Goal: Information Seeking & Learning: Check status

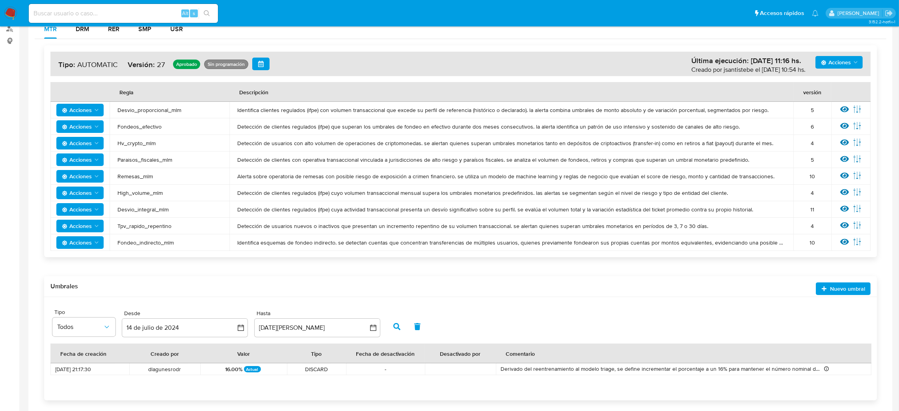
scroll to position [139, 0]
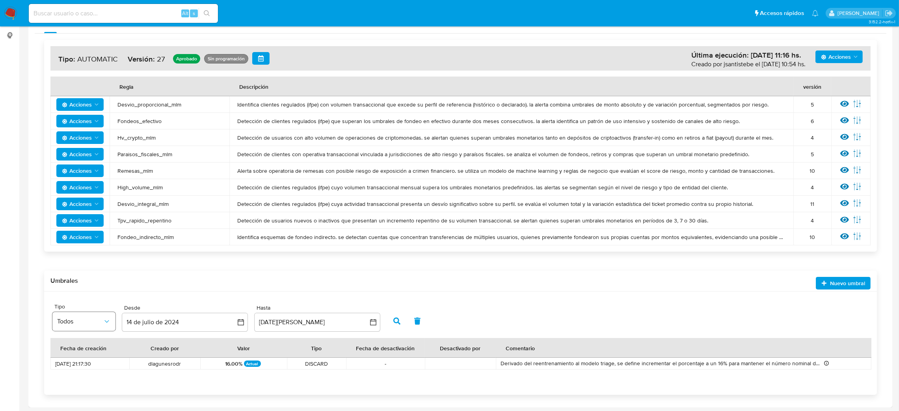
click at [87, 314] on button "Todos" at bounding box center [83, 321] width 63 height 19
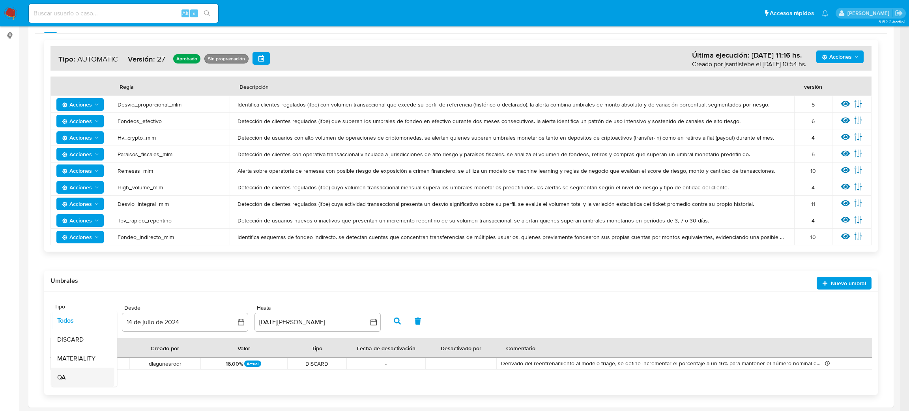
click at [87, 382] on div "QA" at bounding box center [80, 377] width 46 height 19
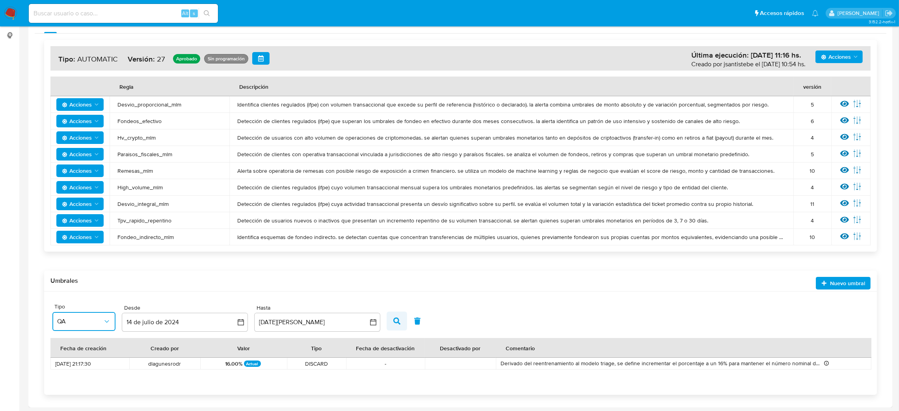
click at [399, 319] on icon "button" at bounding box center [397, 320] width 7 height 7
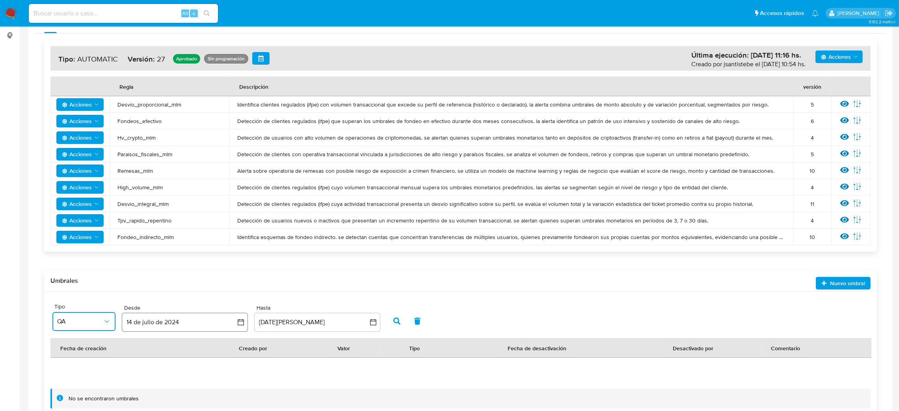
click at [241, 323] on icon "button" at bounding box center [241, 322] width 8 height 8
click at [134, 199] on icon "Mes anterior" at bounding box center [135, 202] width 9 height 9
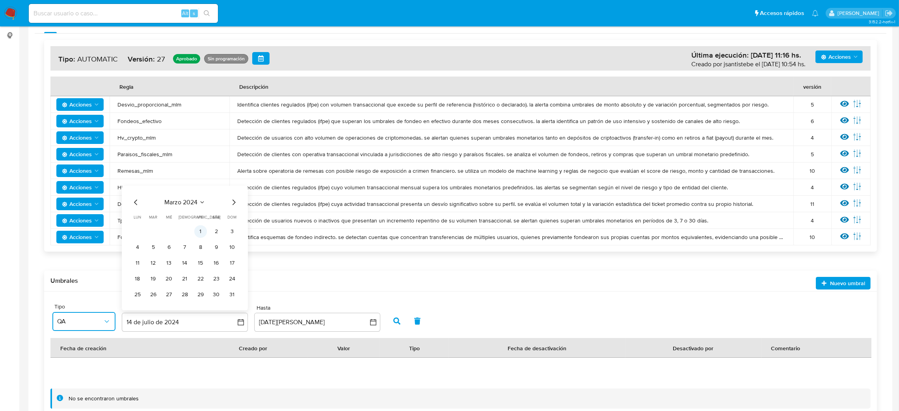
click at [200, 228] on button "1" at bounding box center [200, 231] width 13 height 13
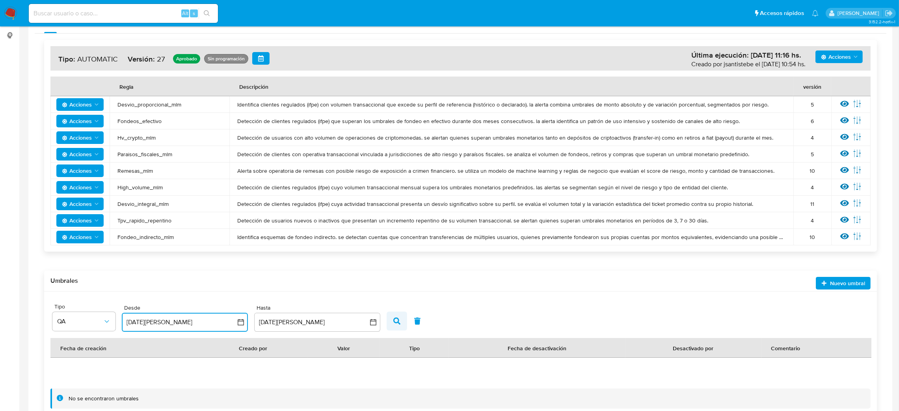
click at [392, 317] on button "button" at bounding box center [397, 321] width 21 height 19
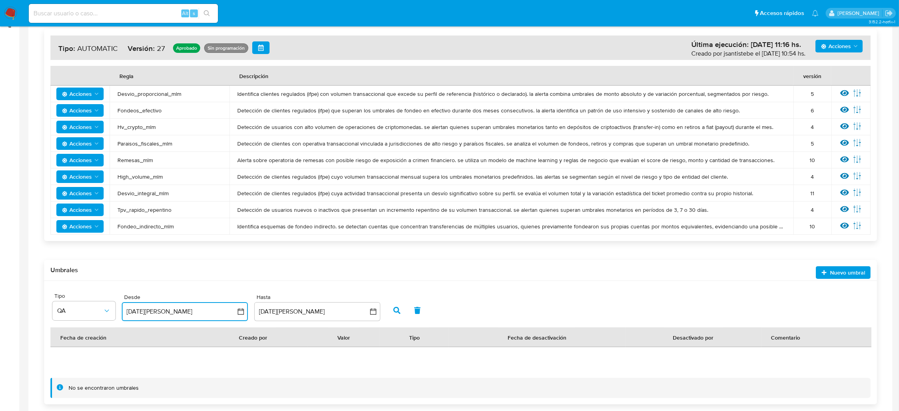
scroll to position [160, 0]
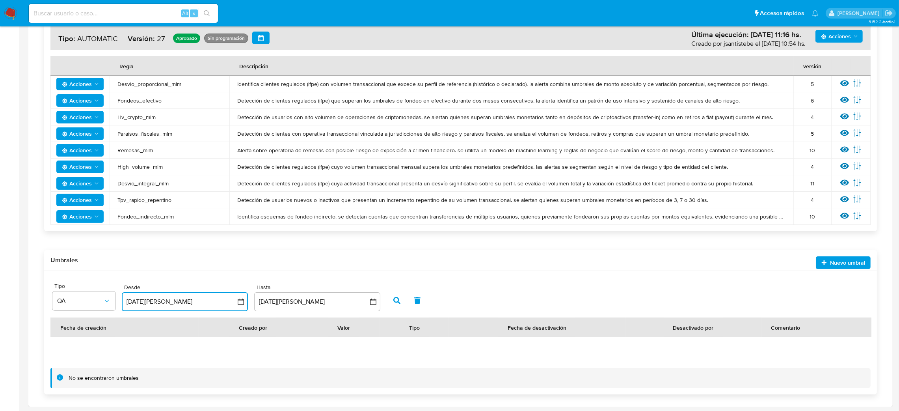
click at [193, 300] on button "1 de marzo de 2024" at bounding box center [185, 301] width 126 height 19
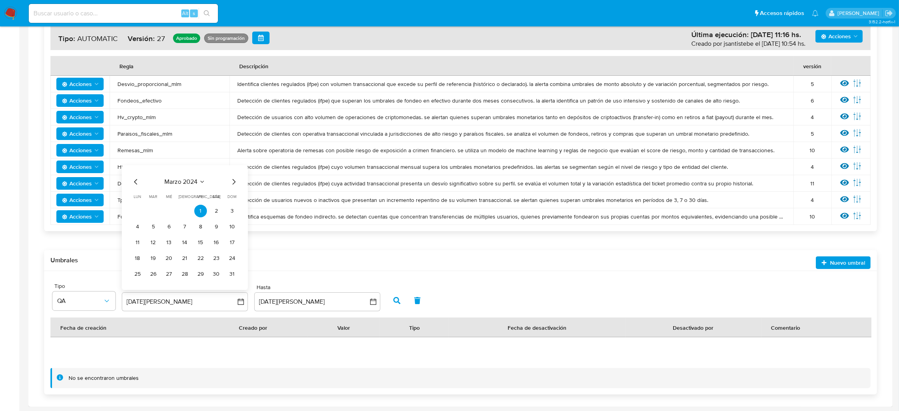
click at [280, 324] on th "Creado por" at bounding box center [253, 327] width 108 height 20
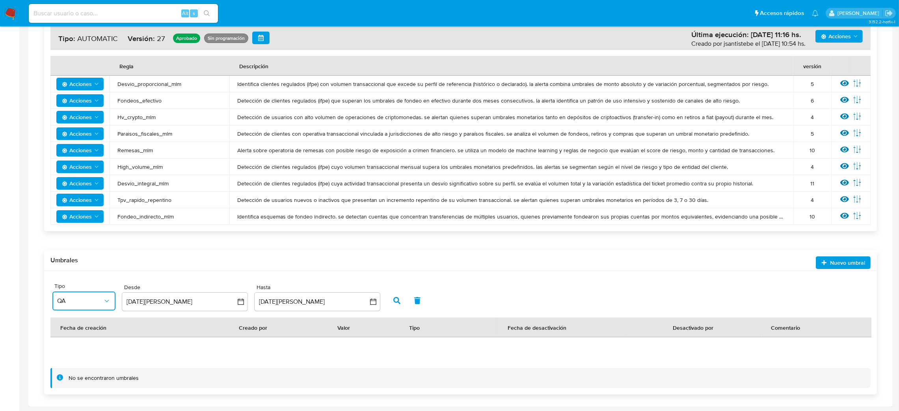
click at [93, 298] on span "QA" at bounding box center [80, 301] width 46 height 8
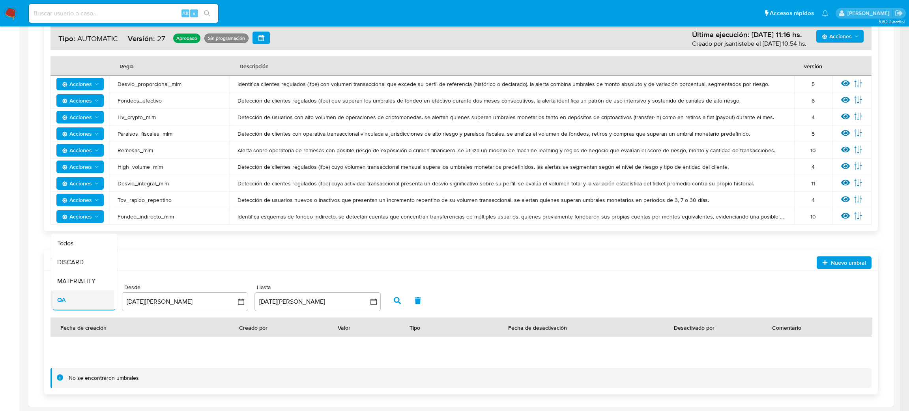
click at [98, 294] on div "QA" at bounding box center [80, 300] width 46 height 19
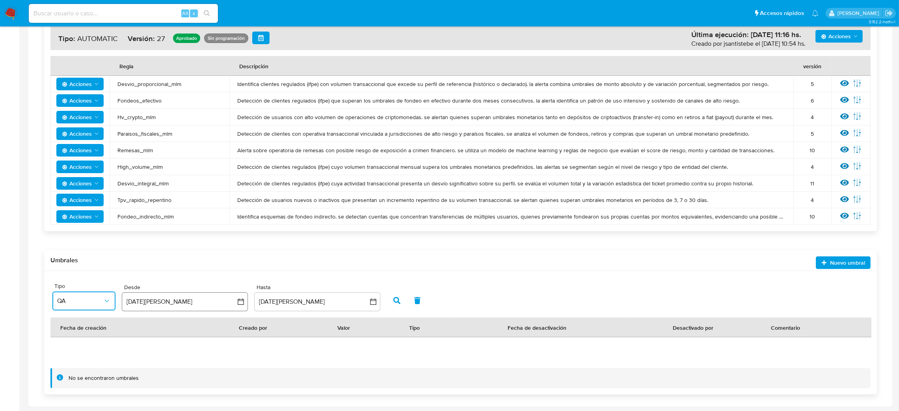
click at [206, 302] on button "1 de marzo de 2024" at bounding box center [185, 301] width 126 height 19
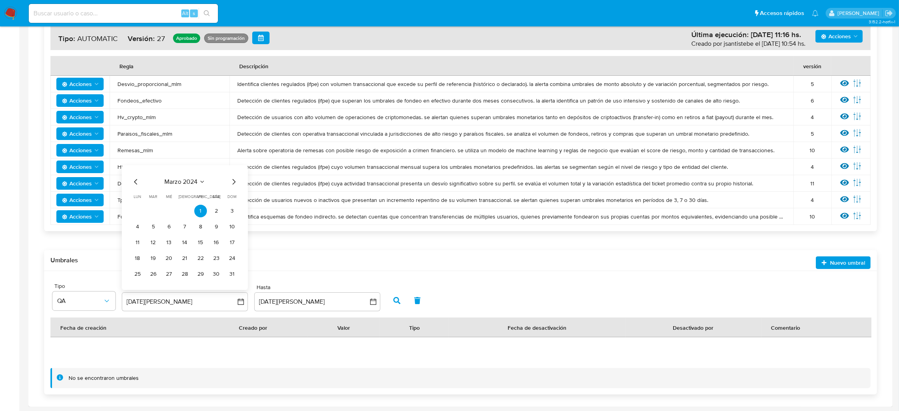
click at [241, 344] on div "Fecha de creación Creado por Valor Tipo Fecha de desactivación Desactivado por …" at bounding box center [460, 342] width 821 height 50
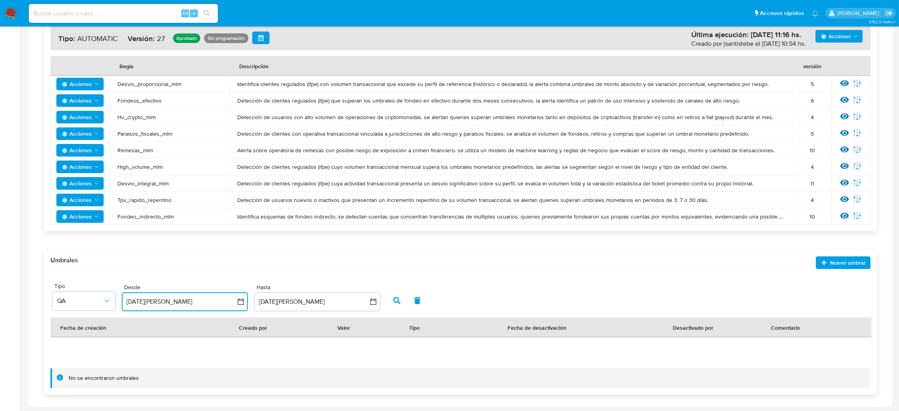
click at [200, 306] on button "1 de marzo de 2024" at bounding box center [185, 301] width 126 height 19
click at [234, 181] on icon "Mes siguiente" at bounding box center [234, 182] width 3 height 6
click at [231, 184] on icon "Mes siguiente" at bounding box center [233, 181] width 9 height 9
click at [232, 182] on icon "Mes siguiente" at bounding box center [233, 181] width 9 height 9
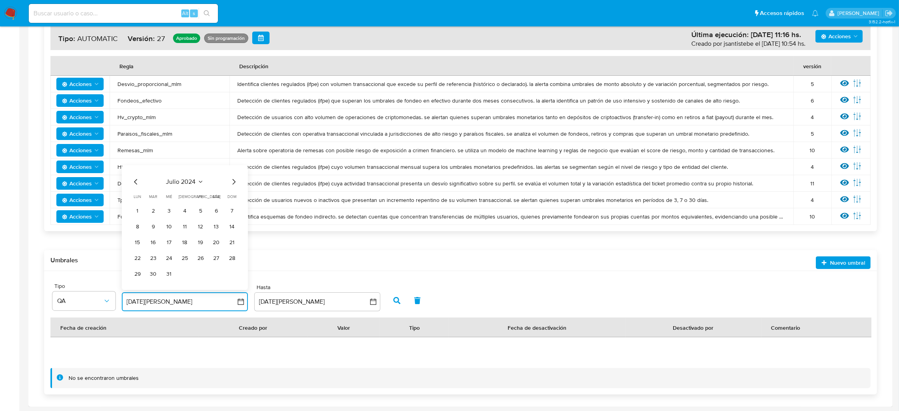
click at [232, 181] on icon "Mes siguiente" at bounding box center [233, 181] width 9 height 9
click at [382, 297] on div "Site Tipo QA Desde 1 de marzo de 2024 agosto 2024 agosto 2024 lun lunes mar mar…" at bounding box center [460, 297] width 817 height 32
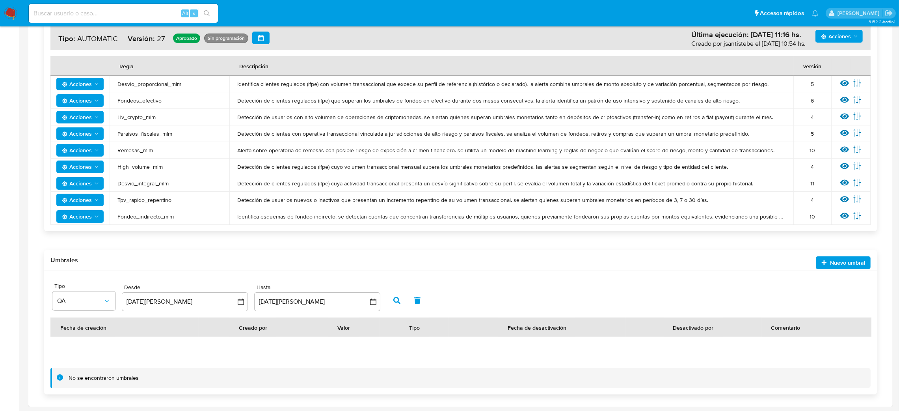
click at [403, 297] on button "button" at bounding box center [397, 300] width 21 height 19
click at [93, 299] on span "QA" at bounding box center [80, 301] width 46 height 8
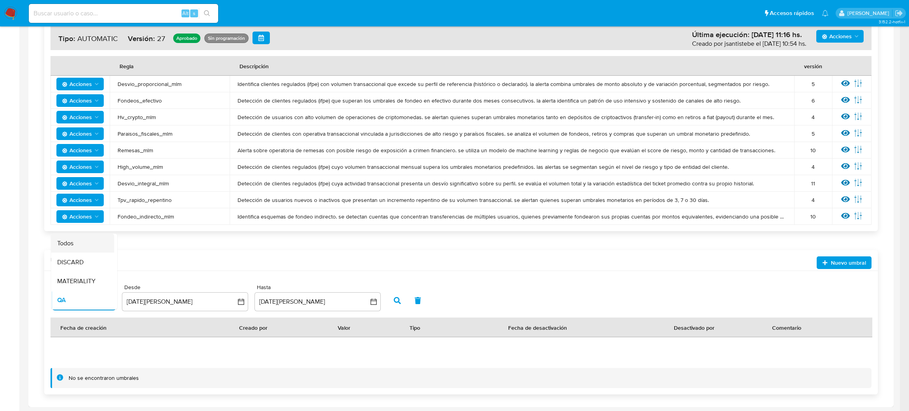
click at [86, 243] on div "Todos" at bounding box center [80, 243] width 46 height 19
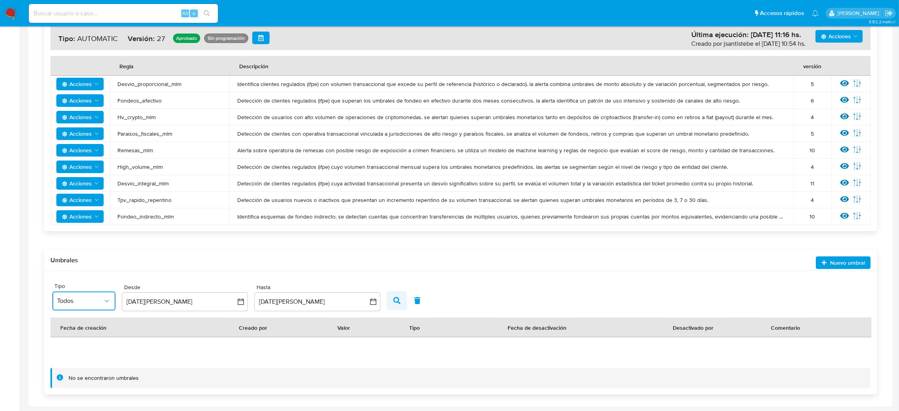
click at [394, 303] on span "button" at bounding box center [397, 300] width 7 height 13
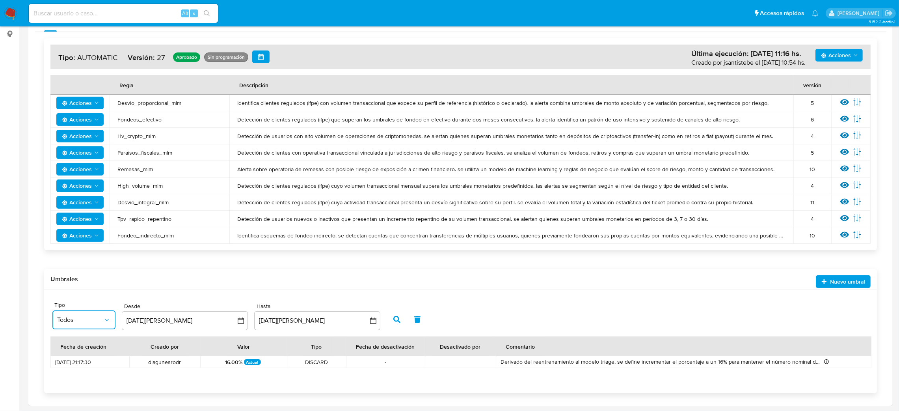
scroll to position [139, 0]
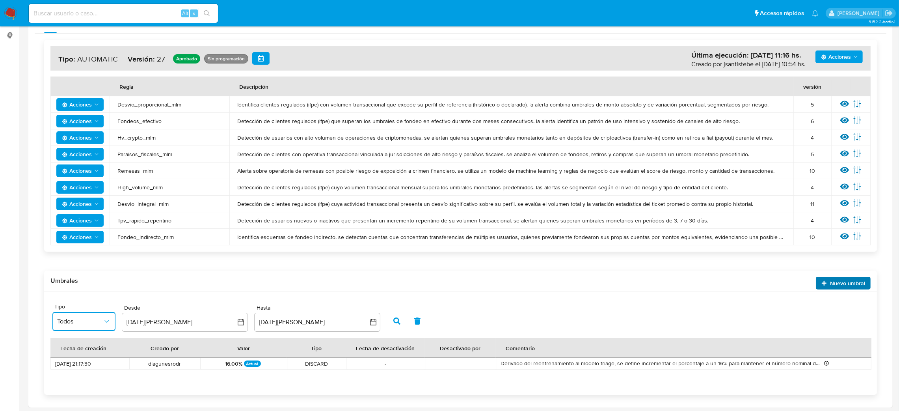
click at [852, 279] on span "Nuevo umbral" at bounding box center [847, 283] width 35 height 13
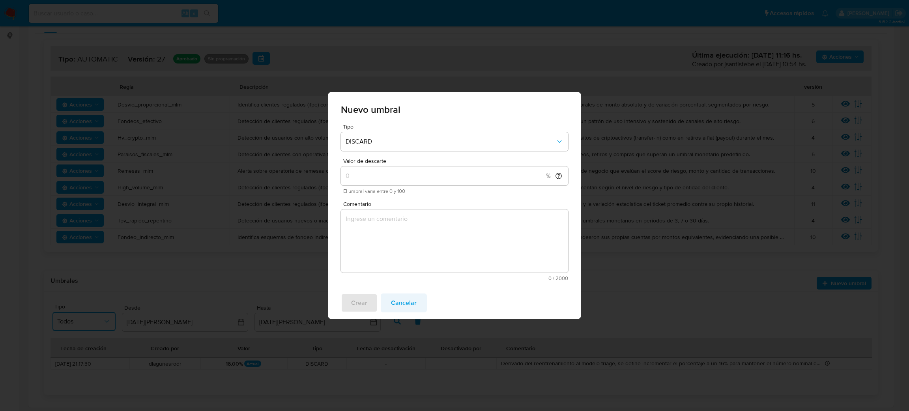
click at [416, 304] on button "Cancelar" at bounding box center [404, 302] width 46 height 19
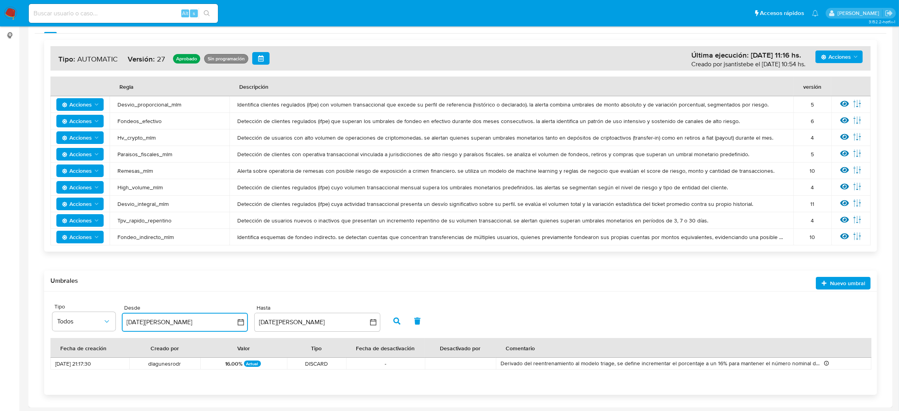
click at [243, 321] on icon "button" at bounding box center [241, 322] width 6 height 6
click at [185, 203] on span "marzo 2024" at bounding box center [180, 202] width 33 height 8
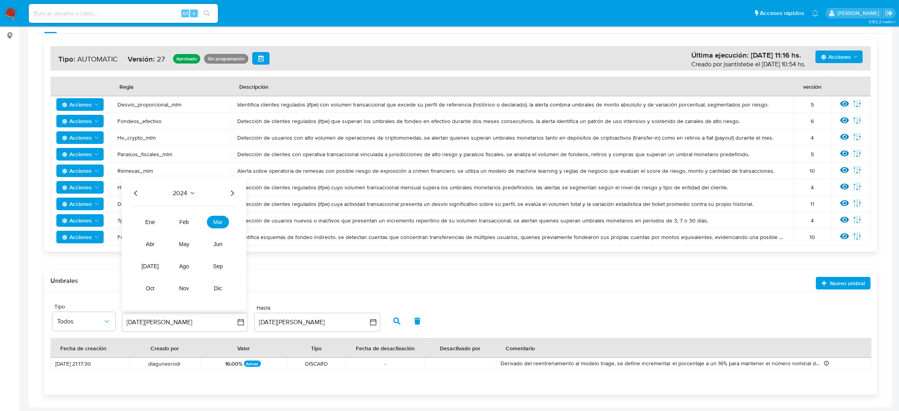
click at [183, 192] on span "2024" at bounding box center [180, 193] width 15 height 8
click at [192, 202] on span "marzo 2024" at bounding box center [180, 202] width 33 height 8
click at [189, 191] on icon "Seleccionar mes y año" at bounding box center [192, 193] width 6 height 6
click at [129, 200] on div "marzo 2024 marzo 2024 lun lunes mar martes mié miércoles jue jueves vie viernes…" at bounding box center [185, 248] width 126 height 125
click at [137, 203] on icon "Mes anterior" at bounding box center [135, 202] width 9 height 9
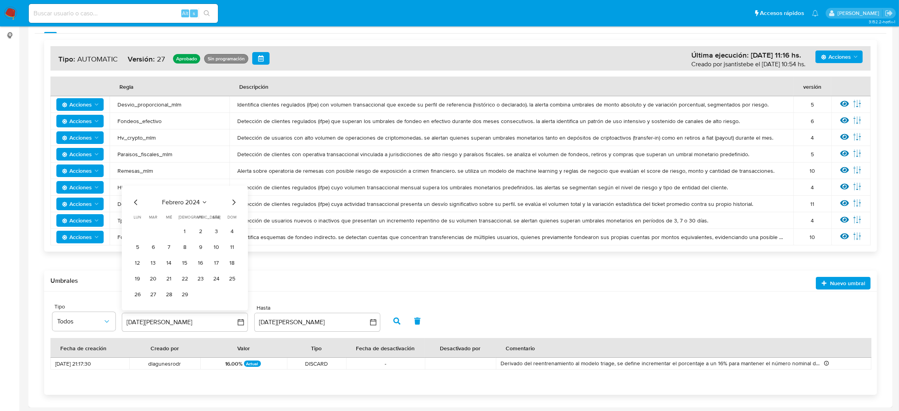
click at [137, 202] on icon "Mes anterior" at bounding box center [135, 202] width 9 height 9
click at [137, 202] on span "lun" at bounding box center [137, 201] width 7 height 6
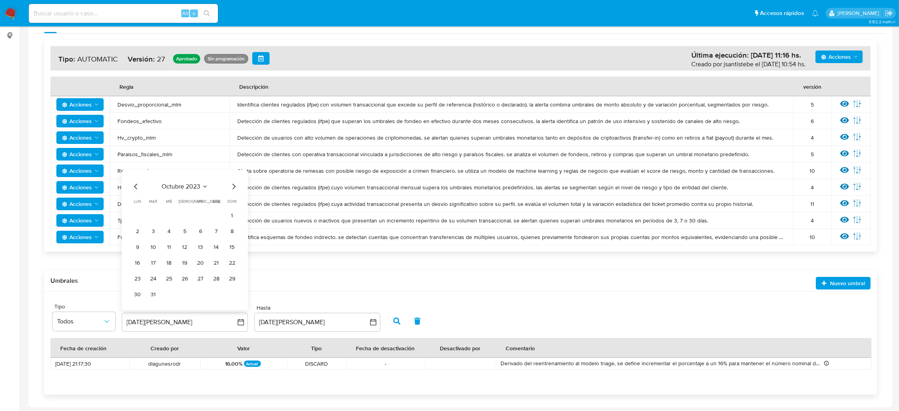
click at [129, 179] on div "octubre 2023 octubre 2023 lun lunes mar martes mié miércoles jue jueves vie vie…" at bounding box center [185, 240] width 126 height 140
click at [135, 184] on icon "Mes anterior" at bounding box center [135, 186] width 9 height 9
click at [134, 203] on icon "Mes anterior" at bounding box center [135, 202] width 9 height 9
drag, startPoint x: 158, startPoint y: 238, endPoint x: 155, endPoint y: 229, distance: 10.0
click at [159, 238] on tbody "1 2 3 4 5 6 7 8 9 10 11 12 13 14 15 16 17 18 19 20 21 22 23 24 25 26 27 28 29 3…" at bounding box center [184, 263] width 107 height 76
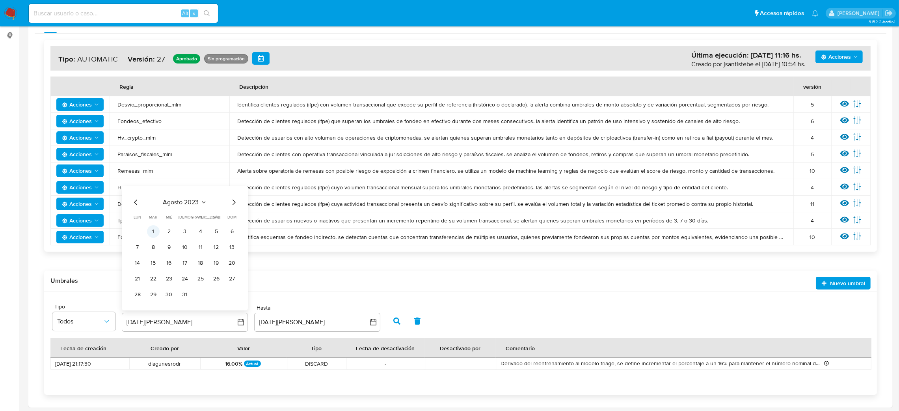
click at [155, 228] on button "1" at bounding box center [153, 231] width 13 height 13
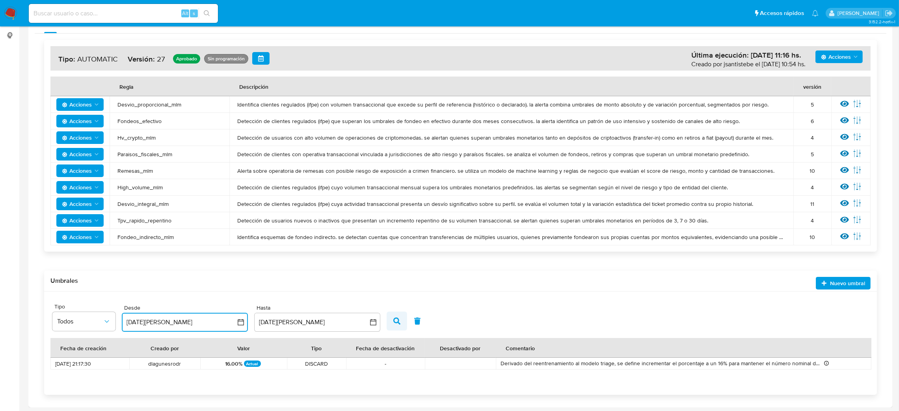
click at [396, 321] on icon "button" at bounding box center [397, 320] width 7 height 7
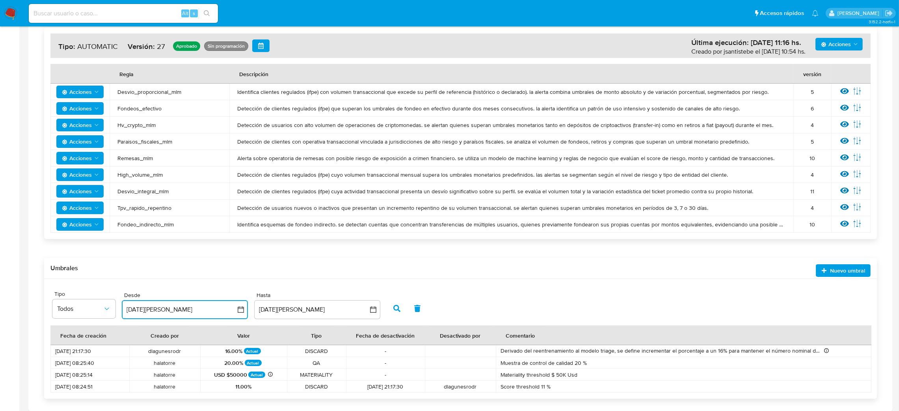
scroll to position [156, 0]
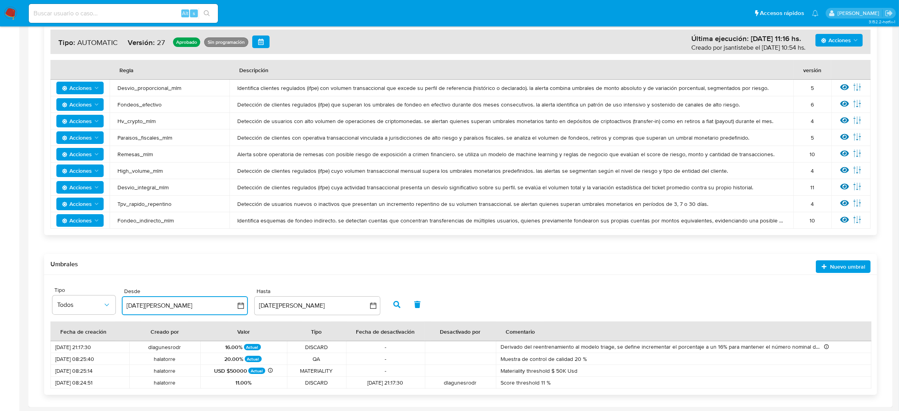
drag, startPoint x: 235, startPoint y: 372, endPoint x: 243, endPoint y: 373, distance: 8.7
click at [243, 373] on div "USD $50000 Actual MXN $931,764.99" at bounding box center [243, 371] width 77 height 8
drag, startPoint x: 226, startPoint y: 345, endPoint x: 241, endPoint y: 349, distance: 15.3
click at [241, 349] on td "16.00% Actual" at bounding box center [243, 347] width 87 height 12
drag, startPoint x: 227, startPoint y: 358, endPoint x: 239, endPoint y: 360, distance: 12.0
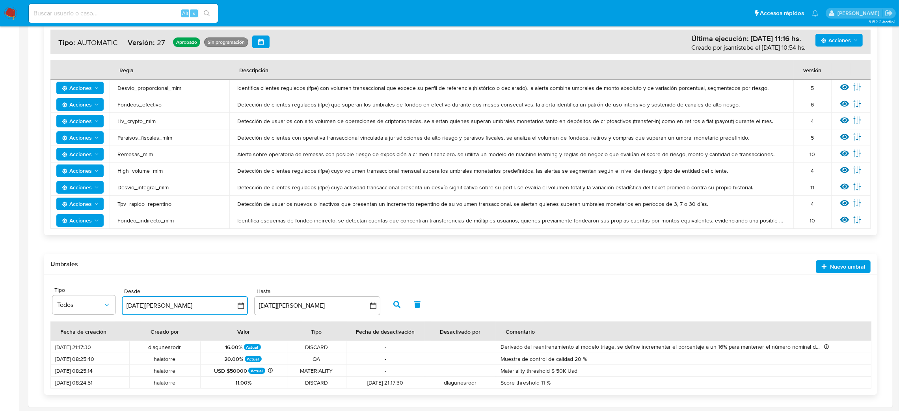
click at [239, 360] on span "20.00%" at bounding box center [234, 358] width 19 height 7
click at [296, 345] on span "DISCARD" at bounding box center [317, 346] width 50 height 7
click at [146, 20] on div "Alt s" at bounding box center [123, 13] width 189 height 19
click at [142, 16] on input at bounding box center [123, 13] width 189 height 10
paste input "0NmpPfVqfUjJmeY0pAYi4LUQ"
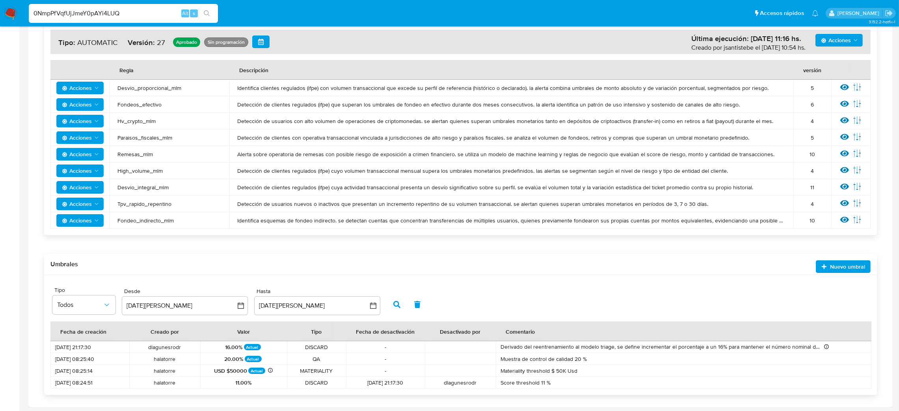
type input "0NmpPfVqfUjJmeY0pAYi4LUQ"
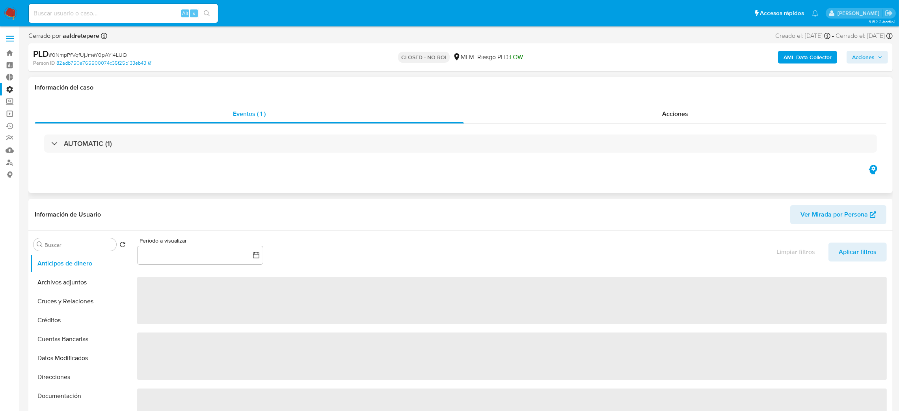
select select "10"
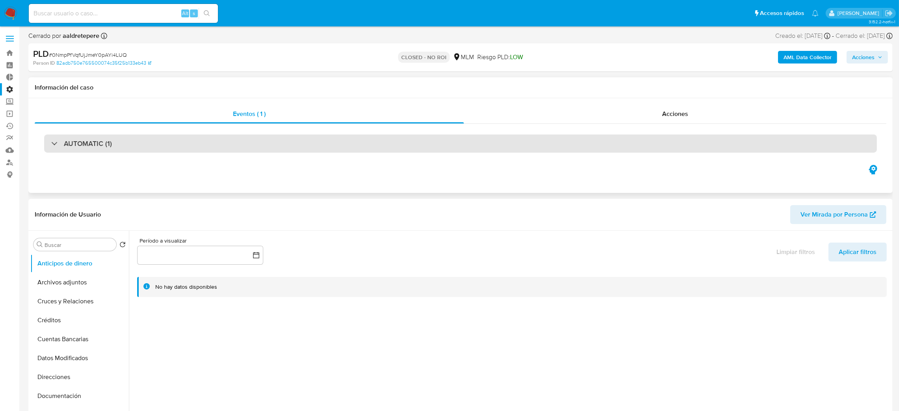
click at [262, 139] on div "AUTOMATIC (1)" at bounding box center [460, 143] width 833 height 18
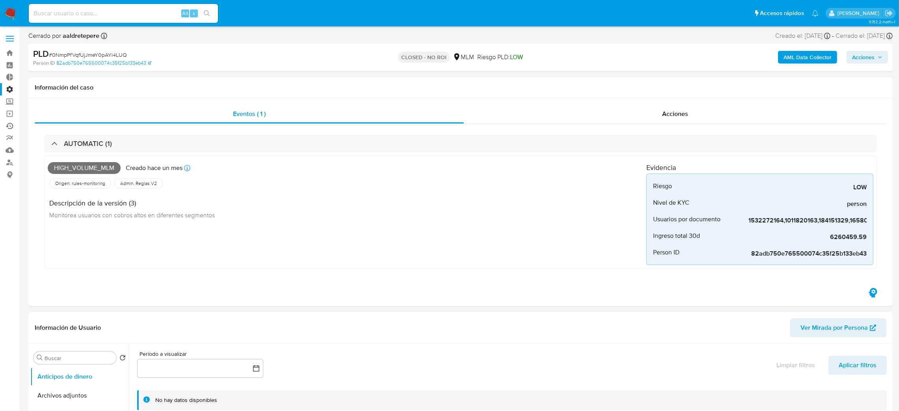
click at [10, 124] on link "Ejecuciones automáticas" at bounding box center [47, 126] width 94 height 12
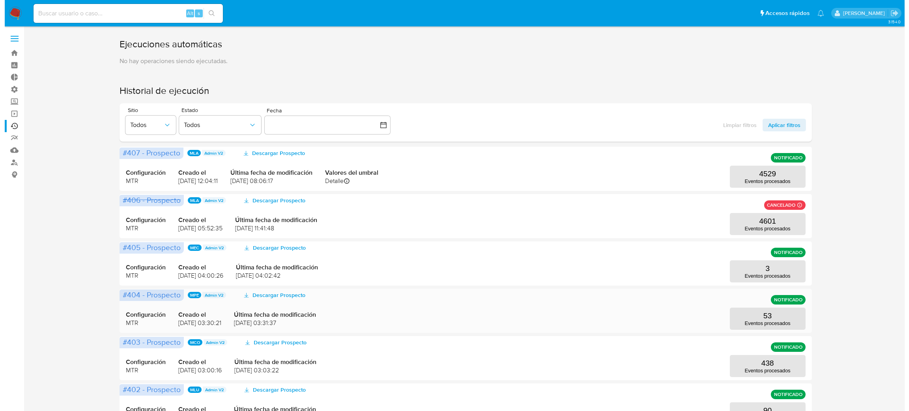
scroll to position [59, 0]
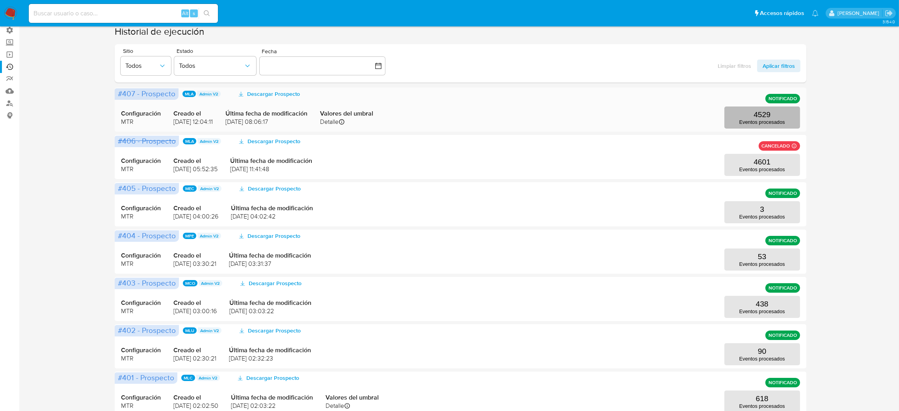
click at [753, 119] on p "Eventos procesados" at bounding box center [763, 122] width 46 height 6
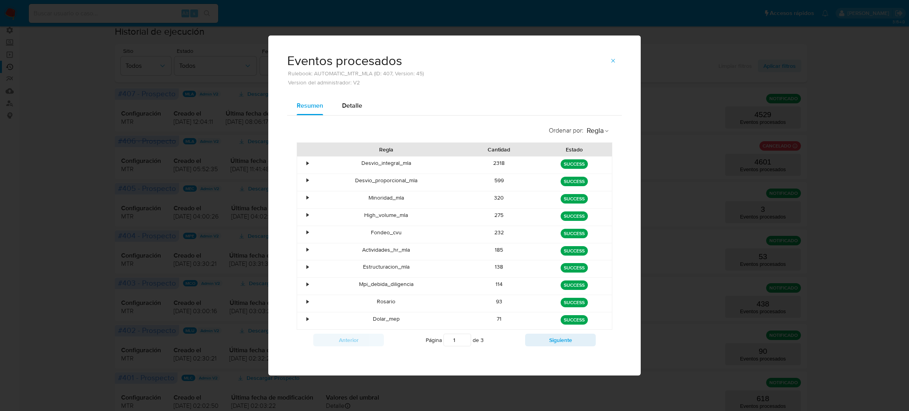
click at [391, 235] on div "Fondeo_cvu" at bounding box center [386, 234] width 151 height 17
click at [391, 234] on div "Fondeo_cvu" at bounding box center [386, 234] width 151 height 17
click at [394, 233] on div "Fondeo_cvu" at bounding box center [386, 234] width 151 height 17
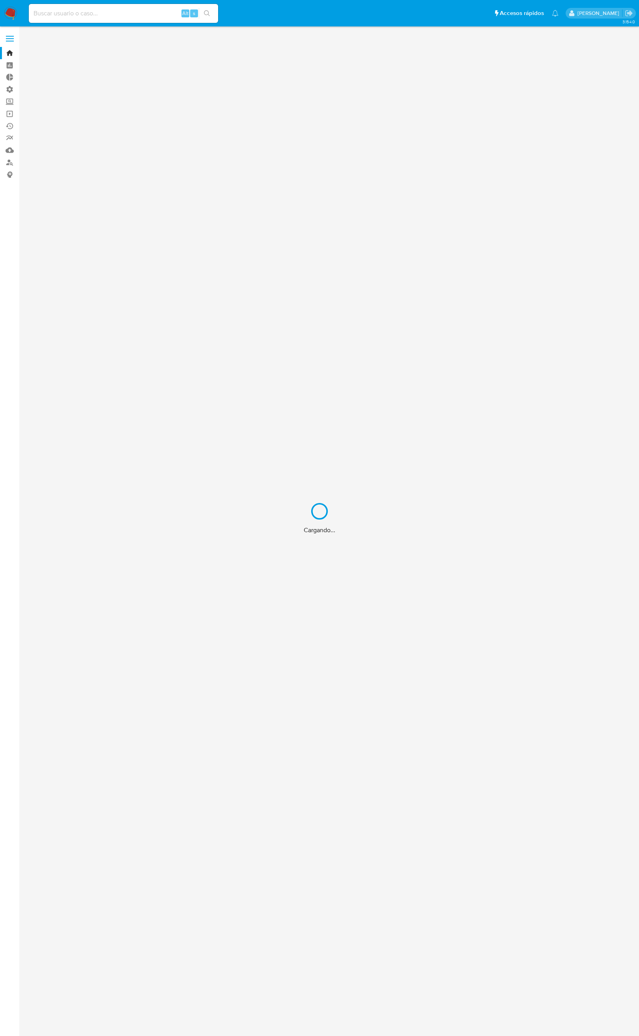
click at [142, 13] on div "Cargando..." at bounding box center [319, 518] width 639 height 1036
click at [114, 15] on div "Cargando..." at bounding box center [319, 518] width 639 height 1036
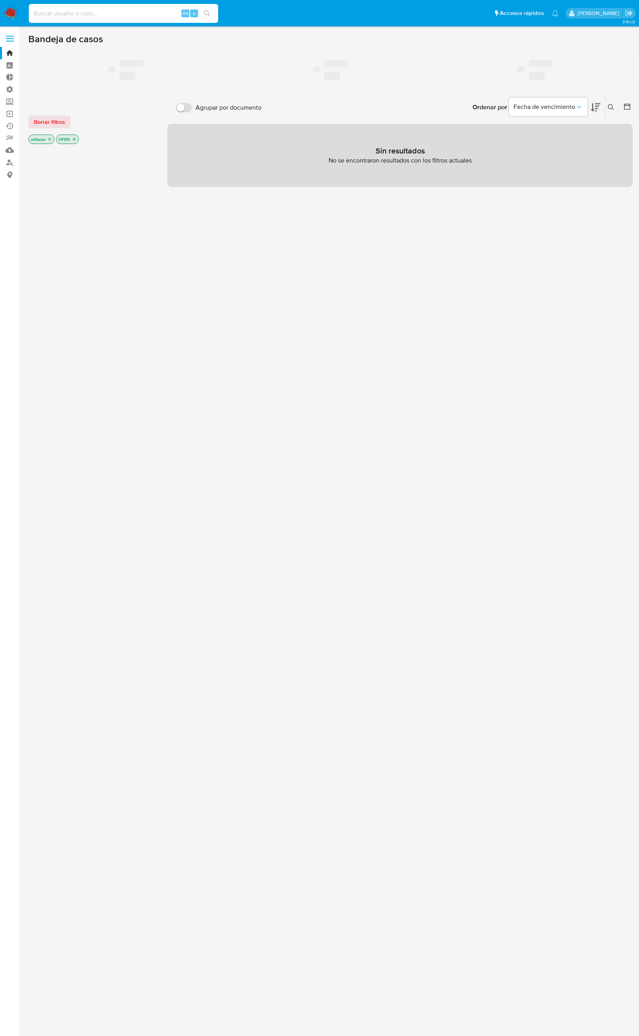
click at [67, 12] on input at bounding box center [123, 13] width 189 height 10
paste input "nXZNBqhd3RjFBrCbFiX18VCi"
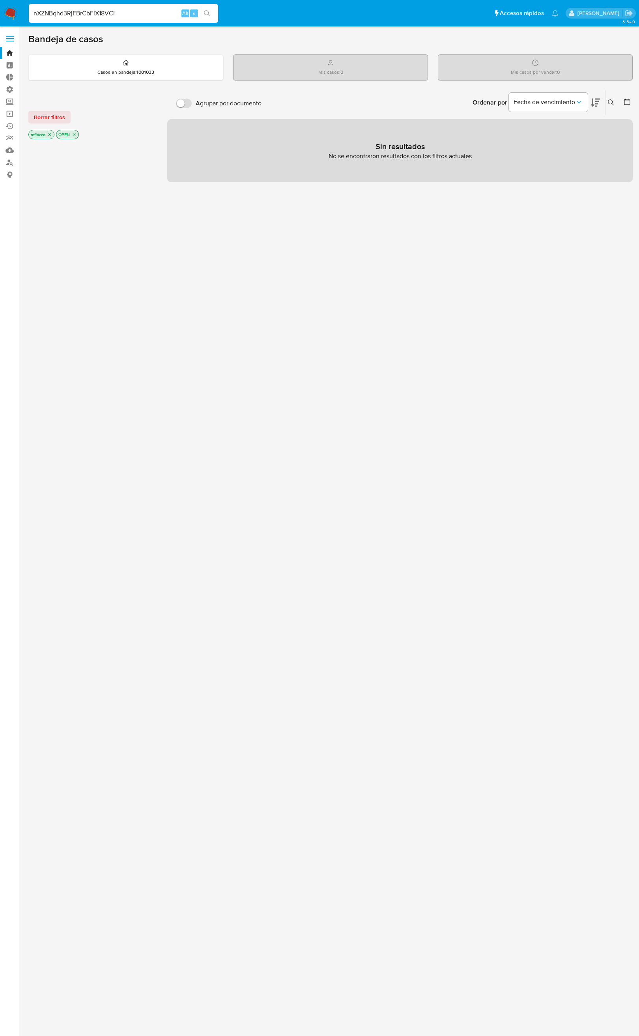
type input "nXZNBqhd3RjFBrCbFiX18VCi"
click at [207, 10] on icon "search-icon" at bounding box center [207, 13] width 6 height 6
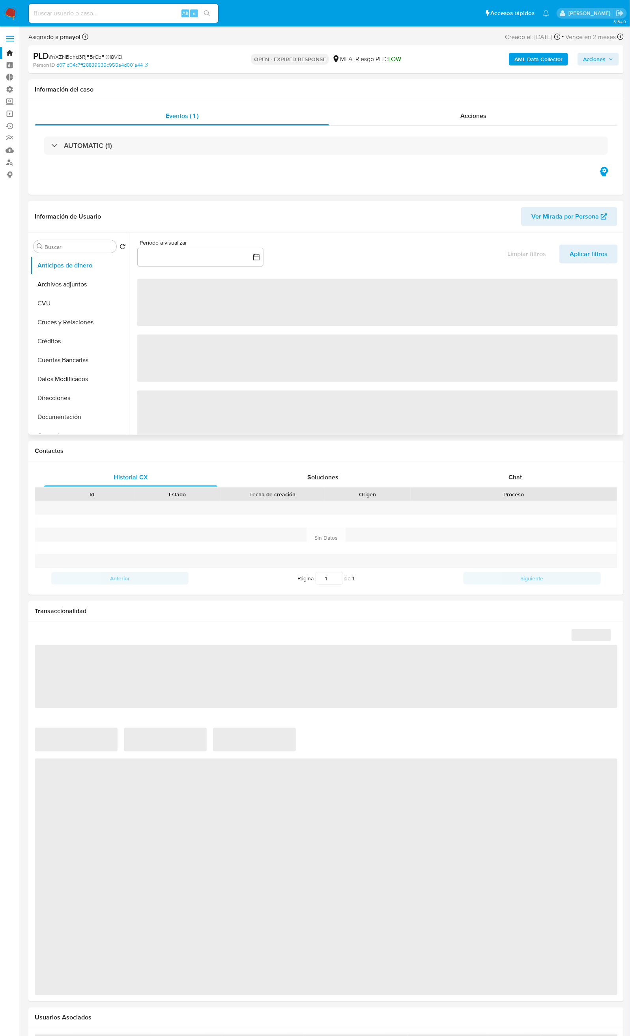
select select "10"
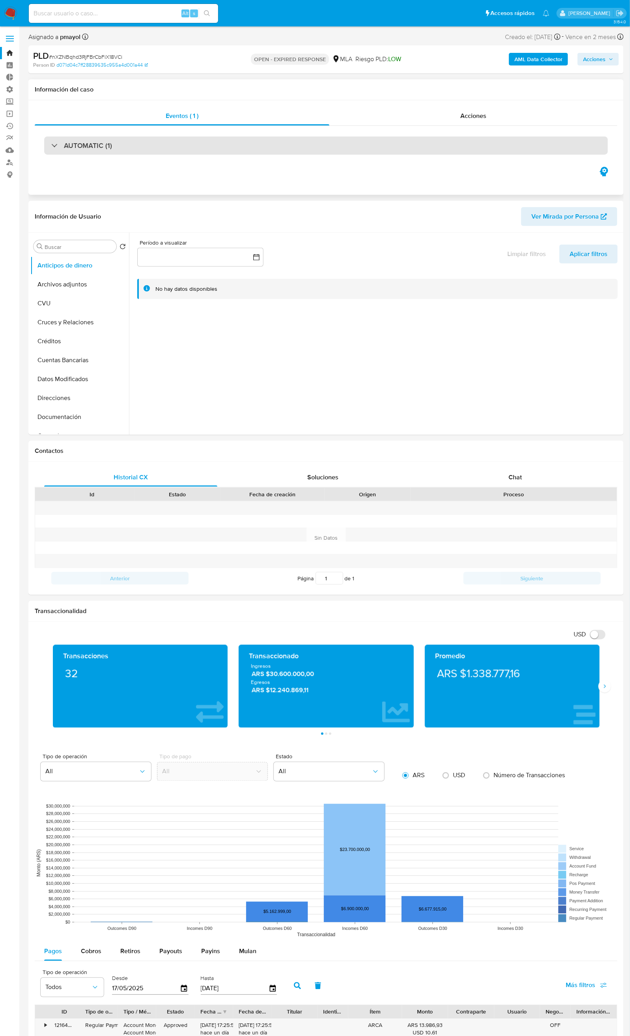
click at [95, 149] on h3 "AUTOMATIC (1)" at bounding box center [88, 145] width 48 height 9
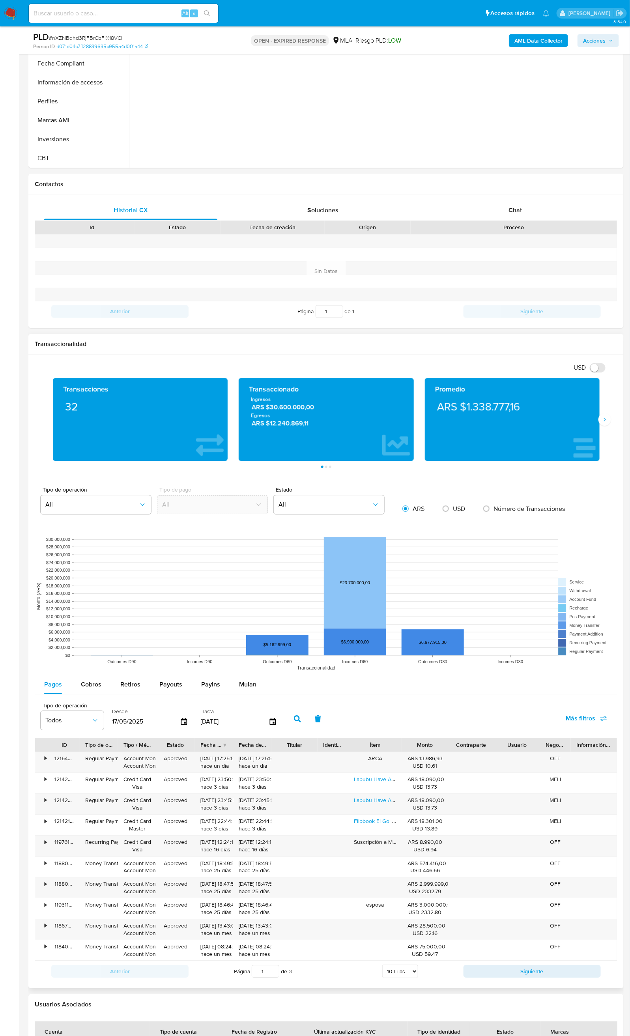
scroll to position [513, 0]
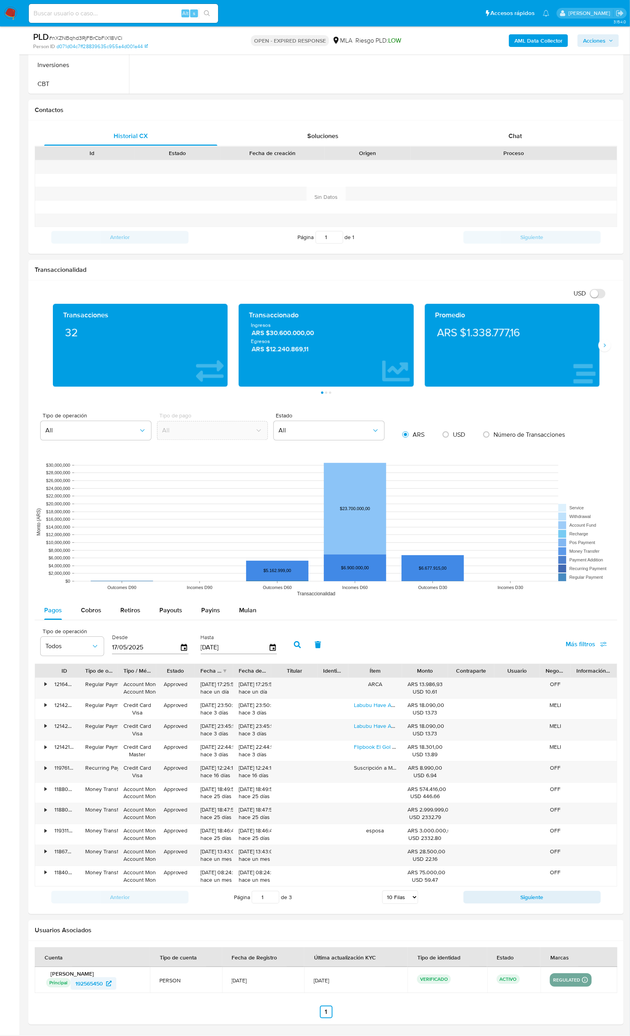
click at [98, 983] on span "192565450" at bounding box center [89, 983] width 28 height 13
drag, startPoint x: 149, startPoint y: 12, endPoint x: 63, endPoint y: 9, distance: 86.8
click at [63, 9] on input at bounding box center [123, 13] width 189 height 10
paste input "013398996c202ec50f0cc0f2a5f1003a"
type input "013398996c202ec50f0cc0f2a5f1003a"
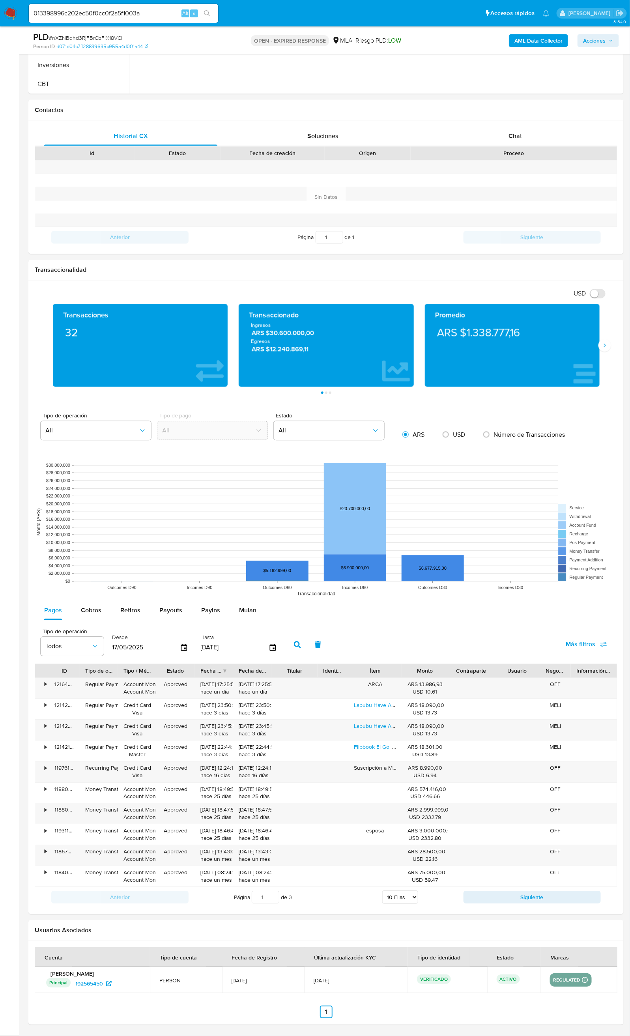
click at [203, 13] on button "search-icon" at bounding box center [207, 13] width 16 height 11
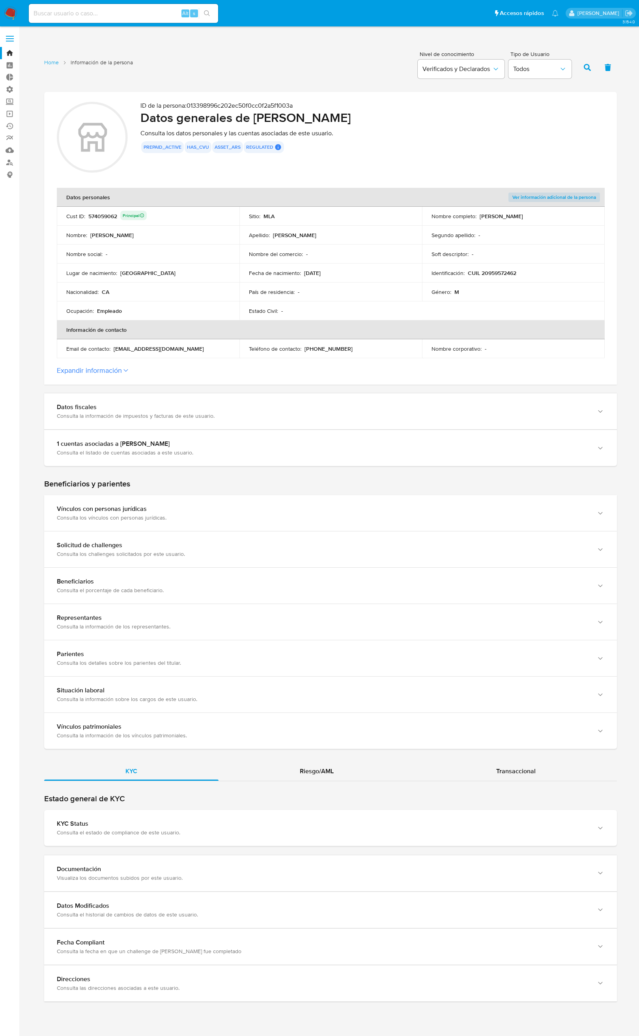
click at [112, 12] on input at bounding box center [123, 13] width 189 height 10
paste input "621b7b756734cacd92189e14756d50f8"
type input "621b7b756734cacd92189e14756d50f8"
click at [209, 12] on icon "search-icon" at bounding box center [207, 13] width 6 height 6
click at [95, 216] on div "96400153 Principal" at bounding box center [115, 216] width 54 height 11
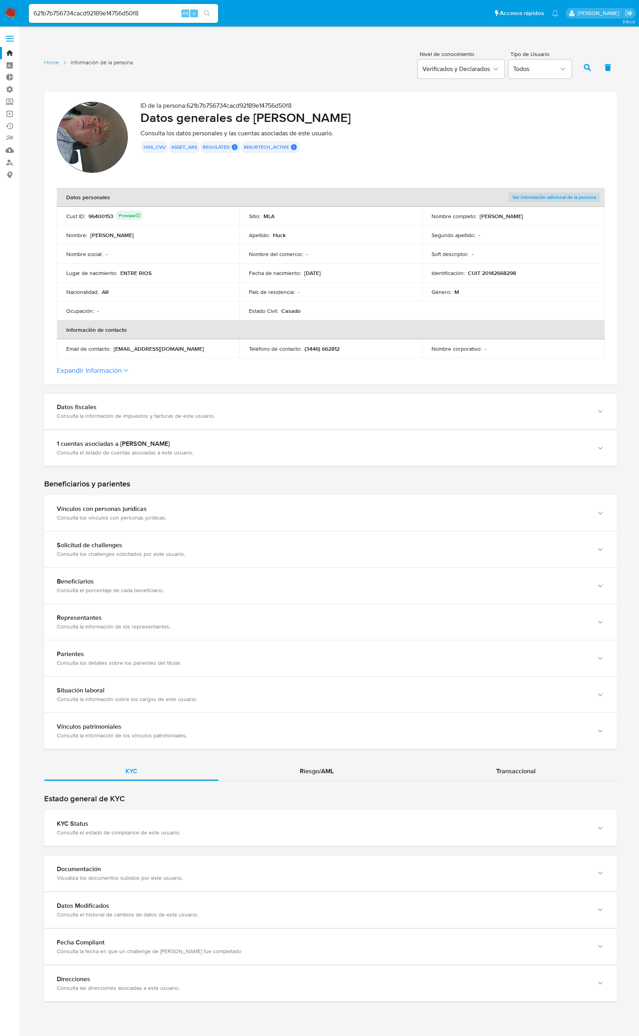
click at [153, 218] on div "Cust ID : 96400153 Principal" at bounding box center [148, 216] width 164 height 11
click at [101, 213] on div "96400153 Principal" at bounding box center [115, 216] width 54 height 11
click at [176, 239] on td "Nombre : Fernando Ruben" at bounding box center [148, 235] width 183 height 19
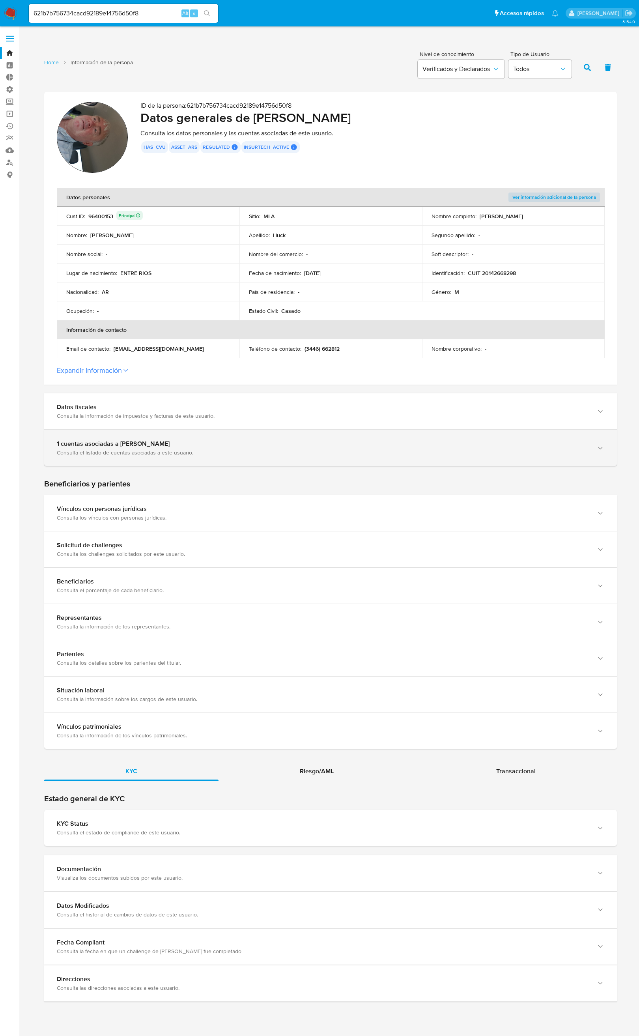
click at [134, 451] on div "Consulta el listado de cuentas asociadas a este usuario." at bounding box center [323, 452] width 532 height 7
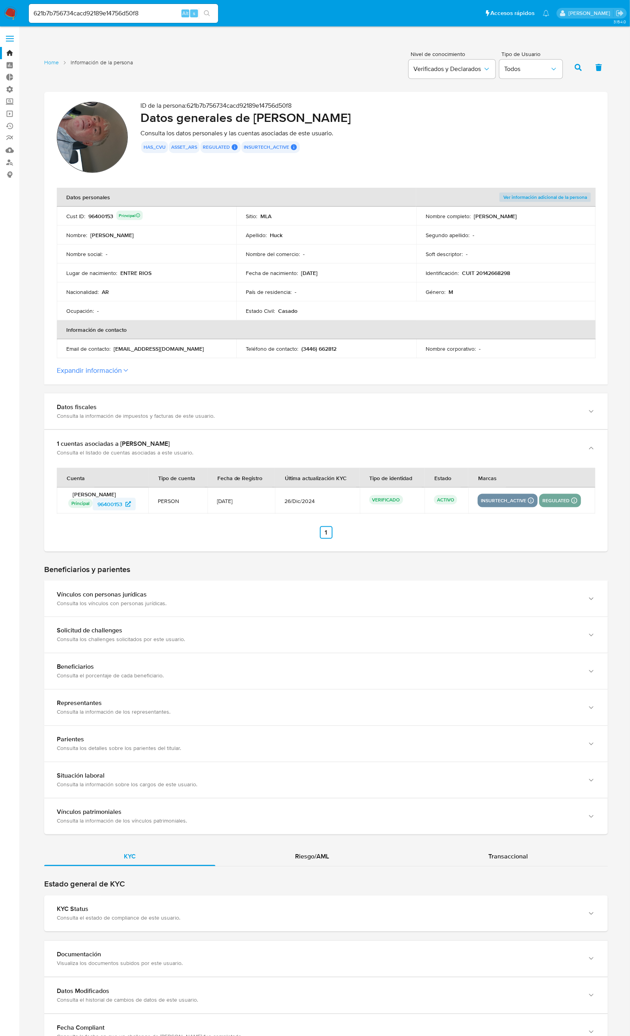
click at [110, 503] on span "96400153" at bounding box center [109, 504] width 25 height 13
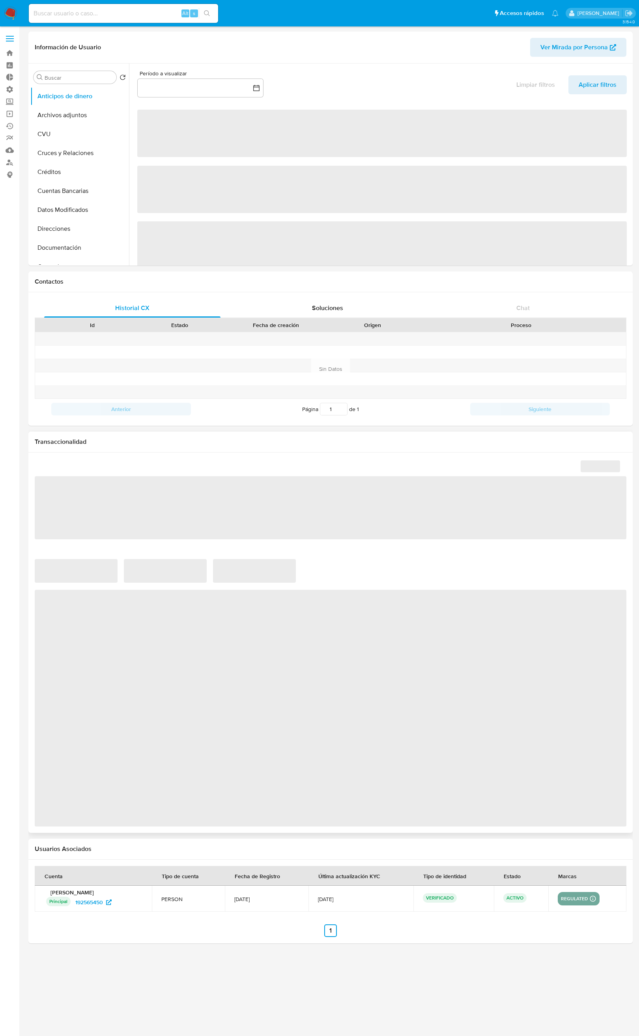
select select "10"
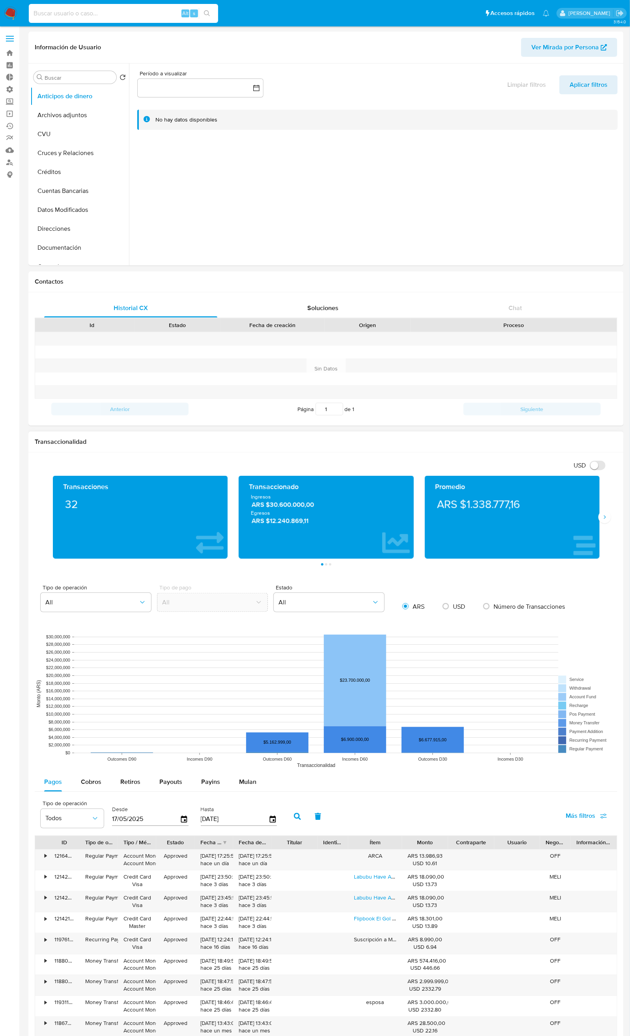
click at [138, 10] on input at bounding box center [123, 13] width 189 height 10
paste input "621b7b756734cacd92189e14756d50f8"
type input "621b7b756734cacd92189e14756d50f8"
click at [207, 13] on icon "search-icon" at bounding box center [207, 13] width 6 height 6
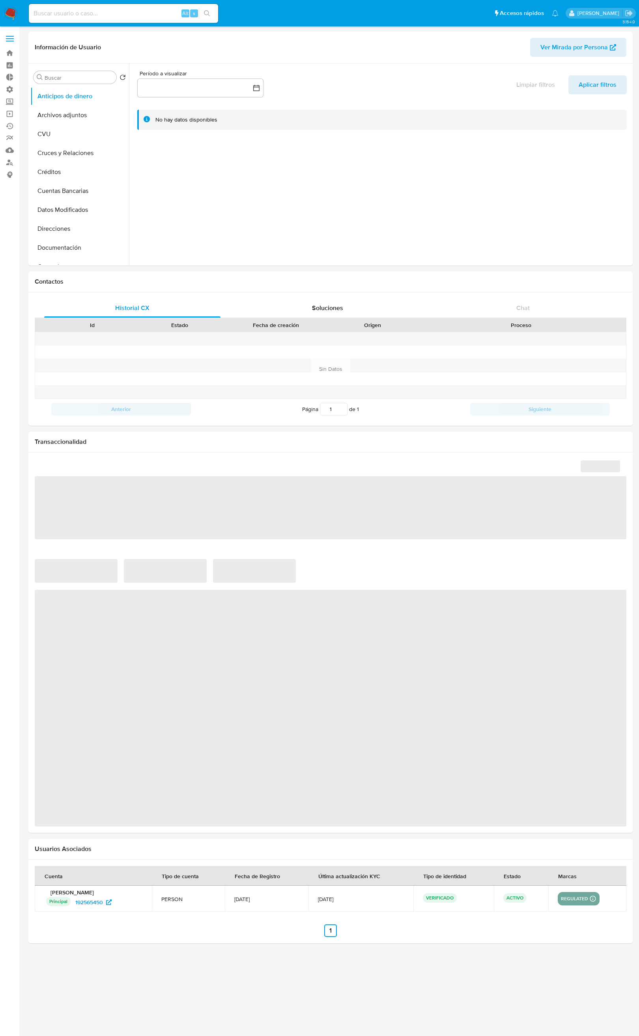
select select "10"
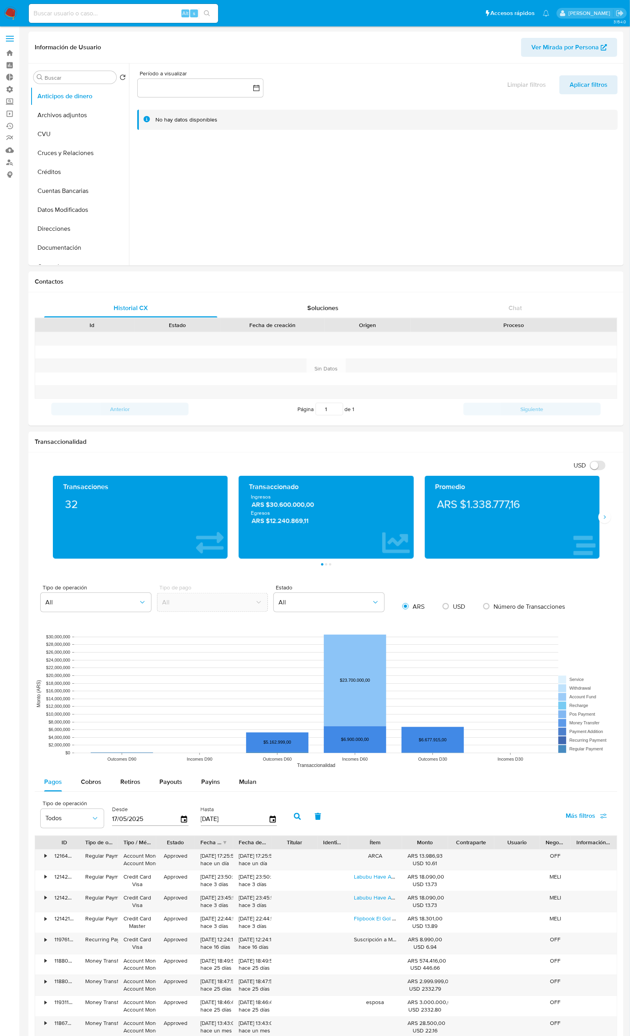
click at [103, 11] on input at bounding box center [123, 13] width 189 height 10
paste input "e00b3fc0bad796020ed2e88ab35144b3"
type input "e00b3fc0bad796020ed2e88ab35144b3"
click at [209, 14] on icon "search-icon" at bounding box center [207, 13] width 6 height 6
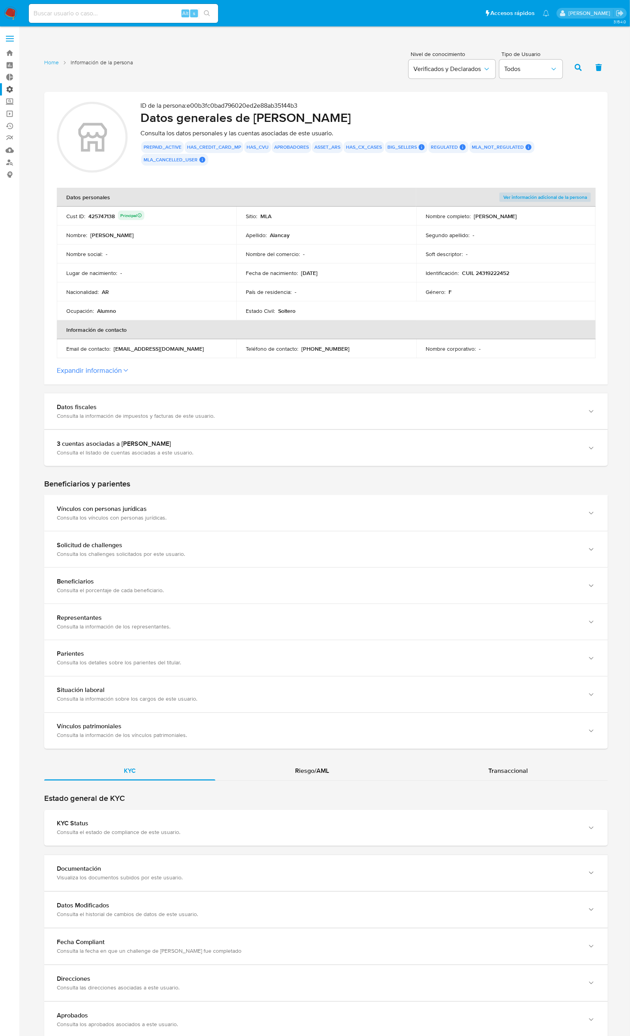
click at [13, 90] on label "Administración" at bounding box center [47, 89] width 94 height 12
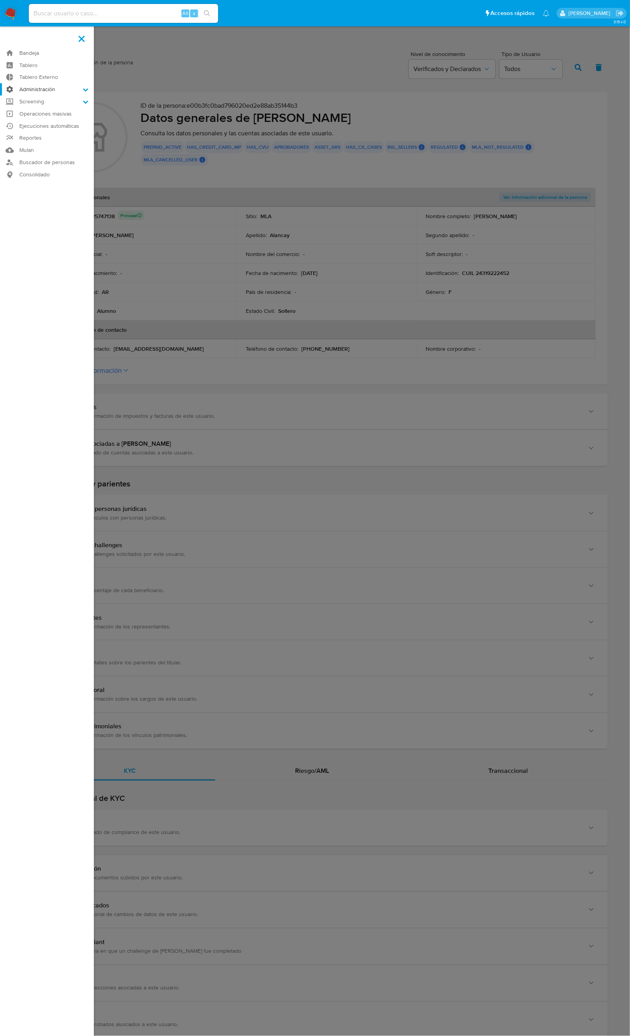
click at [0, 0] on input "Administración" at bounding box center [0, 0] width 0 height 0
click at [52, 100] on link "Reglas" at bounding box center [47, 100] width 94 height 10
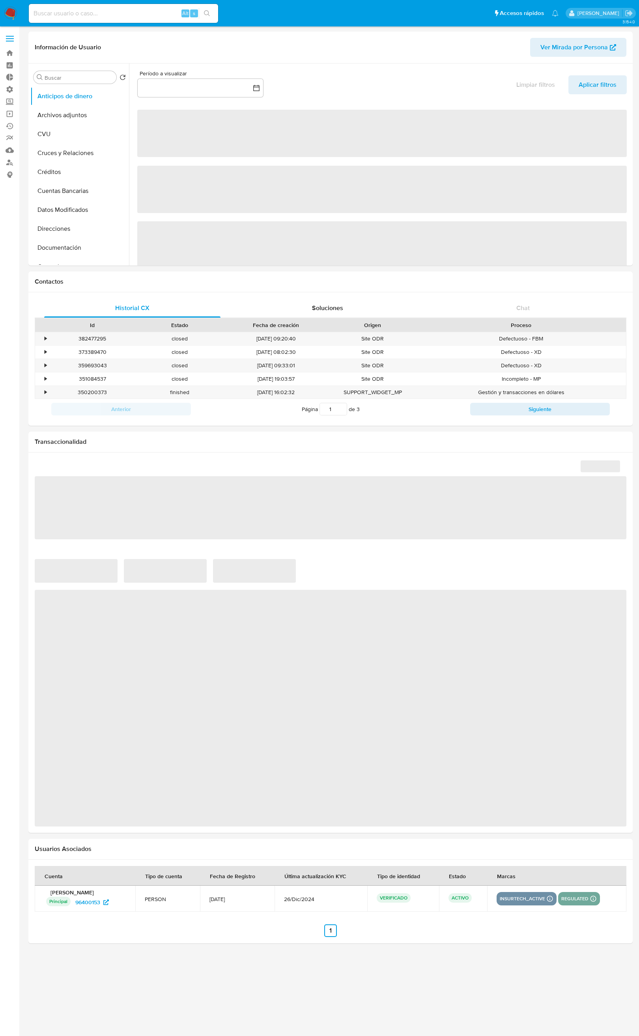
select select "10"
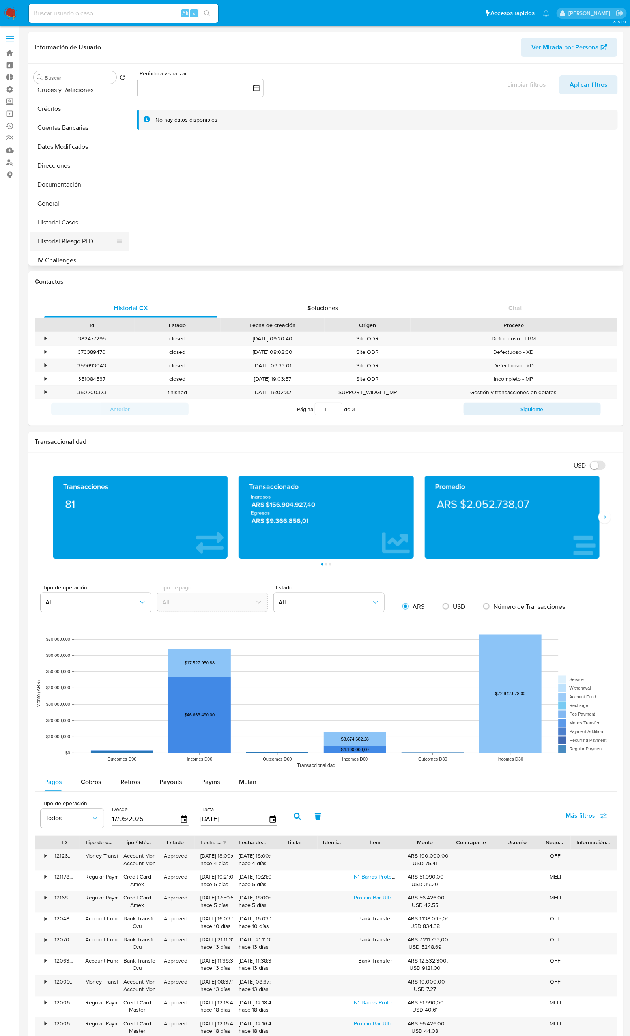
scroll to position [118, 0]
click at [101, 158] on button "Historial Casos" at bounding box center [76, 167] width 92 height 19
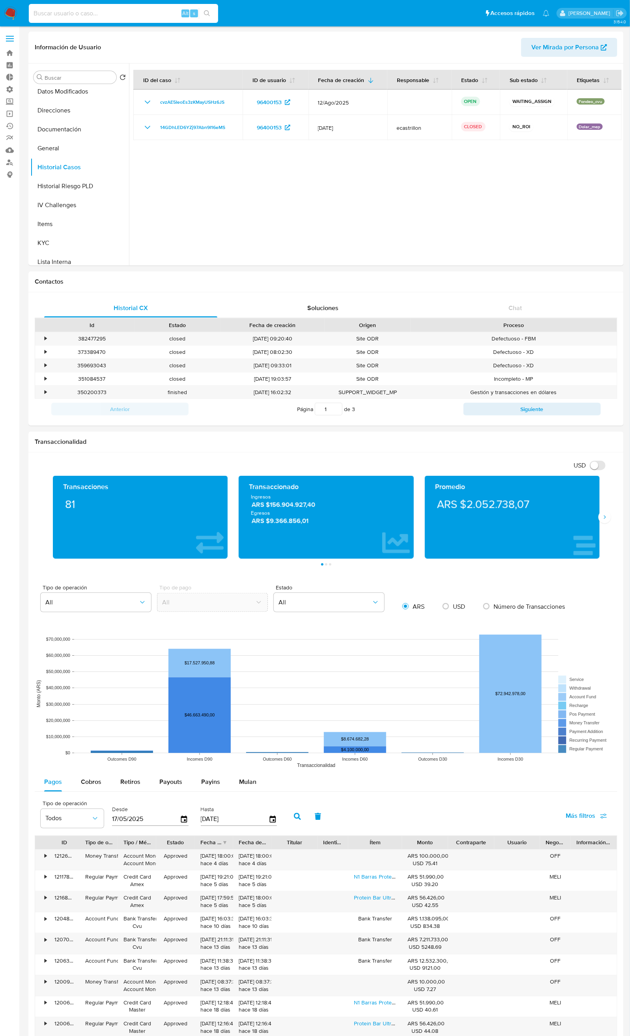
click at [146, 14] on input at bounding box center [123, 13] width 189 height 10
paste input "736809976"
type input "736809976"
click at [206, 13] on icon "search-icon" at bounding box center [207, 13] width 6 height 6
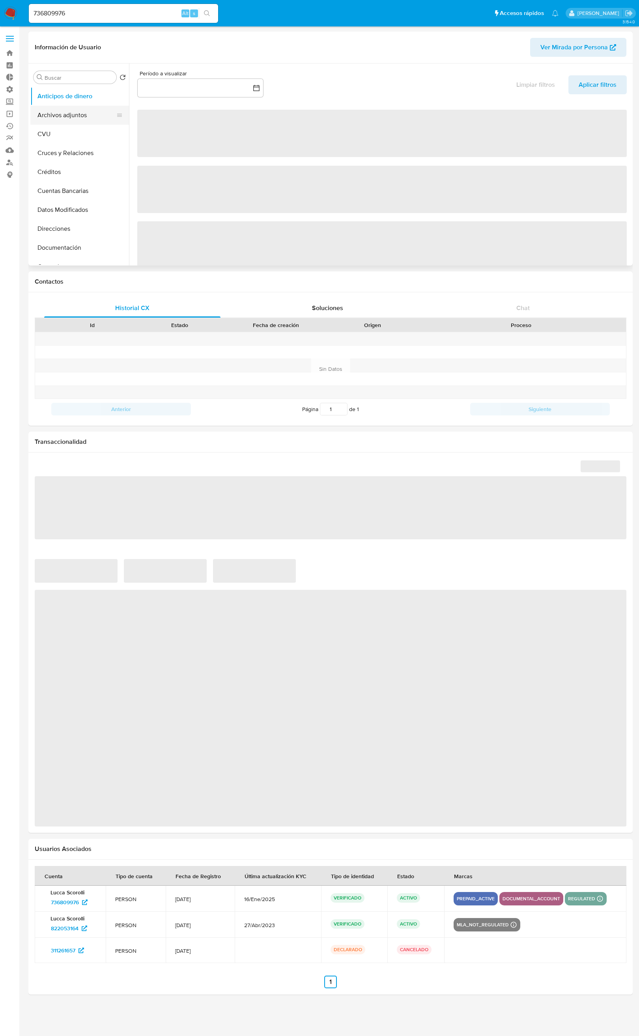
select select "10"
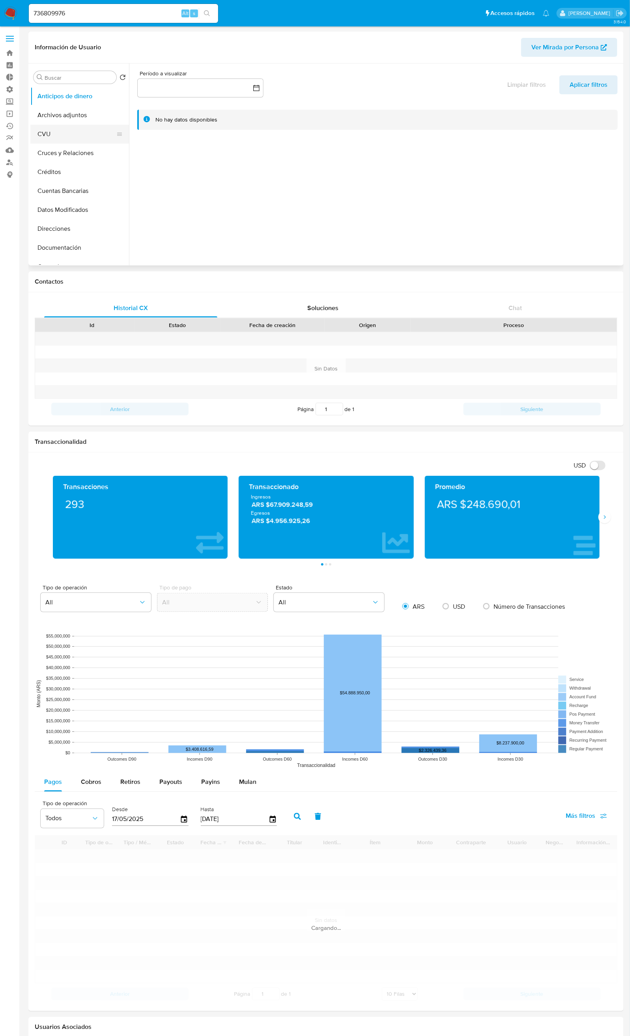
click at [66, 139] on button "CVU" at bounding box center [76, 134] width 92 height 19
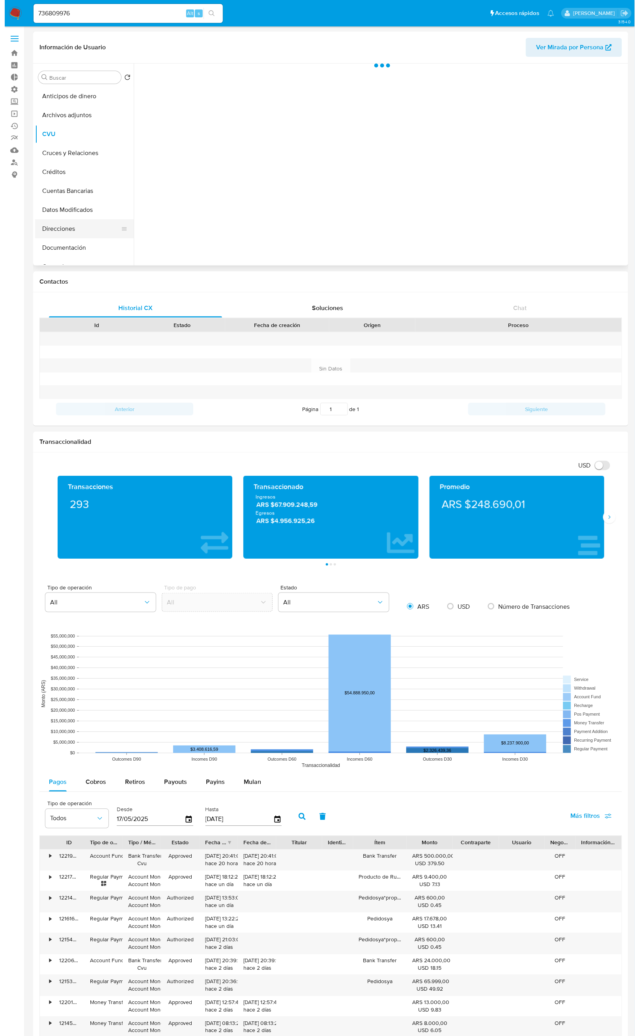
scroll to position [118, 0]
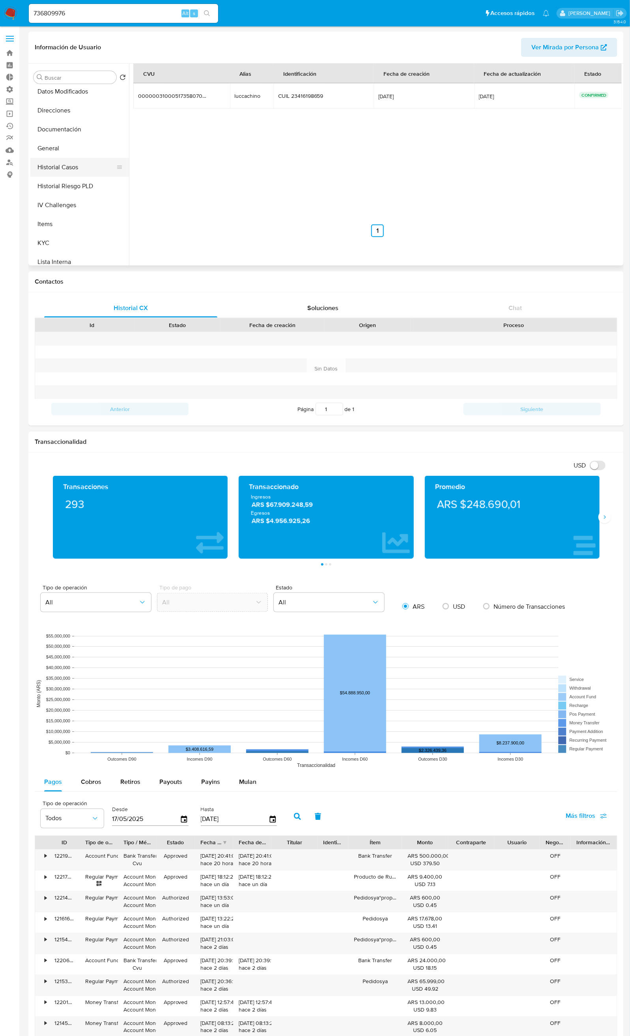
click at [76, 166] on button "Historial Casos" at bounding box center [76, 167] width 92 height 19
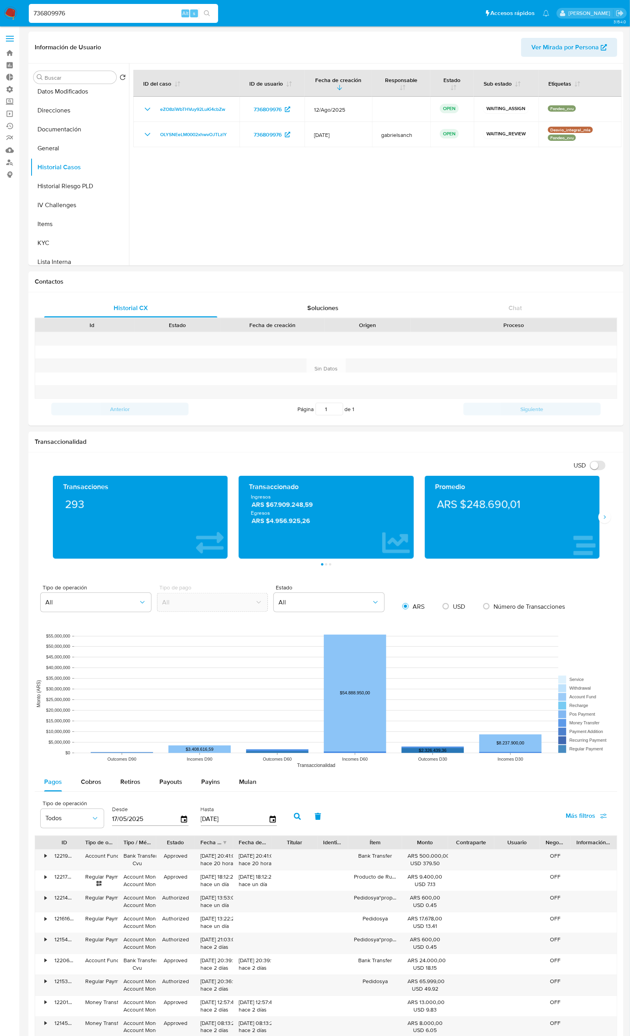
drag, startPoint x: 125, startPoint y: 8, endPoint x: -90, endPoint y: 6, distance: 214.1
click at [0, 6] on html "Pausado Ver notificaciones 736809976 Alt s Accesos rápidos Presiona las siguien…" at bounding box center [315, 629] width 630 height 1258
paste input "667761040"
type input "667761040"
click at [210, 7] on div "667761040 Alt s" at bounding box center [123, 13] width 189 height 19
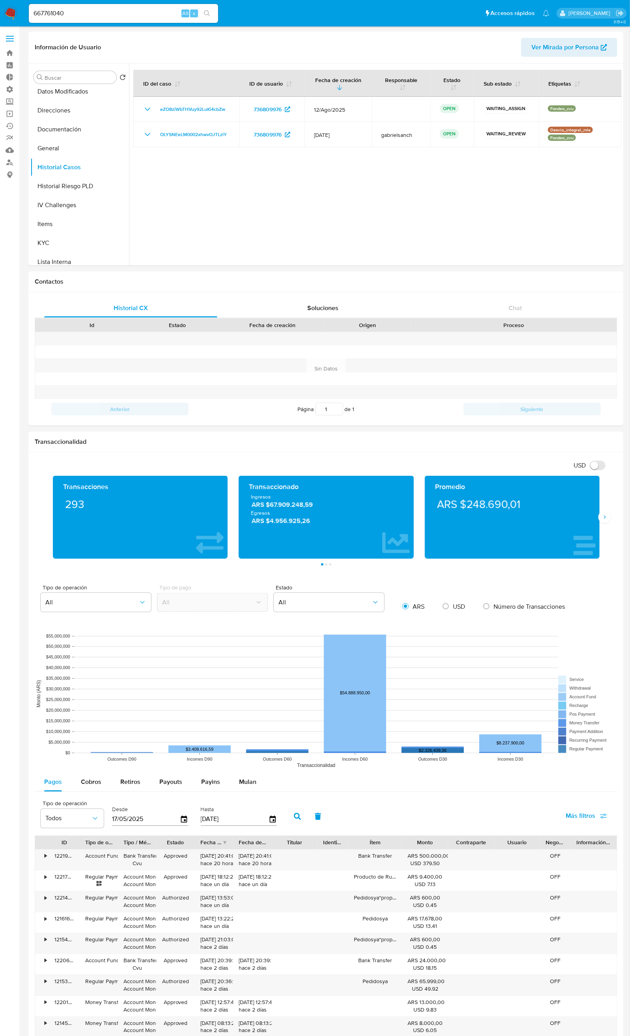
click at [209, 19] on div "667761040 Alt s" at bounding box center [123, 13] width 189 height 19
click at [206, 6] on div "667761040 Alt s" at bounding box center [123, 13] width 189 height 19
click at [208, 12] on icon "search-icon" at bounding box center [207, 13] width 6 height 6
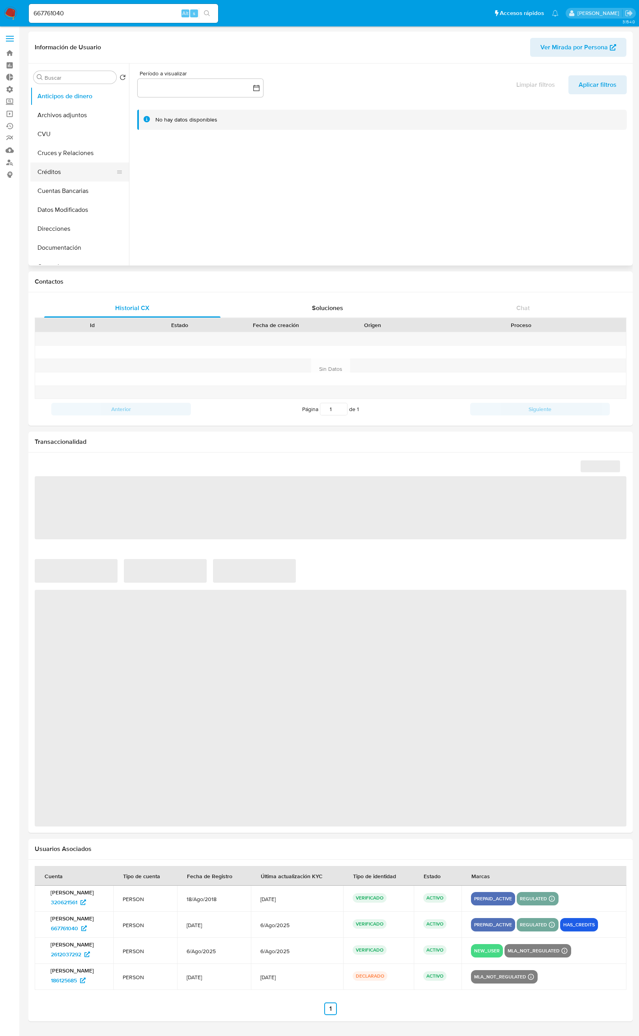
select select "10"
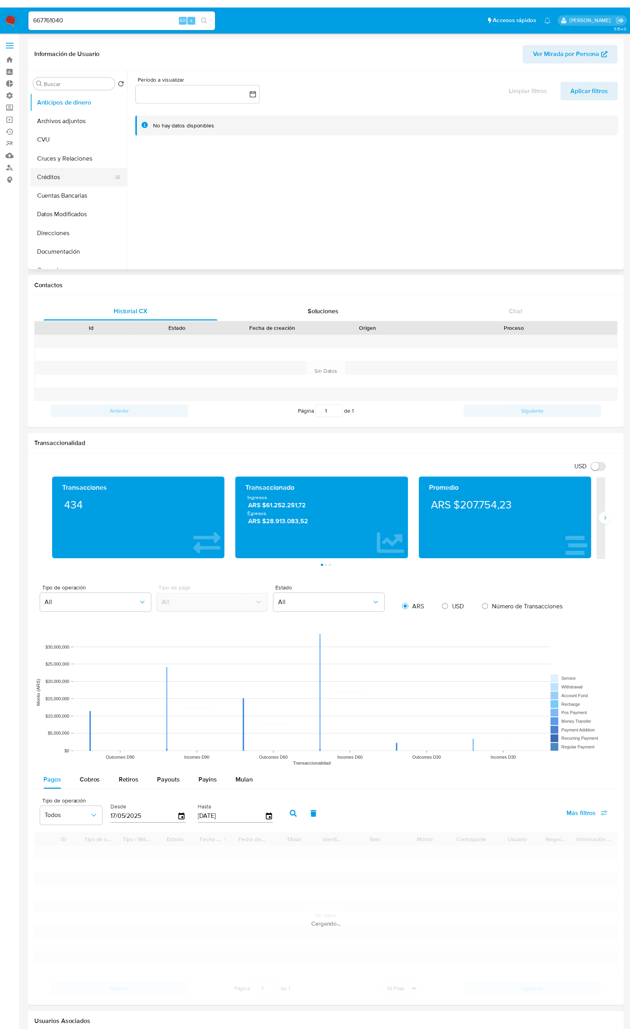
scroll to position [59, 0]
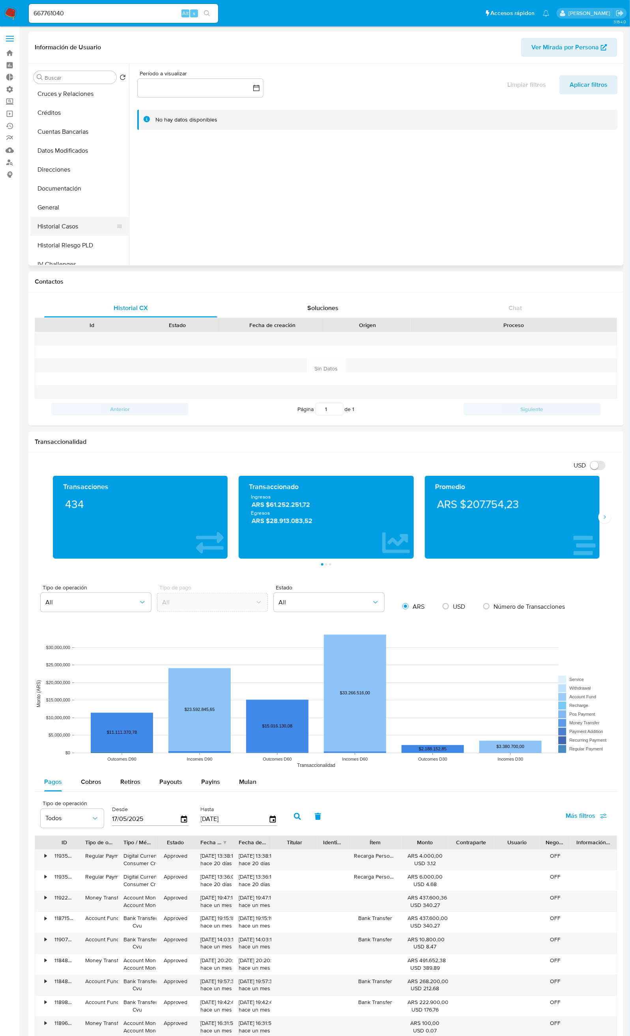
click at [85, 231] on button "Historial Casos" at bounding box center [76, 226] width 92 height 19
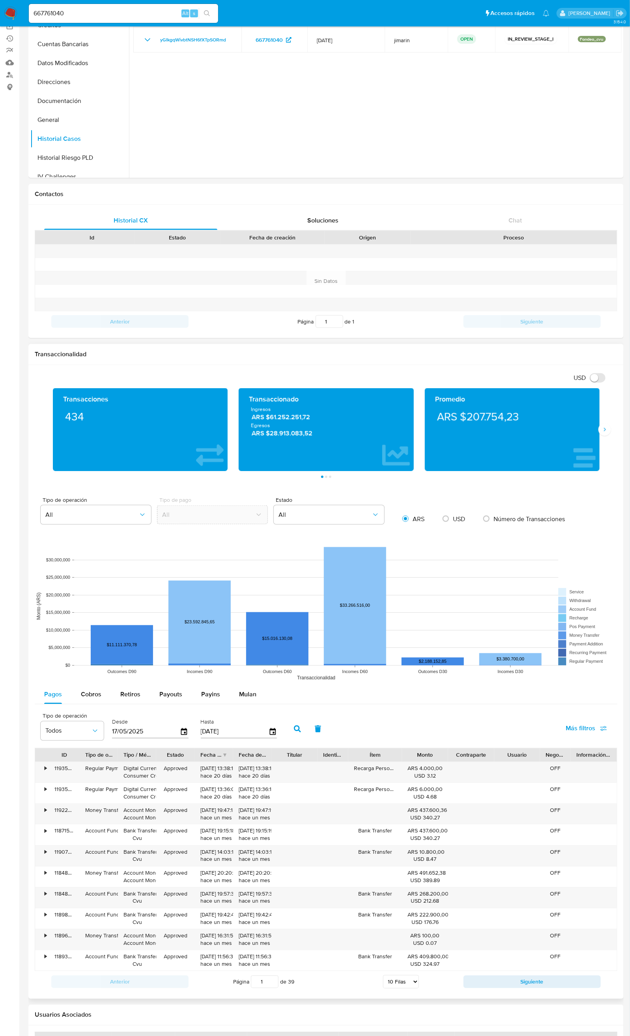
scroll to position [253, 0]
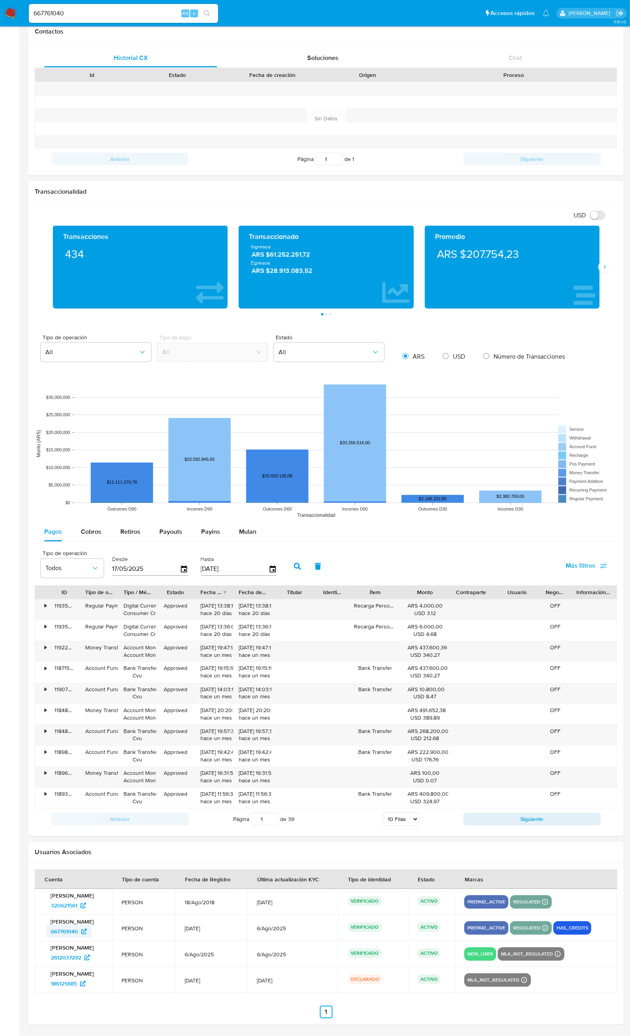
click at [70, 929] on span "667761040" at bounding box center [64, 931] width 27 height 13
drag, startPoint x: 131, startPoint y: 11, endPoint x: -41, endPoint y: 7, distance: 171.6
click at [0, 7] on html "Pausado Ver notificaciones 667761040 Alt s Accesos rápidos Presiona las siguien…" at bounding box center [315, 393] width 630 height 1286
paste input "03593467"
type input "603593467"
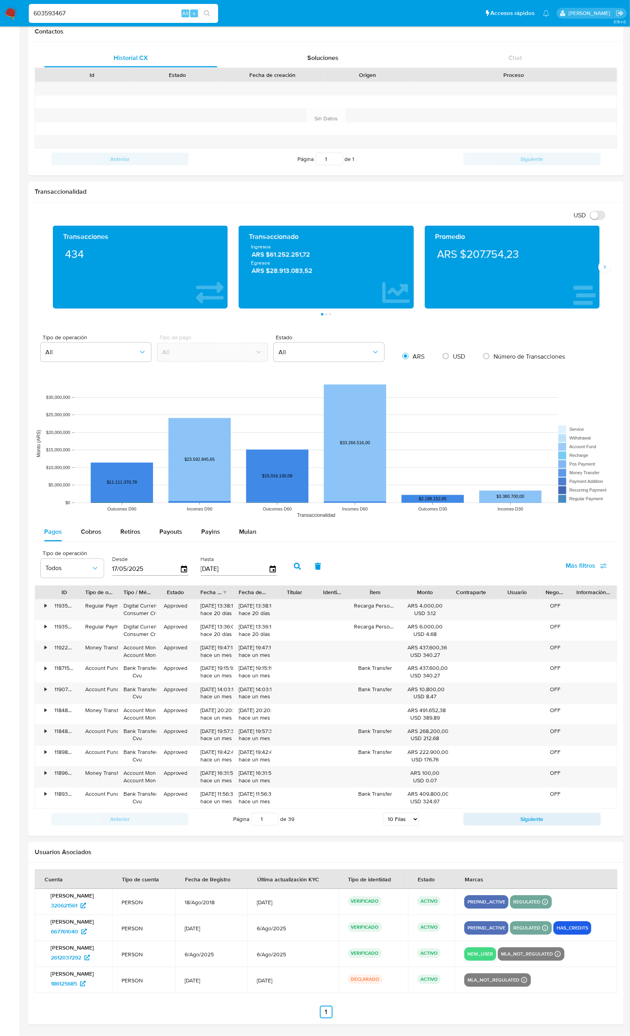
click at [209, 13] on icon "search-icon" at bounding box center [207, 13] width 6 height 6
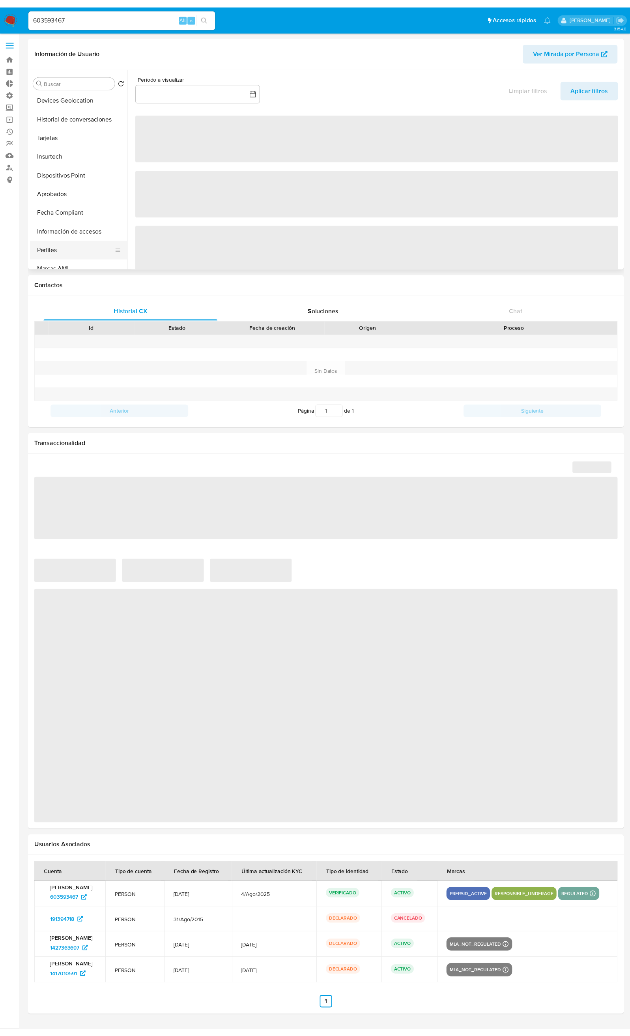
scroll to position [390, 0]
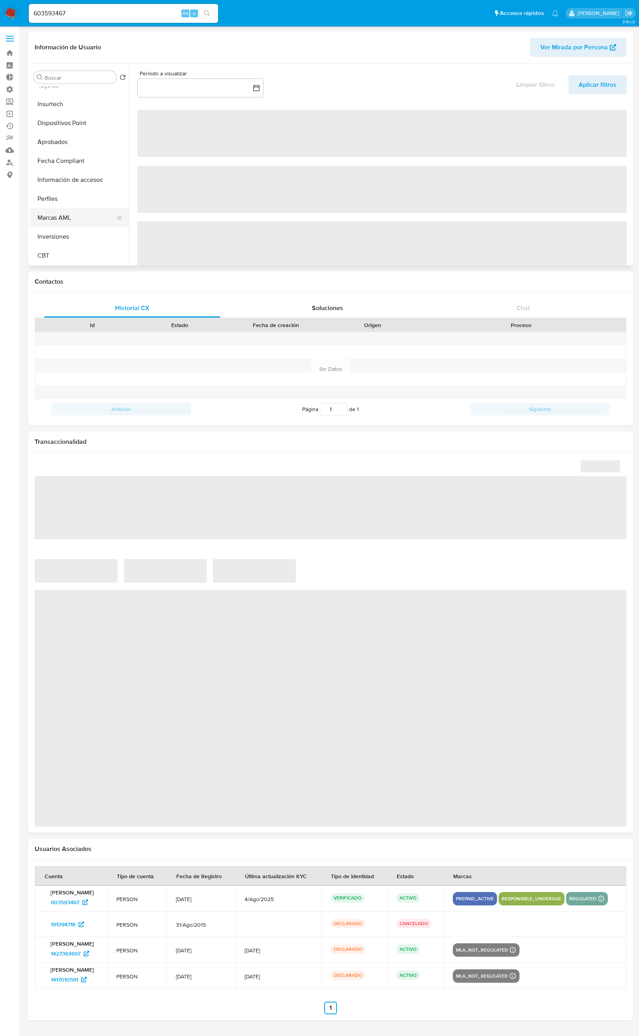
select select "10"
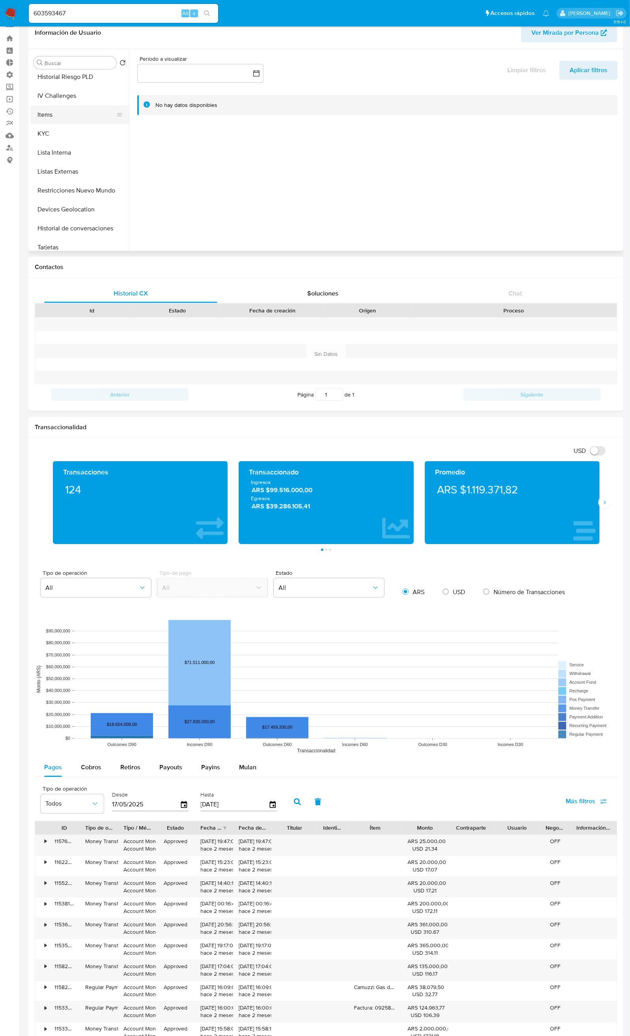
scroll to position [212, 0]
click at [85, 136] on button "KYC" at bounding box center [76, 134] width 92 height 19
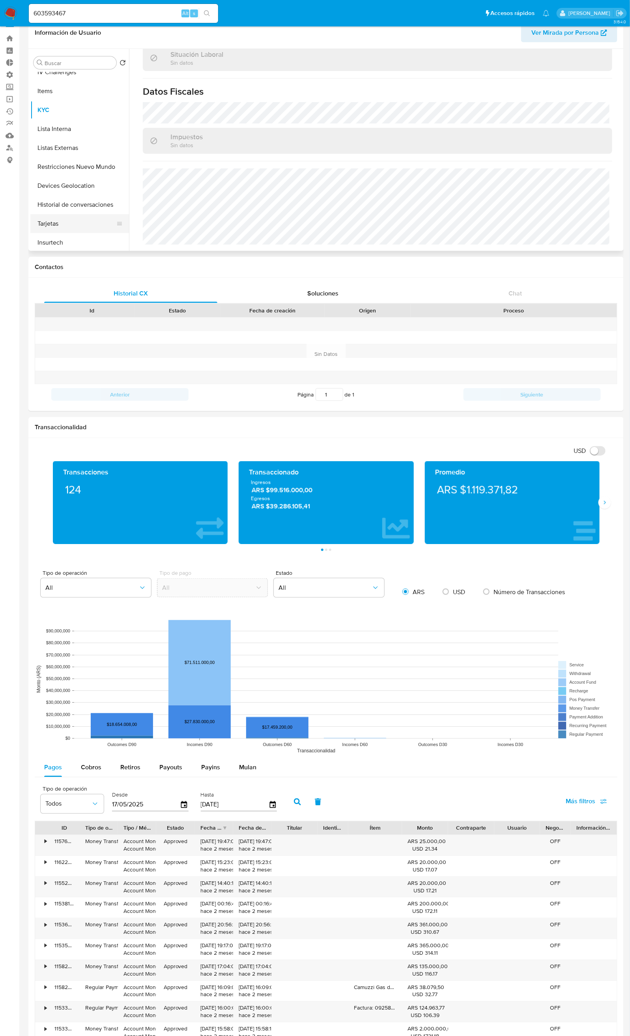
scroll to position [94, 0]
click at [83, 159] on button "General" at bounding box center [76, 158] width 92 height 19
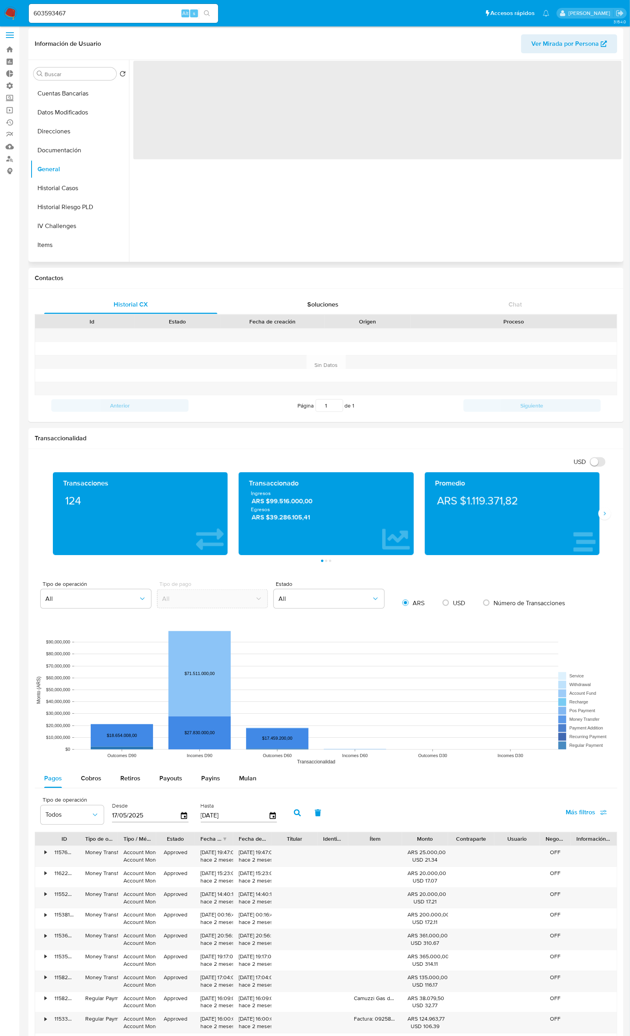
scroll to position [0, 0]
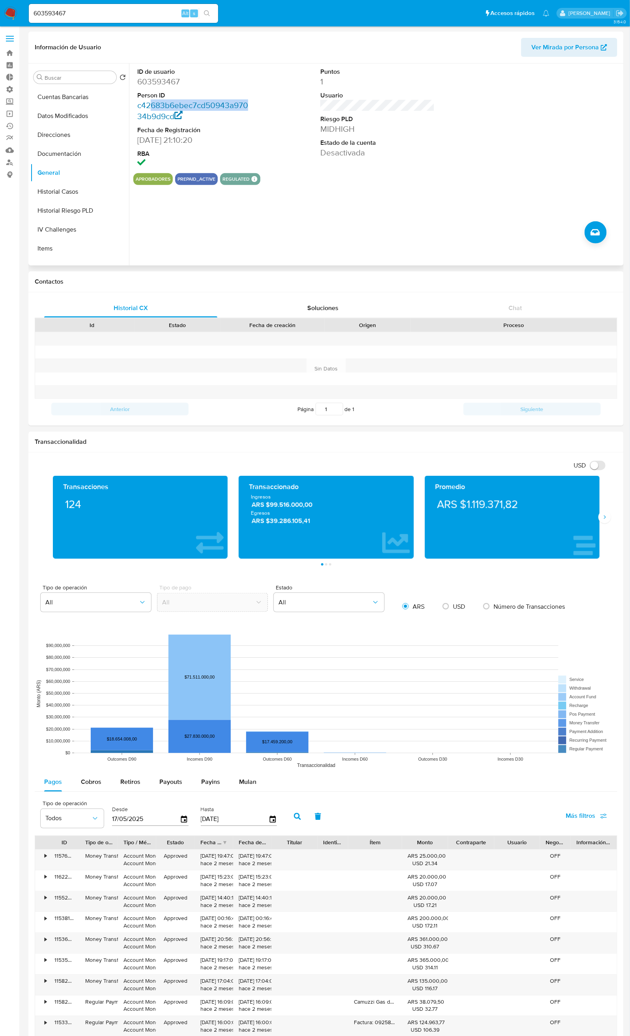
drag, startPoint x: 248, startPoint y: 103, endPoint x: 149, endPoint y: 106, distance: 99.4
click at [149, 106] on dd "c42683b6ebec7cd50943a97034b9d9cd" at bounding box center [194, 111] width 114 height 22
click at [155, 109] on link "c42683b6ebec7cd50943a97034b9d9cd" at bounding box center [192, 110] width 111 height 22
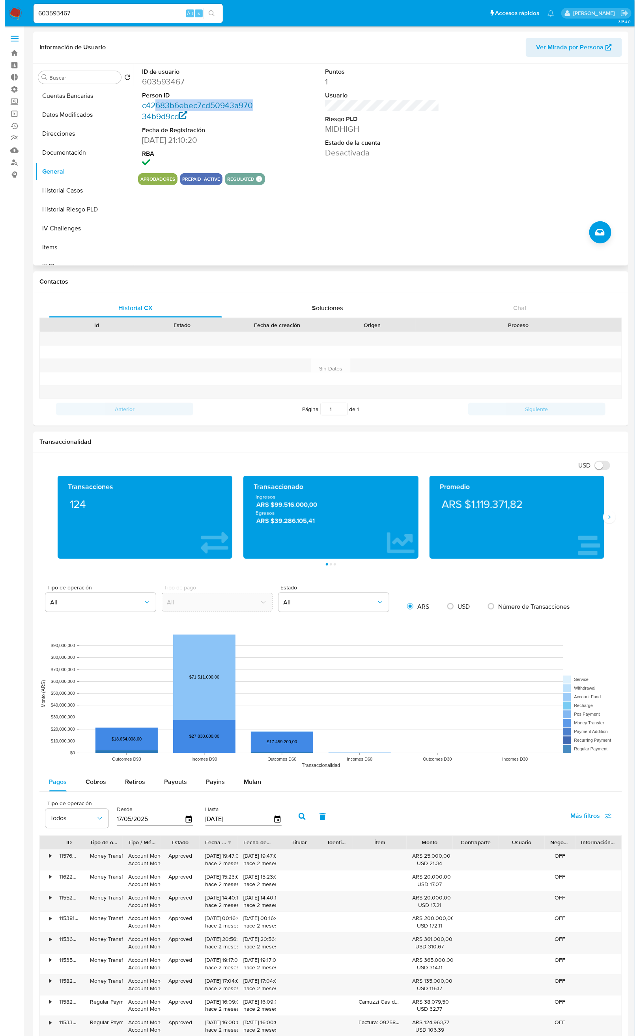
scroll to position [94, 0]
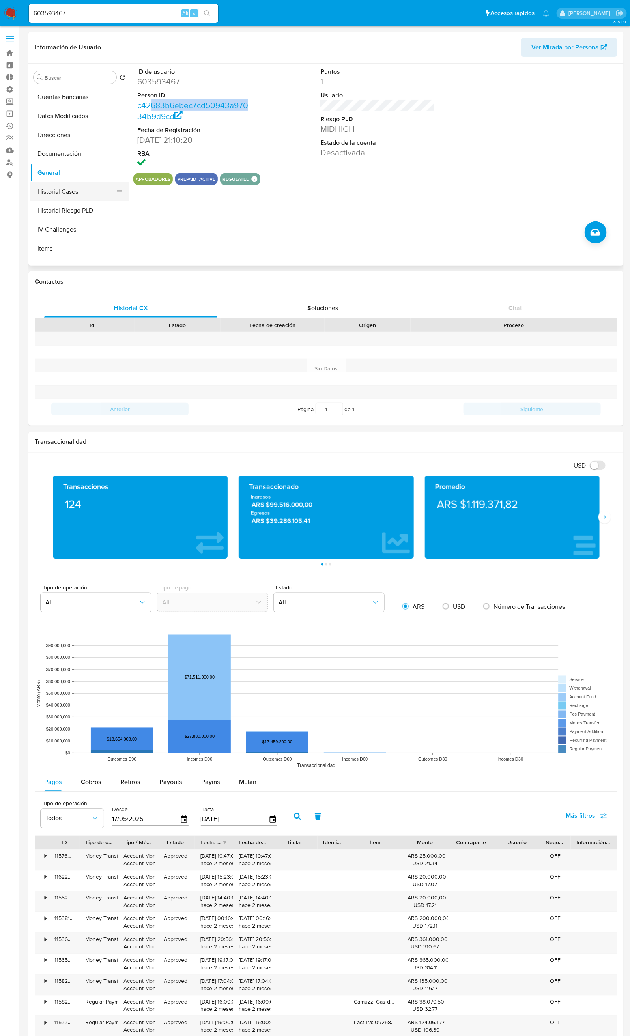
click at [62, 194] on button "Historial Casos" at bounding box center [76, 191] width 92 height 19
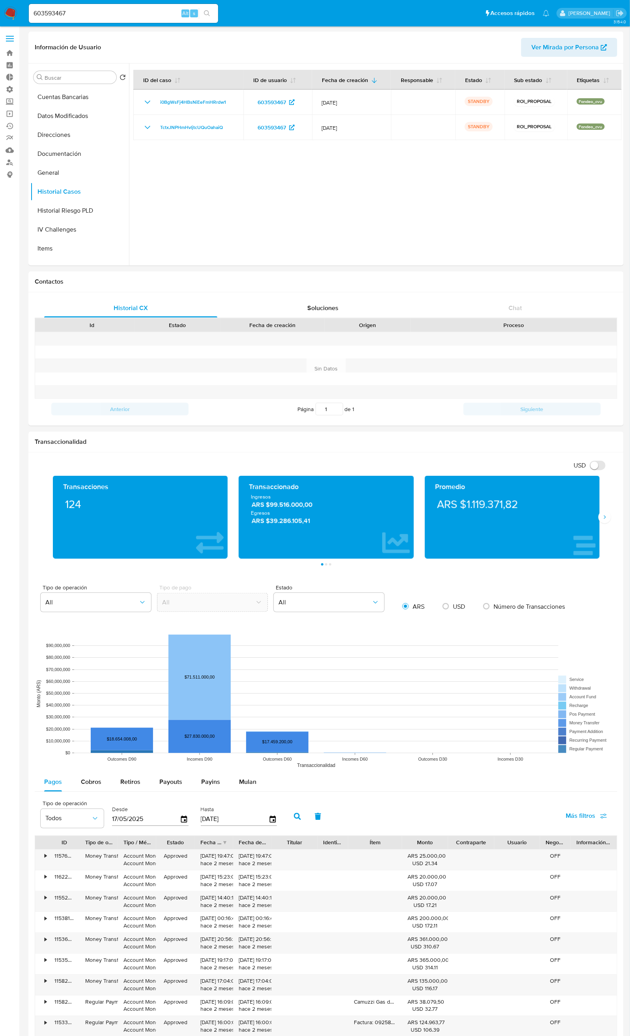
drag, startPoint x: 135, startPoint y: 9, endPoint x: -25, endPoint y: 4, distance: 159.8
click at [0, 4] on html "Pausado Ver notificaciones 603593467 Alt s Accesos rápidos Presiona las siguien…" at bounding box center [315, 642] width 630 height 1284
paste input "719313549"
type input "719313549"
click at [212, 9] on button "search-icon" at bounding box center [207, 13] width 16 height 11
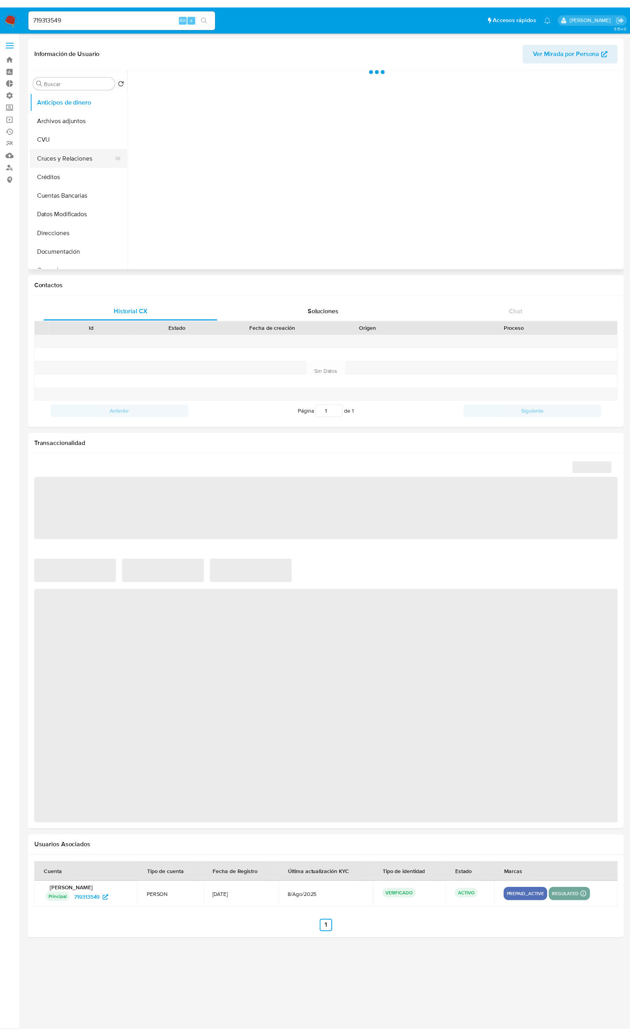
scroll to position [59, 0]
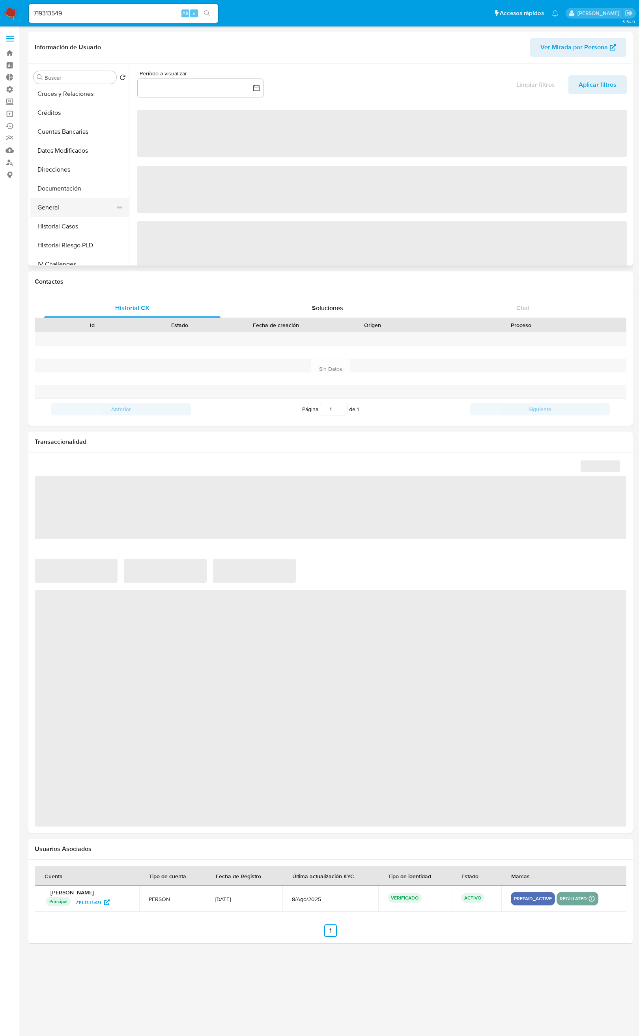
click at [90, 201] on button "General" at bounding box center [76, 207] width 92 height 19
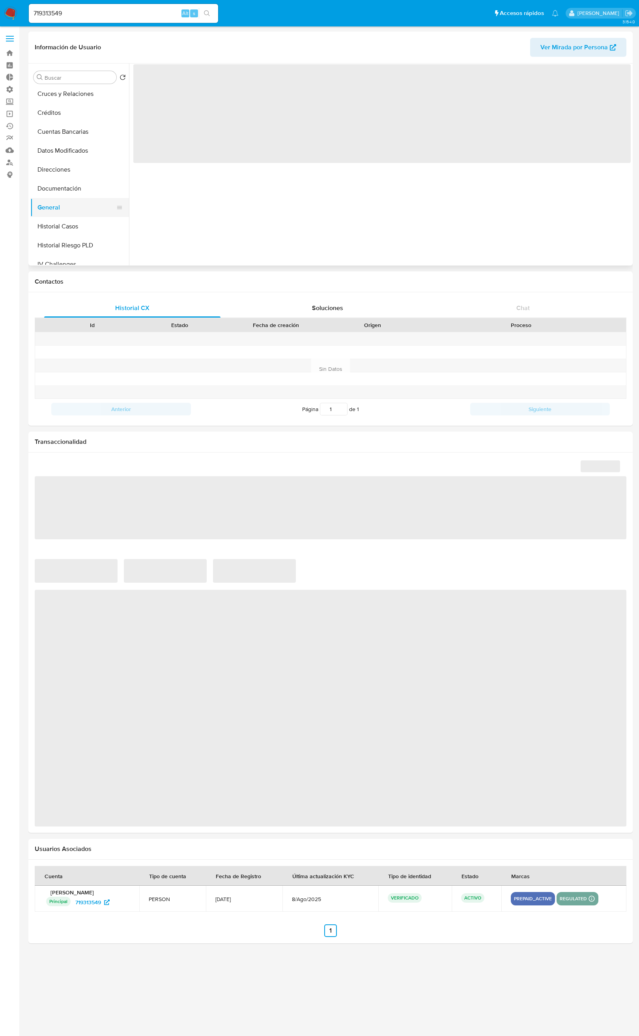
select select "10"
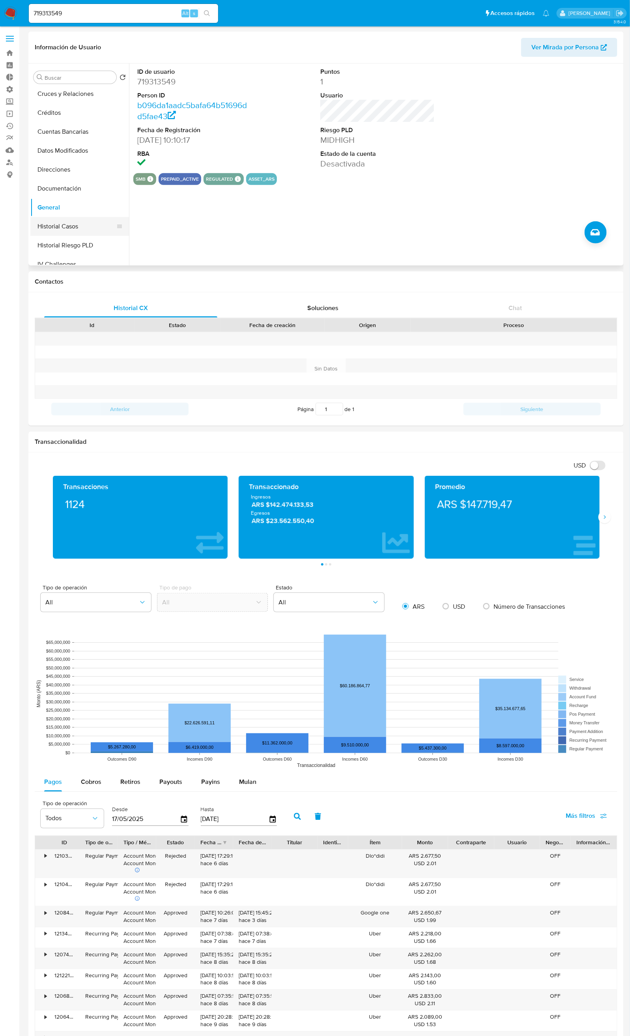
click at [81, 223] on button "Historial Casos" at bounding box center [76, 226] width 92 height 19
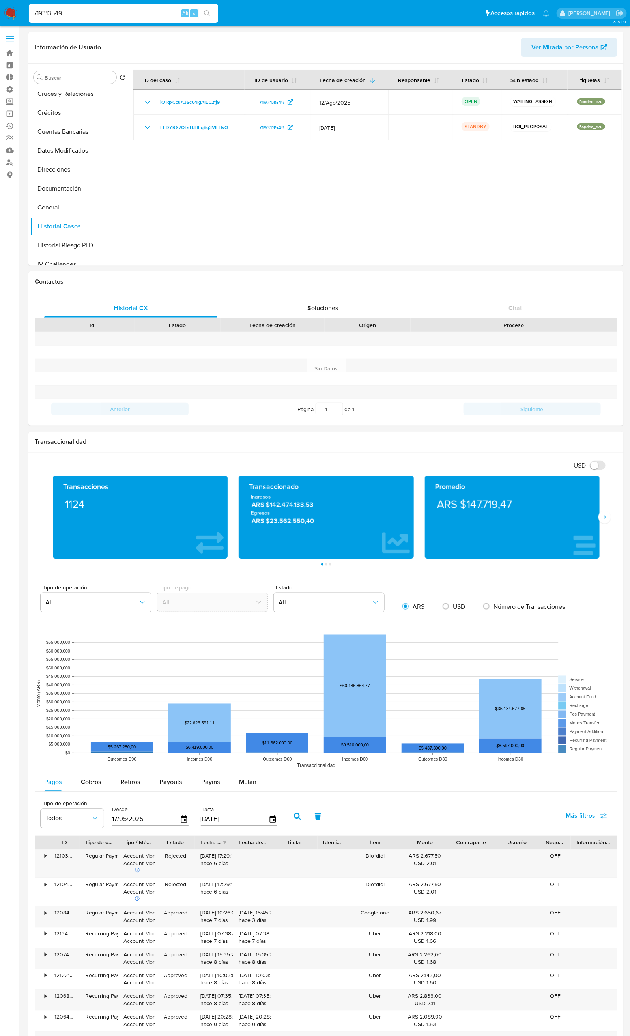
drag, startPoint x: 159, startPoint y: 13, endPoint x: 44, endPoint y: 11, distance: 114.4
click at [30, 8] on input "719313549" at bounding box center [123, 13] width 189 height 10
paste input "9161000"
click at [210, 14] on icon "search-icon" at bounding box center [207, 13] width 6 height 6
drag, startPoint x: 139, startPoint y: 12, endPoint x: -51, endPoint y: -1, distance: 190.1
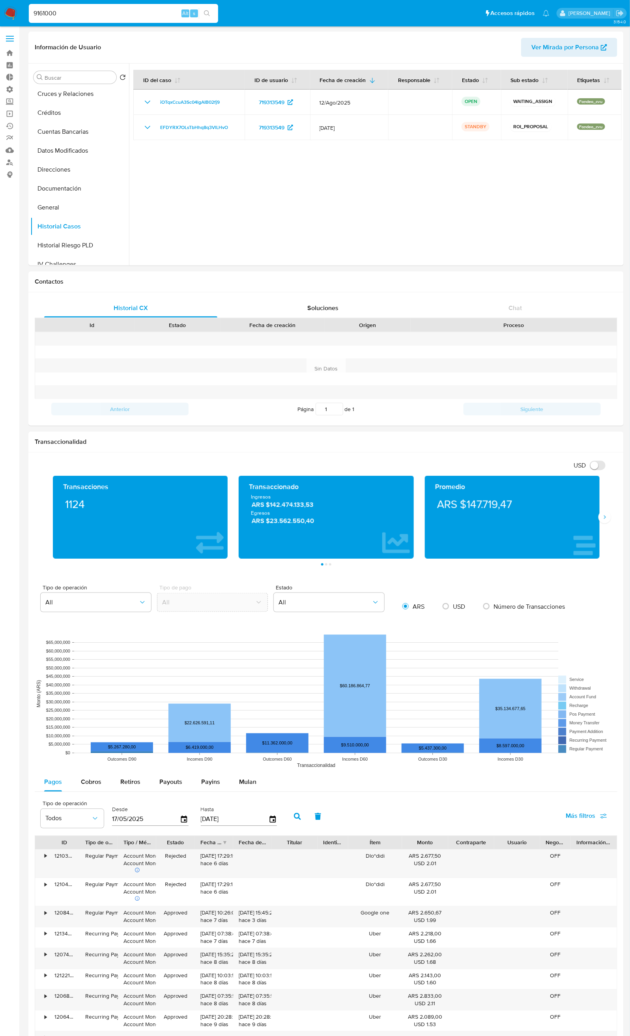
click at [0, 0] on html "Pausado Ver notificaciones 9161000 Alt s Accesos rápidos Presiona las siguiente…" at bounding box center [315, 611] width 630 height 1222
paste input "661859298"
type input "661859298"
click at [207, 12] on icon "search-icon" at bounding box center [207, 13] width 6 height 6
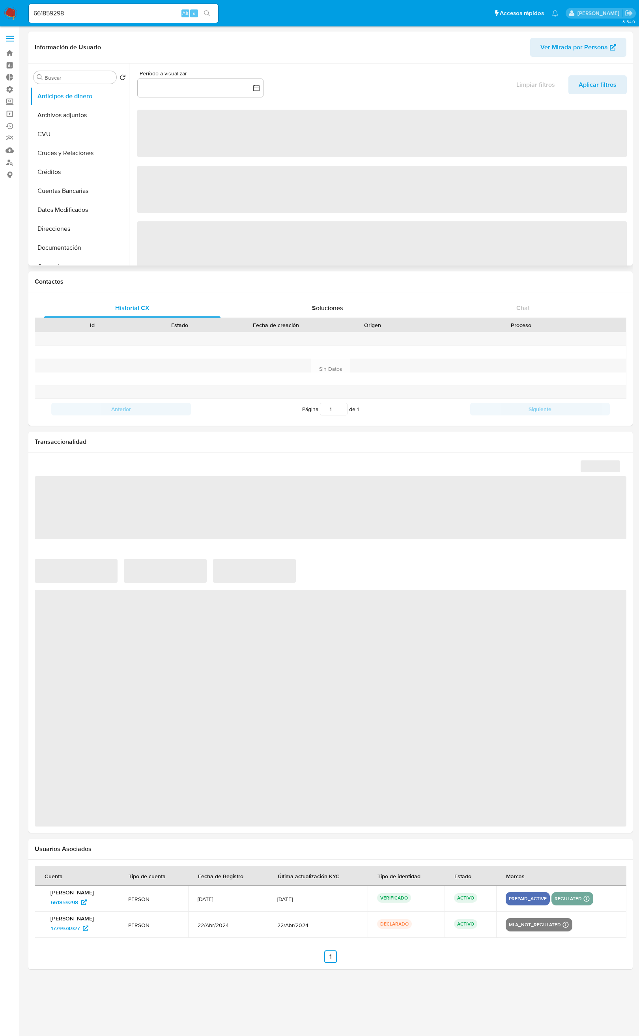
select select "10"
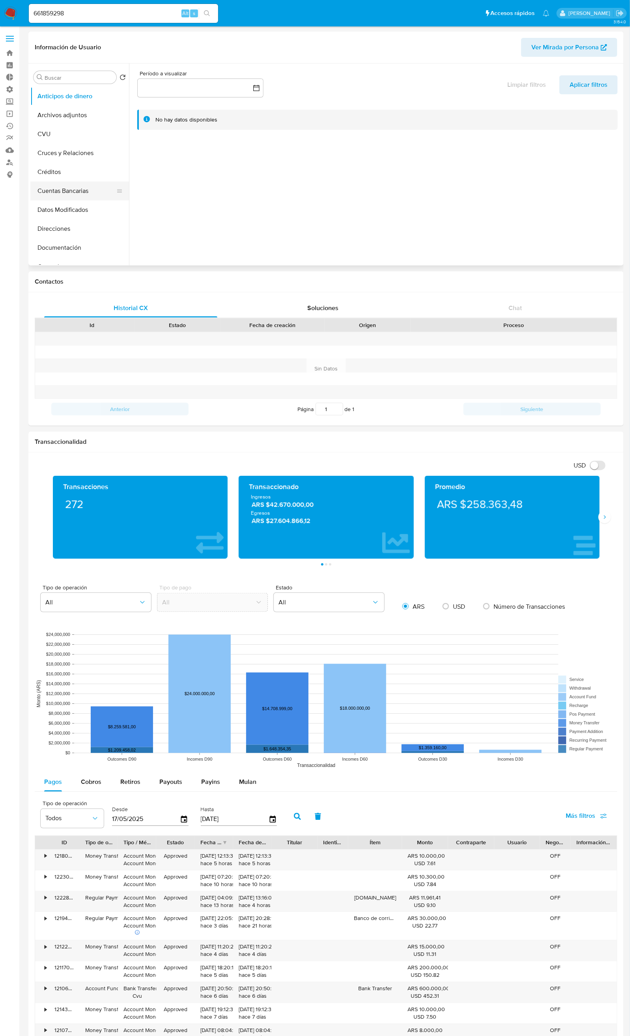
scroll to position [59, 0]
click at [85, 213] on button "General" at bounding box center [76, 207] width 92 height 19
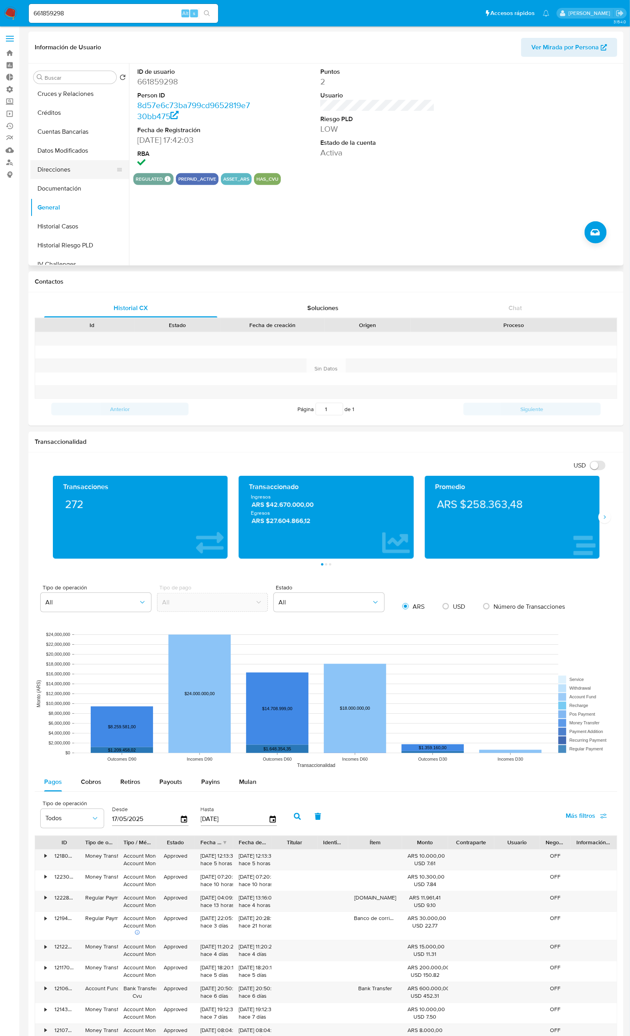
scroll to position [177, 0]
click at [85, 190] on button "KYC" at bounding box center [76, 183] width 92 height 19
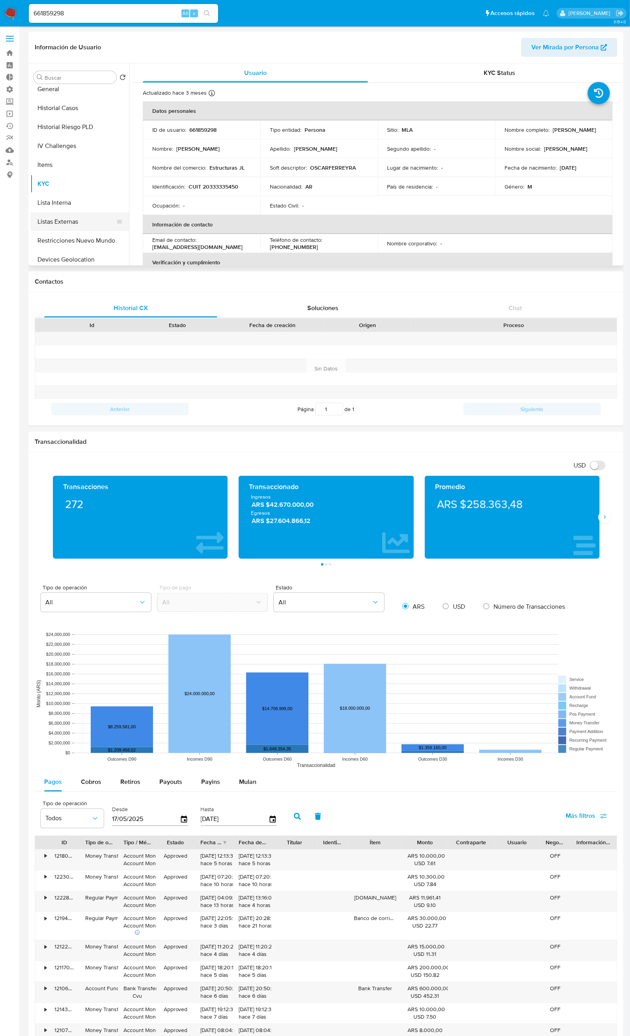
scroll to position [118, 0]
click at [86, 166] on button "Historial Casos" at bounding box center [76, 167] width 92 height 19
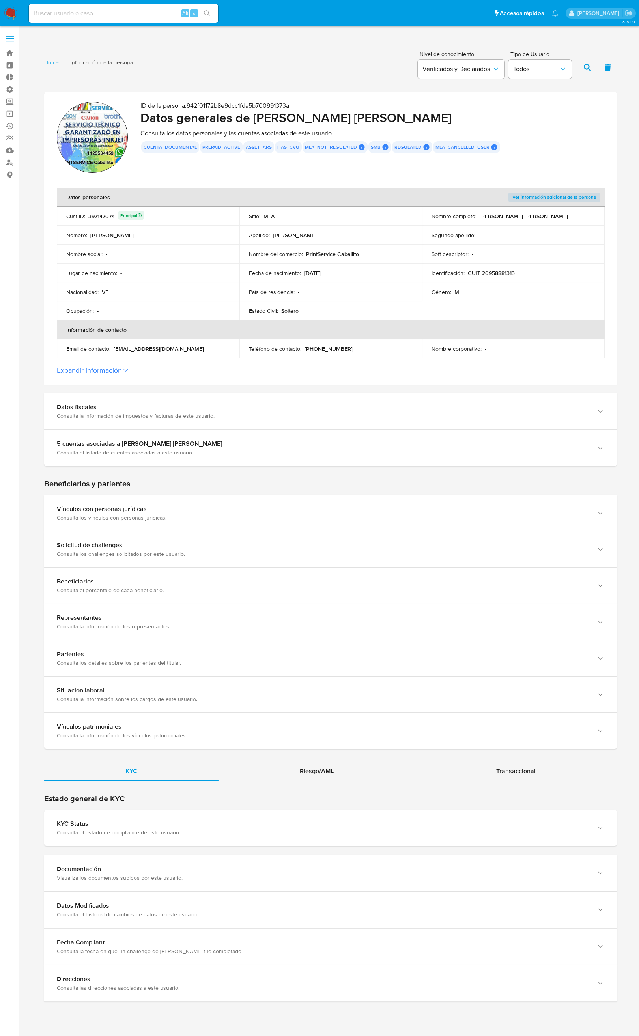
click at [140, 369] on label "Expandir información" at bounding box center [330, 370] width 547 height 9
click at [122, 369] on button "Expandir información" at bounding box center [89, 370] width 65 height 9
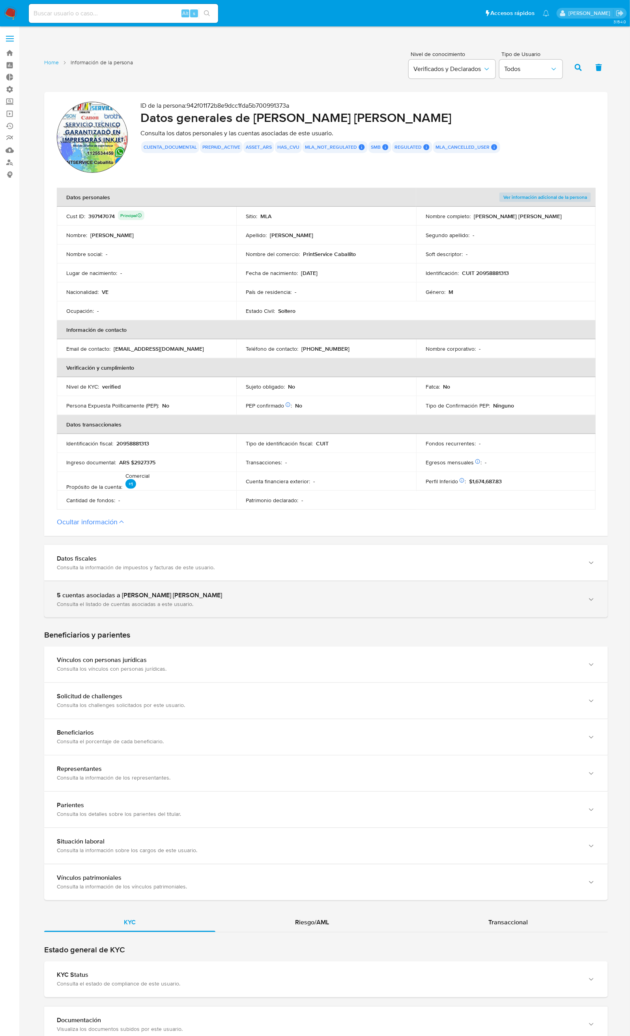
click at [141, 603] on div "Consulta el listado de cuentas asociadas a este usuario." at bounding box center [318, 603] width 522 height 7
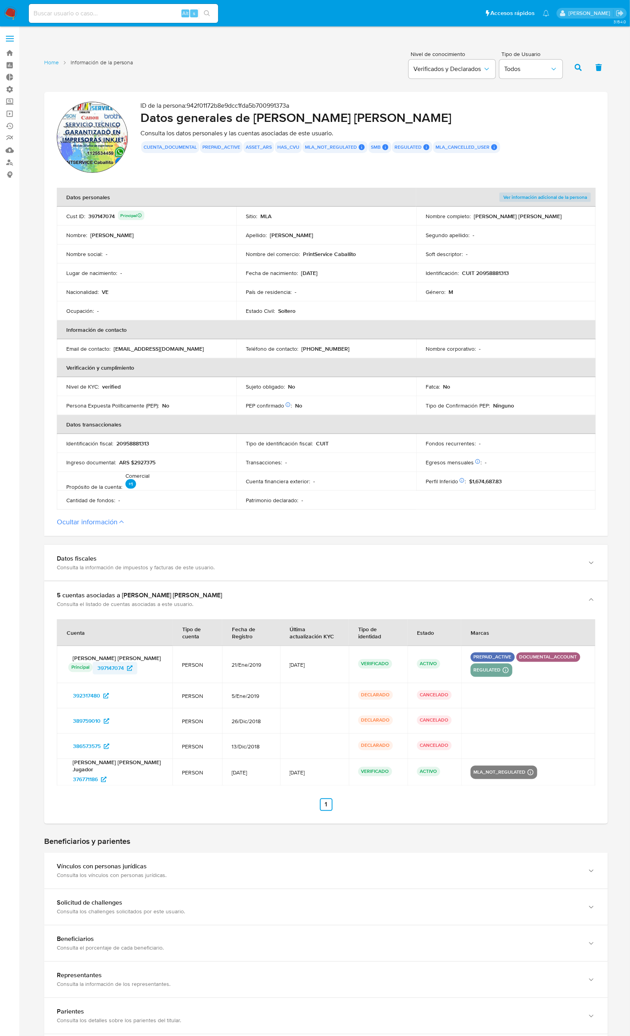
click at [113, 669] on span "397147074" at bounding box center [110, 668] width 26 height 13
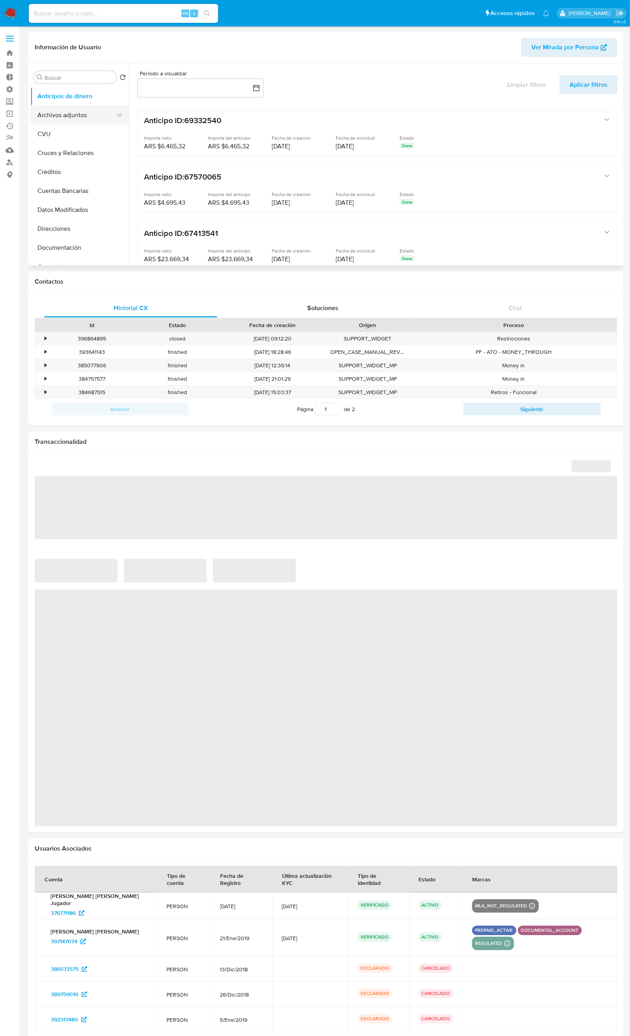
select select "10"
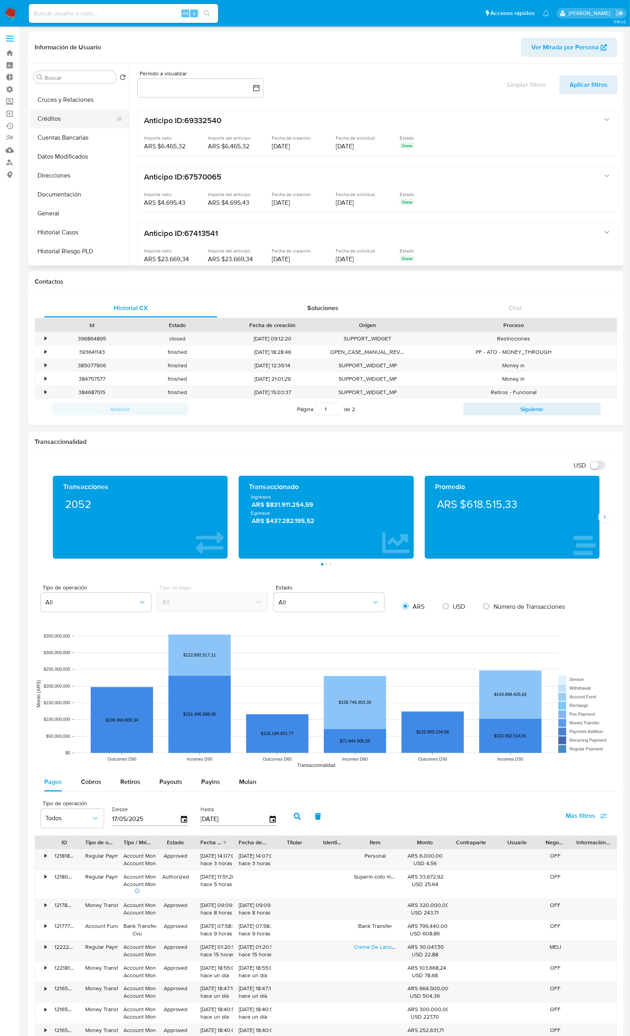
scroll to position [118, 0]
click at [87, 237] on button "KYC" at bounding box center [76, 242] width 92 height 19
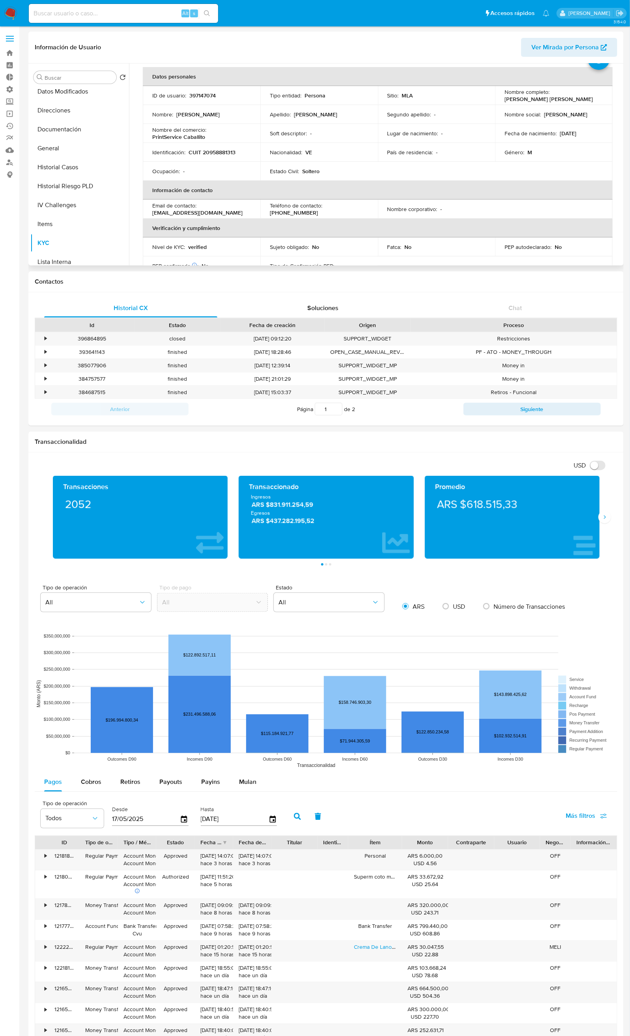
scroll to position [0, 0]
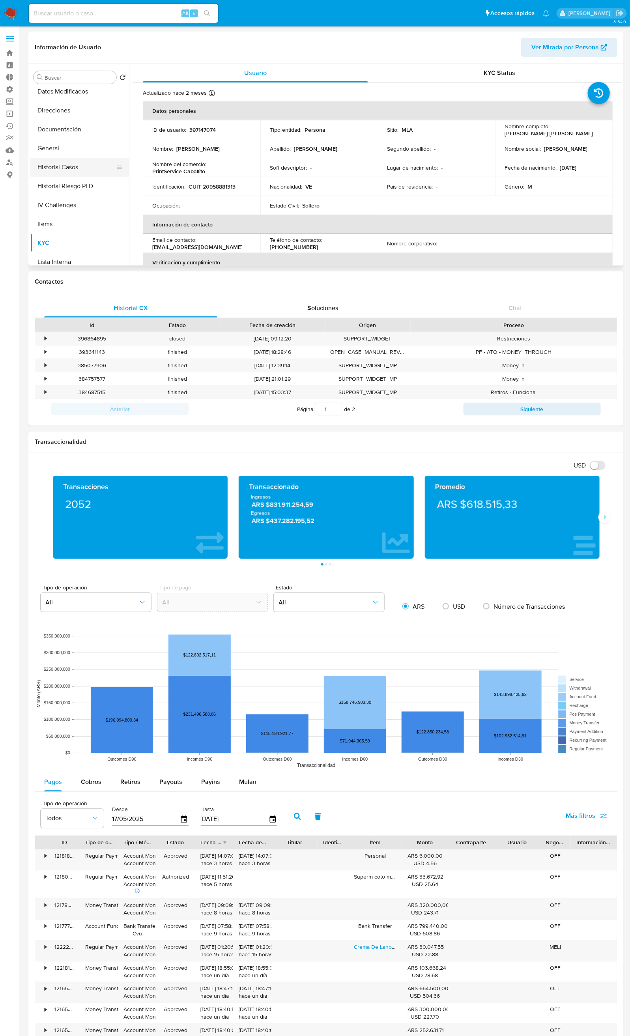
click at [77, 162] on button "Historial Casos" at bounding box center [76, 167] width 92 height 19
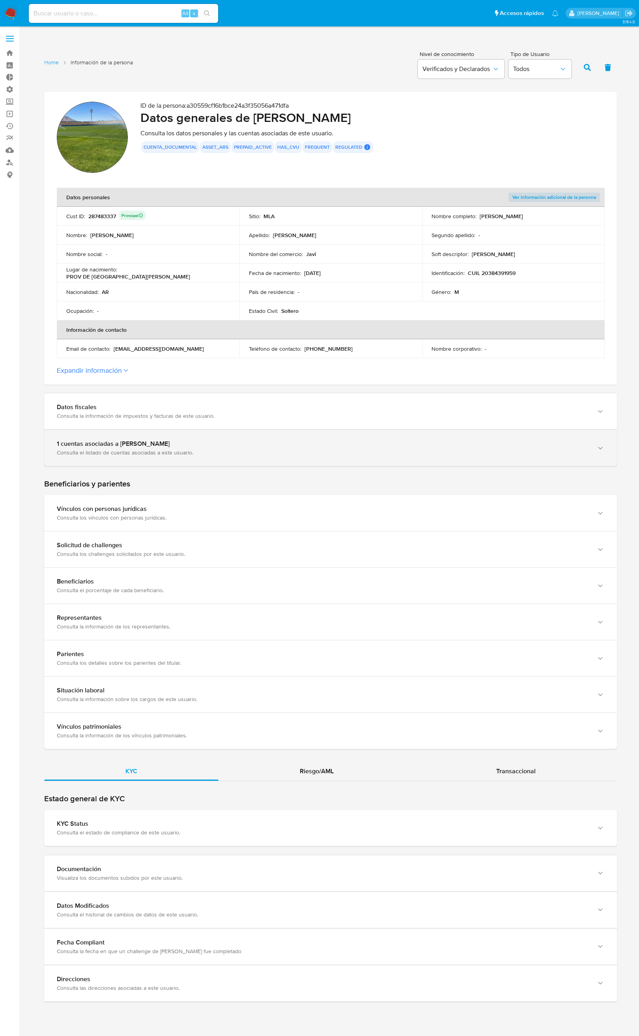
click at [200, 448] on div "1 cuentas asociadas a [PERSON_NAME]" at bounding box center [323, 444] width 532 height 8
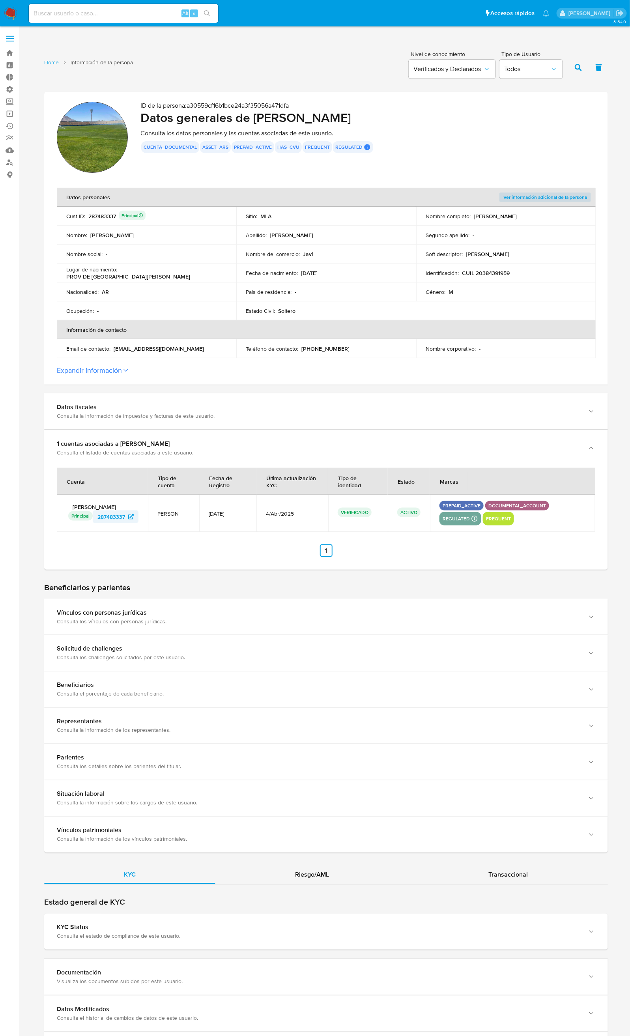
click at [116, 521] on span "287483337" at bounding box center [111, 516] width 28 height 13
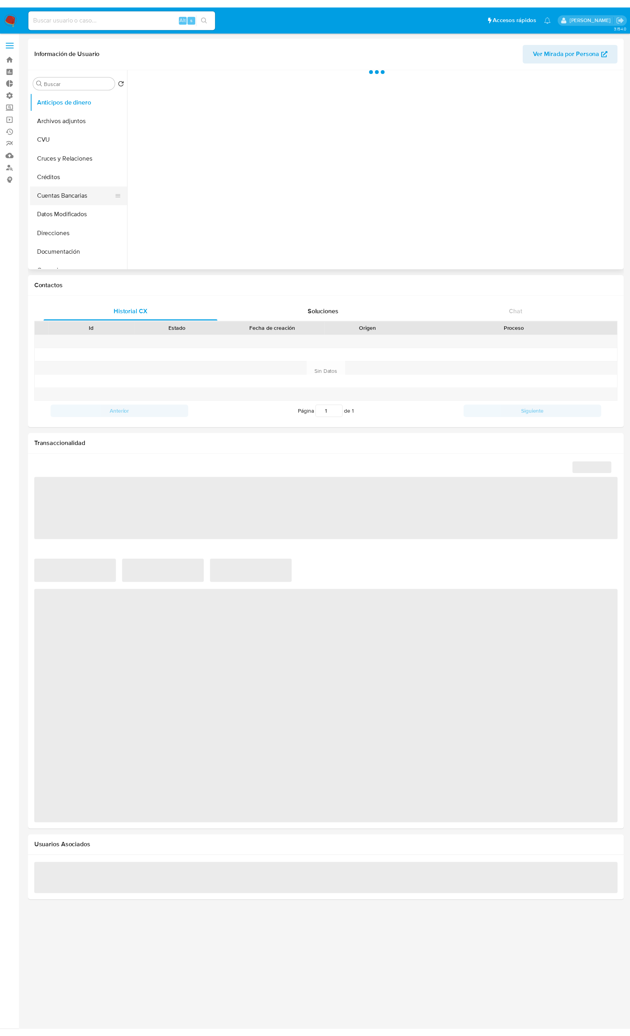
scroll to position [118, 0]
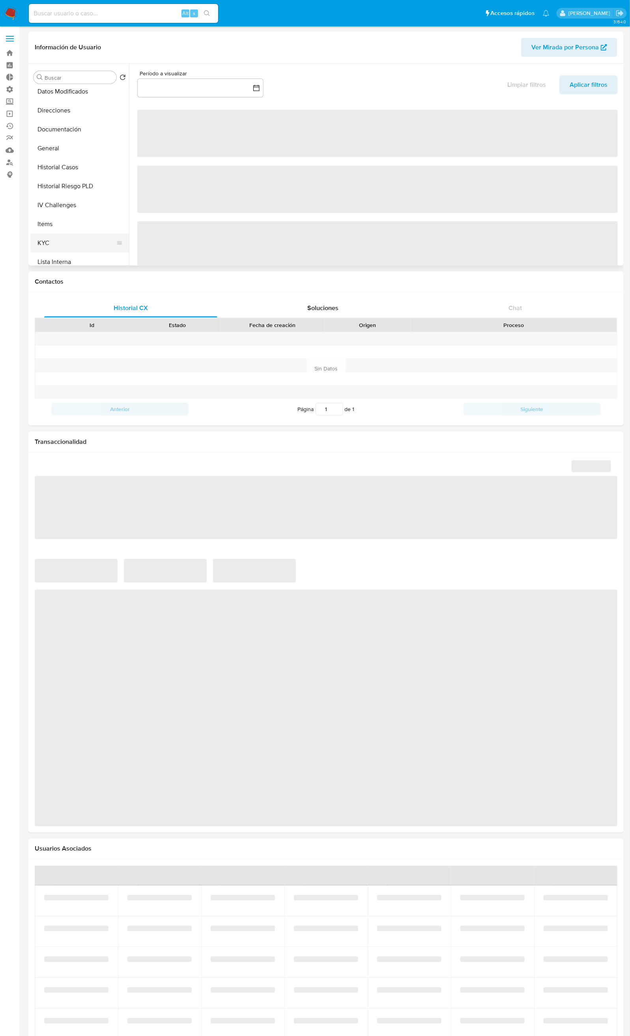
click at [85, 238] on button "KYC" at bounding box center [76, 242] width 92 height 19
select select "10"
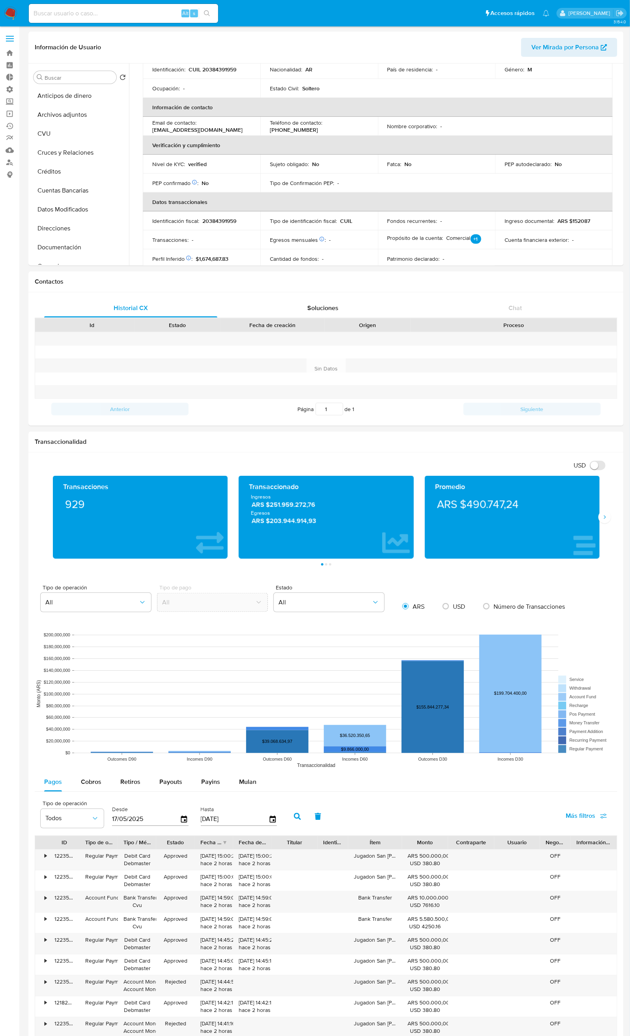
scroll to position [0, 0]
click at [17, 33] on label at bounding box center [10, 38] width 20 height 17
click at [0, 0] on input "checkbox" at bounding box center [0, 0] width 0 height 0
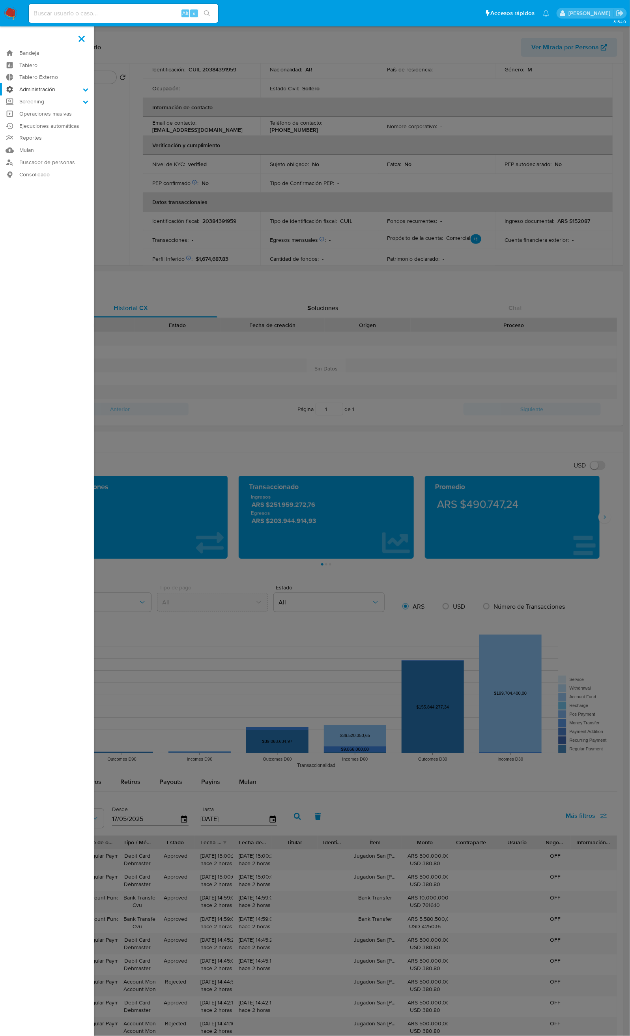
click at [69, 91] on label "Administración" at bounding box center [47, 89] width 94 height 12
click at [0, 0] on input "Administración" at bounding box center [0, 0] width 0 height 0
click at [76, 149] on label "Screening" at bounding box center [47, 151] width 94 height 12
click at [0, 0] on input "Screening" at bounding box center [0, 0] width 0 height 0
click at [303, 105] on label at bounding box center [315, 518] width 630 height 1036
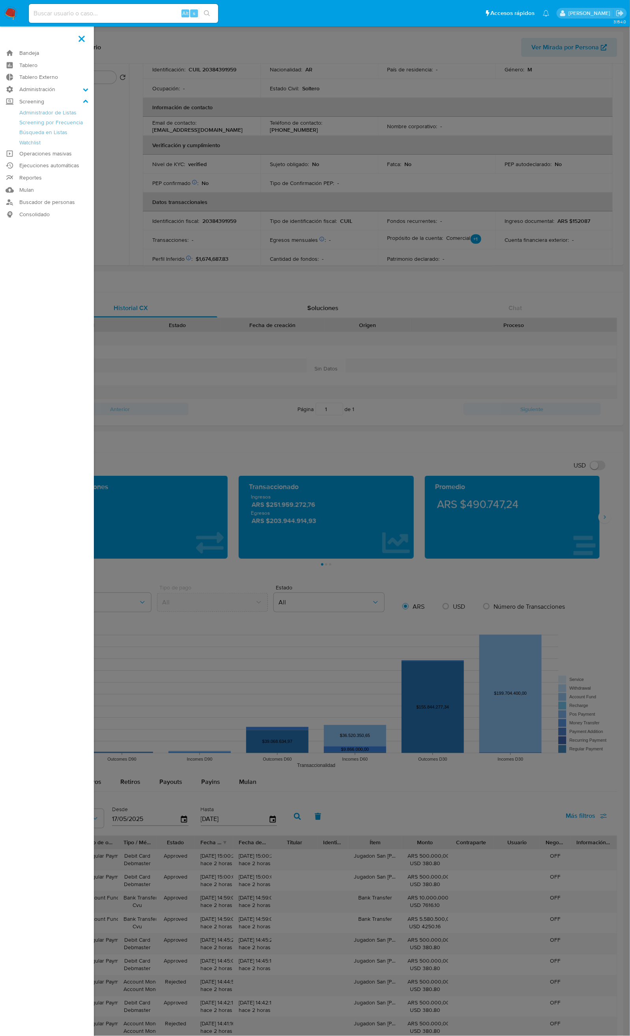
click at [0, 0] on input "checkbox" at bounding box center [0, 0] width 0 height 0
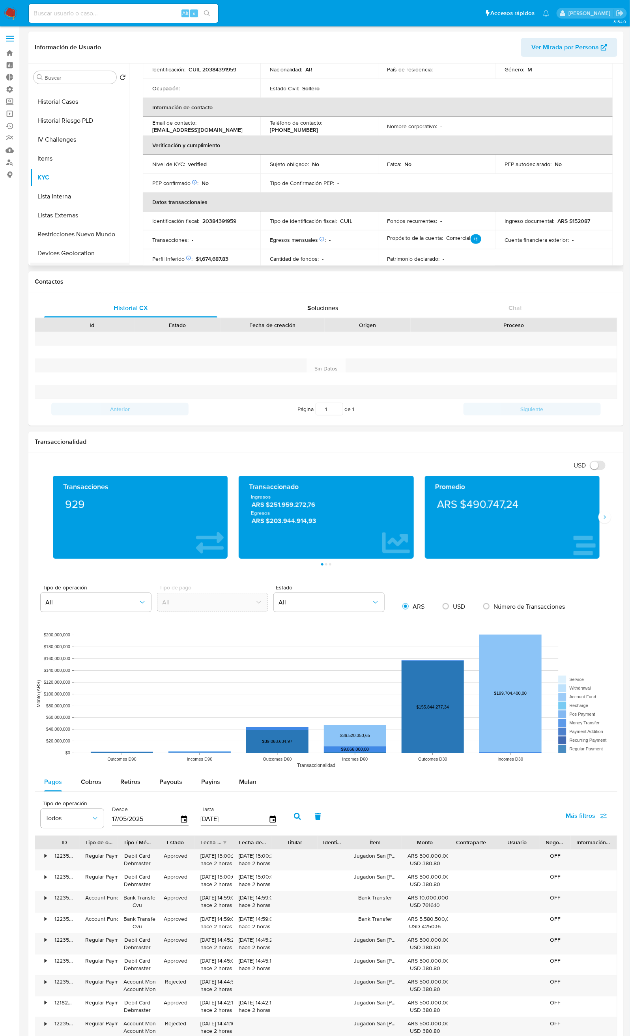
scroll to position [75, 0]
click at [93, 210] on button "Historial Casos" at bounding box center [76, 210] width 92 height 19
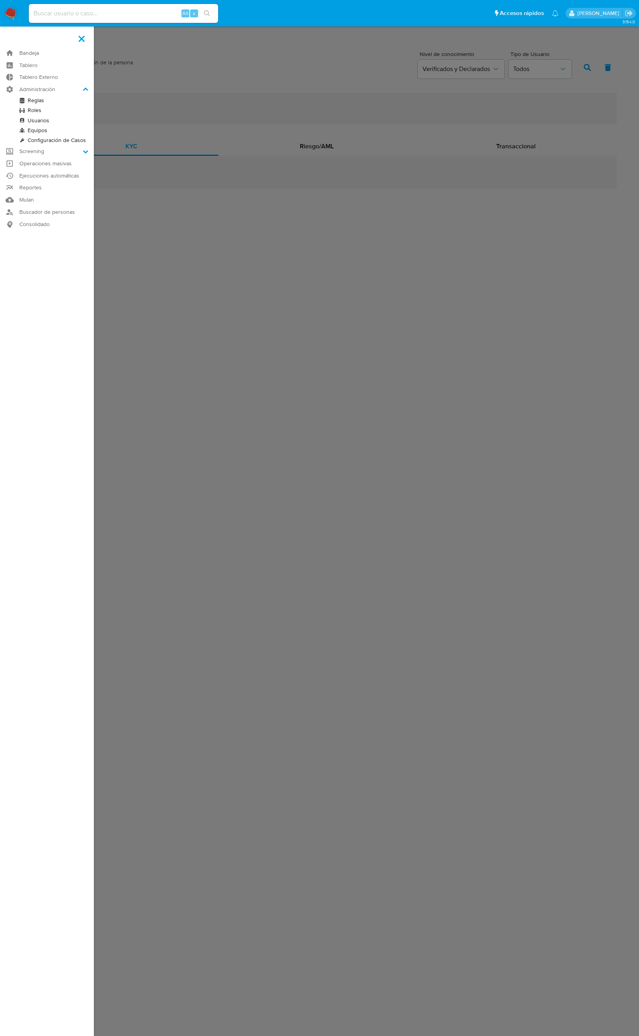
click at [194, 123] on label at bounding box center [319, 518] width 639 height 1036
click at [0, 0] on input "checkbox" at bounding box center [0, 0] width 0 height 0
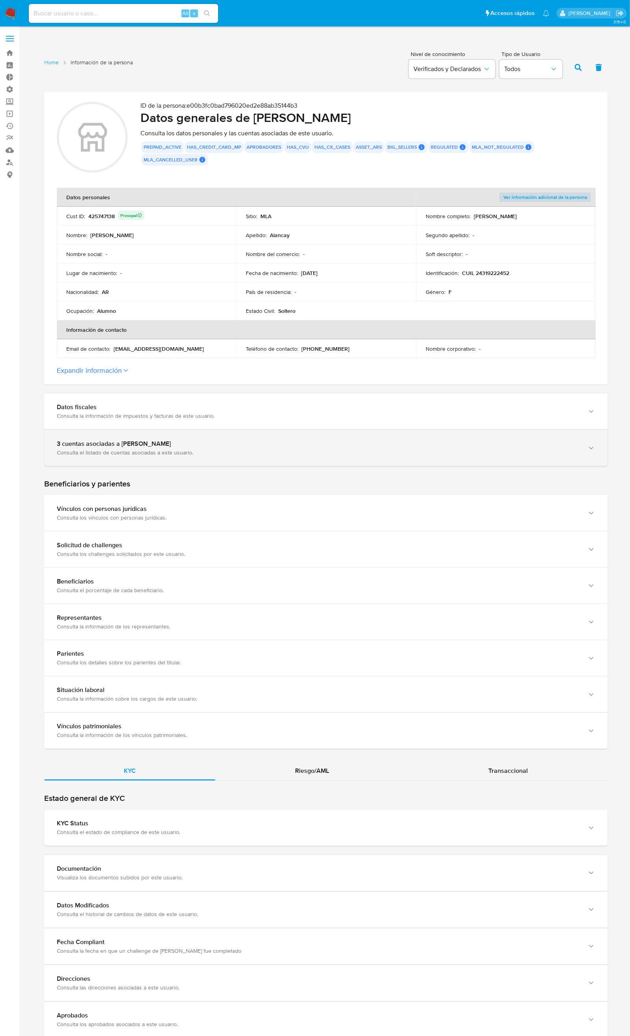
click at [147, 446] on div "3 cuentas asociadas a [PERSON_NAME]" at bounding box center [318, 444] width 522 height 8
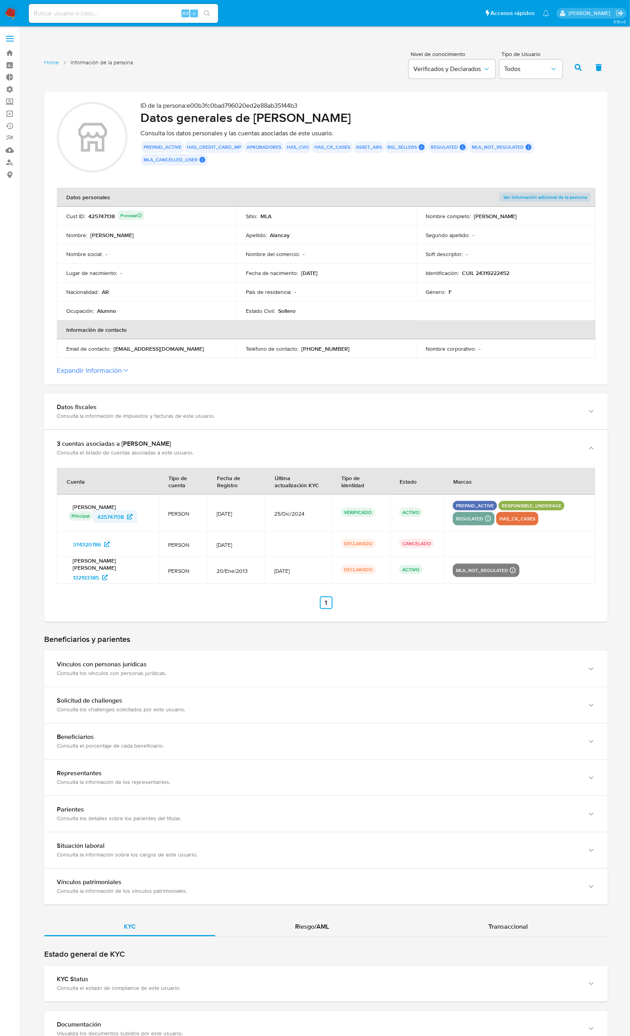
click at [104, 520] on span "425747138" at bounding box center [110, 516] width 26 height 13
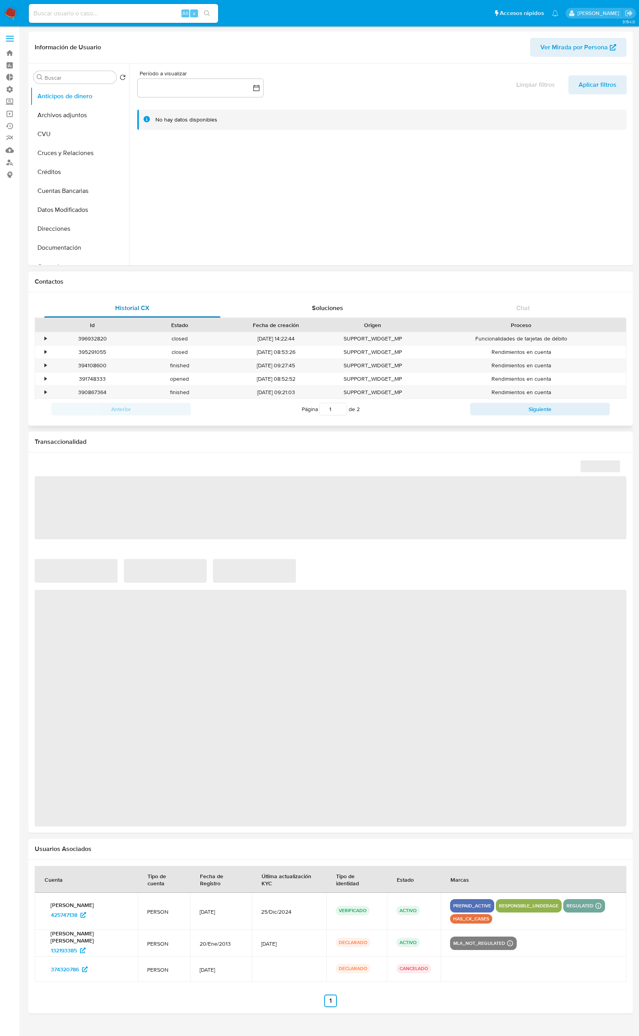
select select "10"
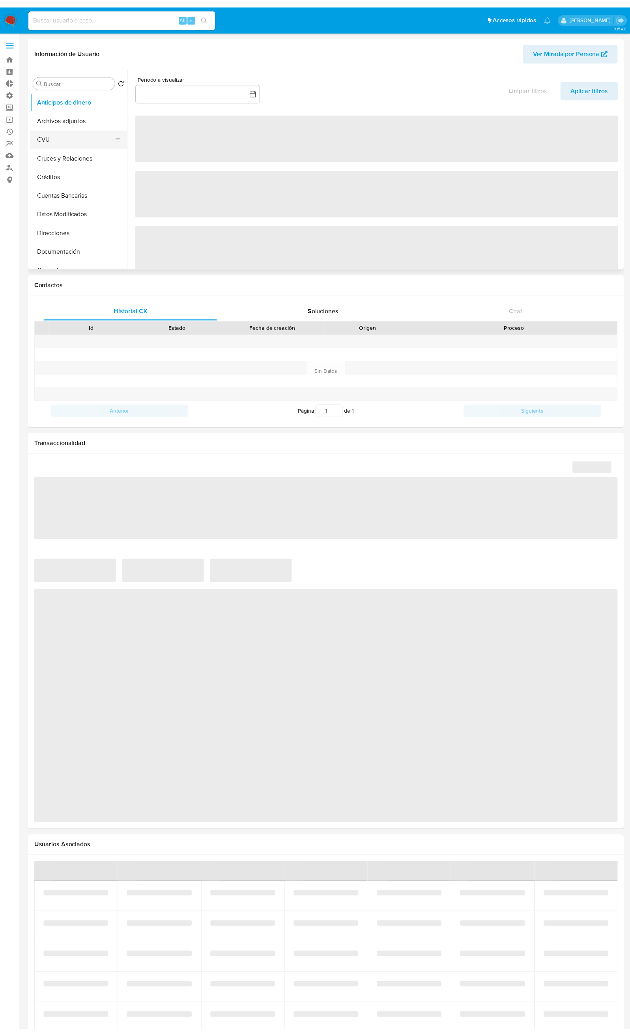
scroll to position [118, 0]
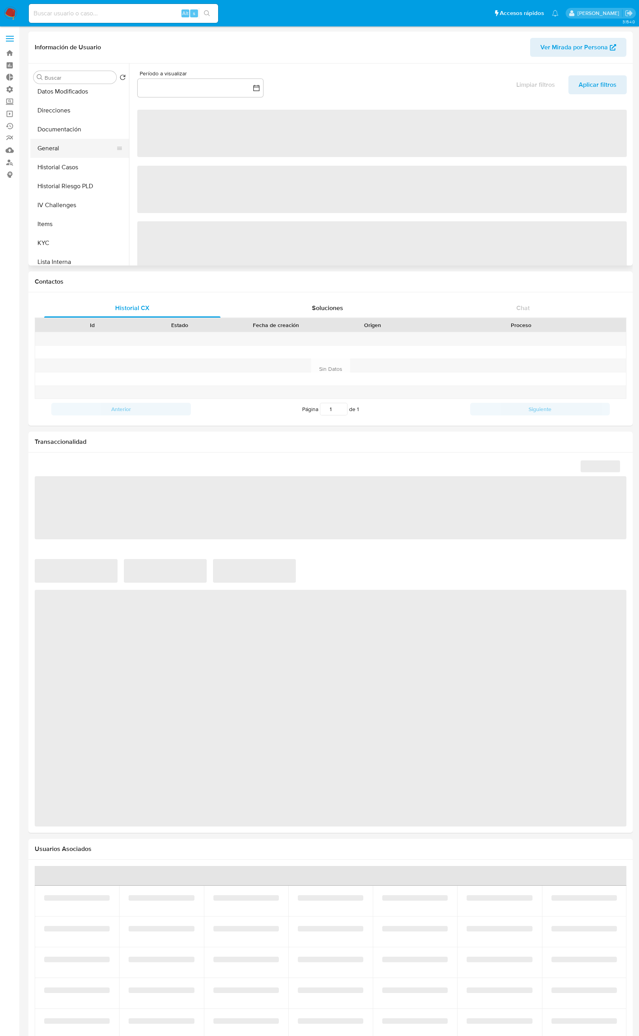
select select "10"
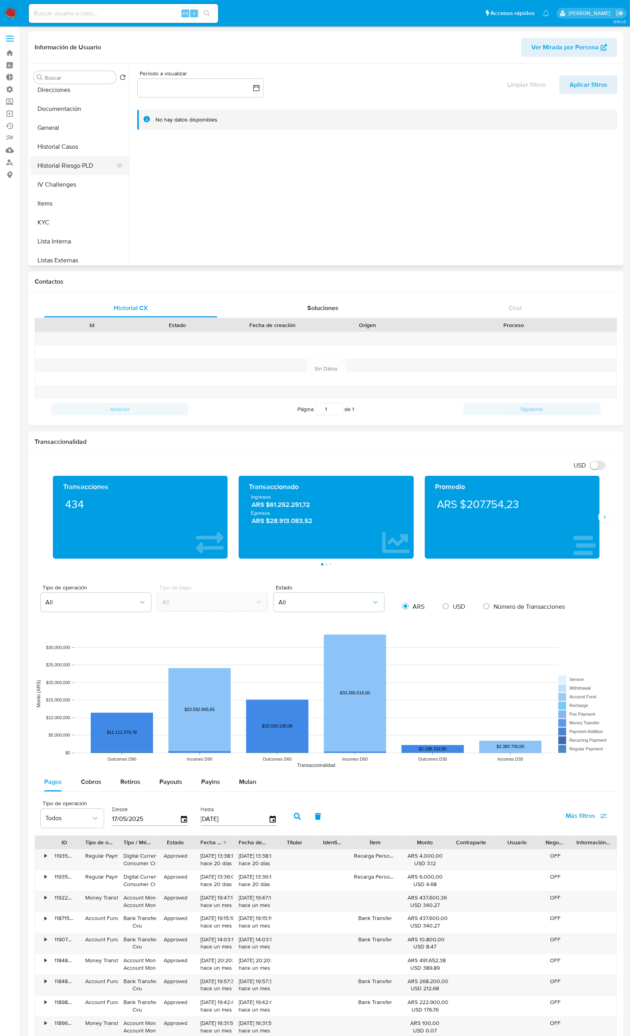
scroll to position [134, 0]
click at [95, 168] on button "Historial Riesgo PLD" at bounding box center [76, 170] width 92 height 19
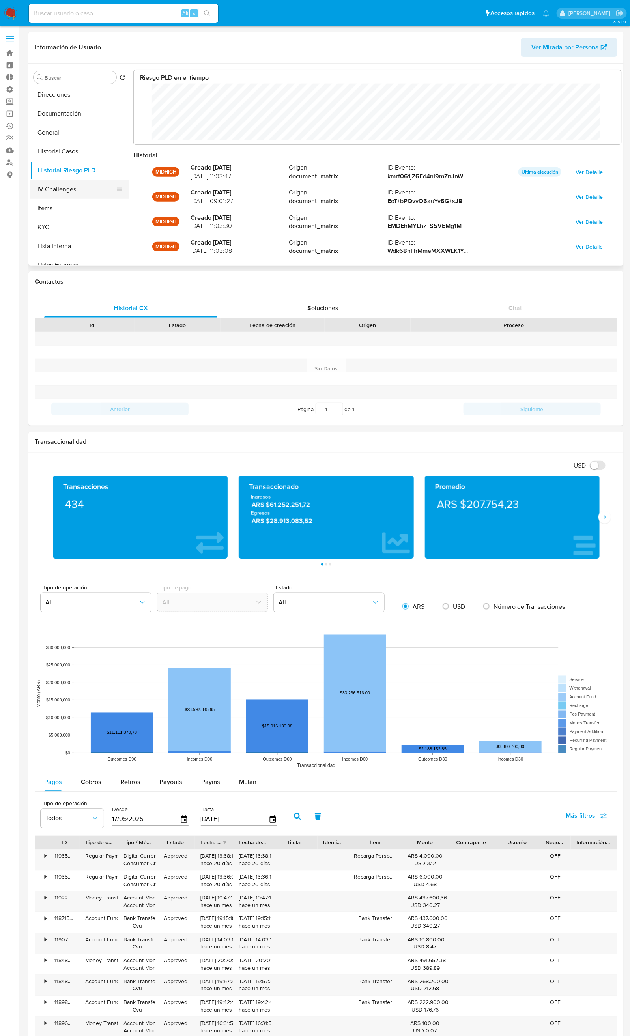
scroll to position [59, 471]
click at [92, 187] on button "IV Challenges" at bounding box center [76, 189] width 92 height 19
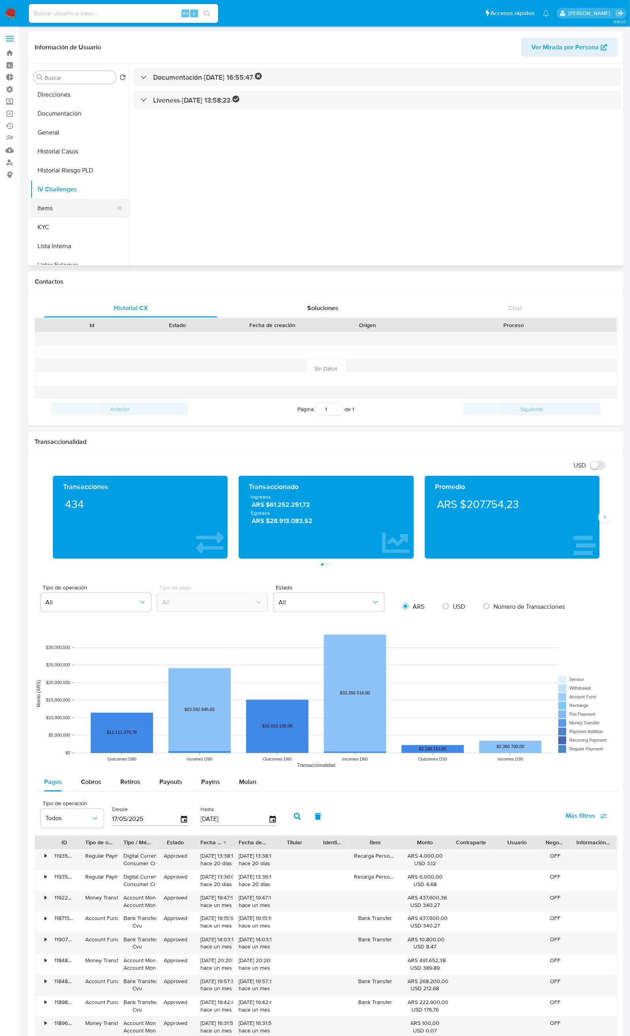
click at [92, 209] on button "Items" at bounding box center [76, 208] width 92 height 19
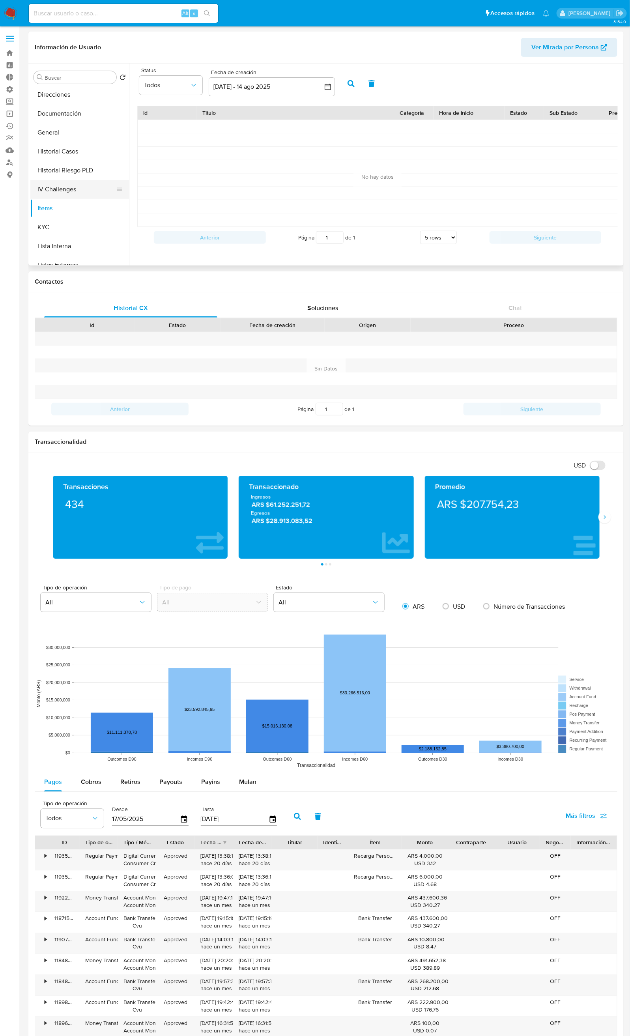
click at [87, 189] on button "IV Challenges" at bounding box center [76, 189] width 92 height 19
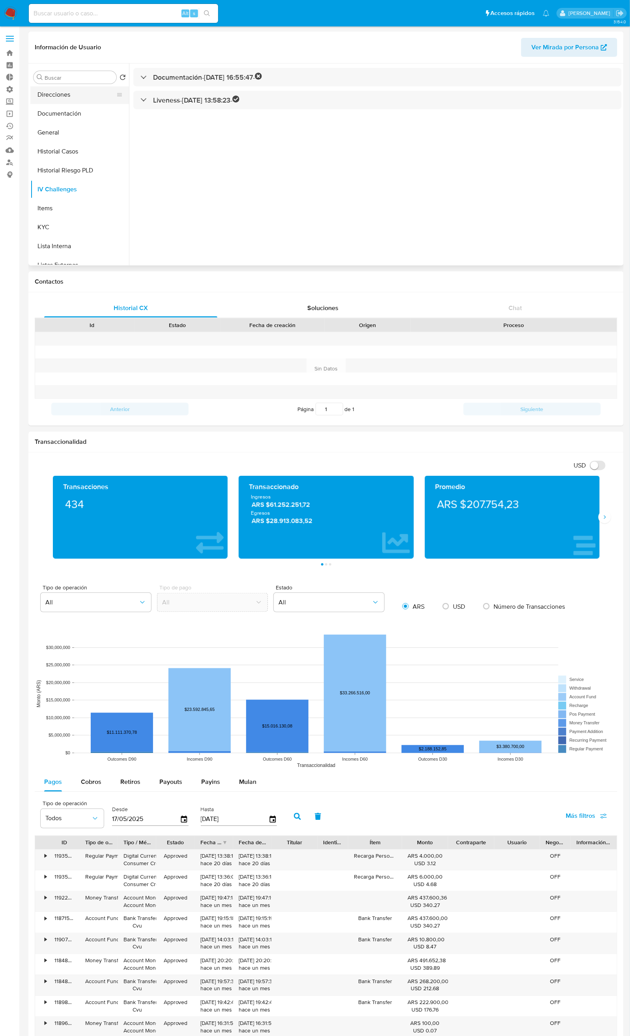
click at [89, 97] on button "Direcciones" at bounding box center [76, 94] width 92 height 19
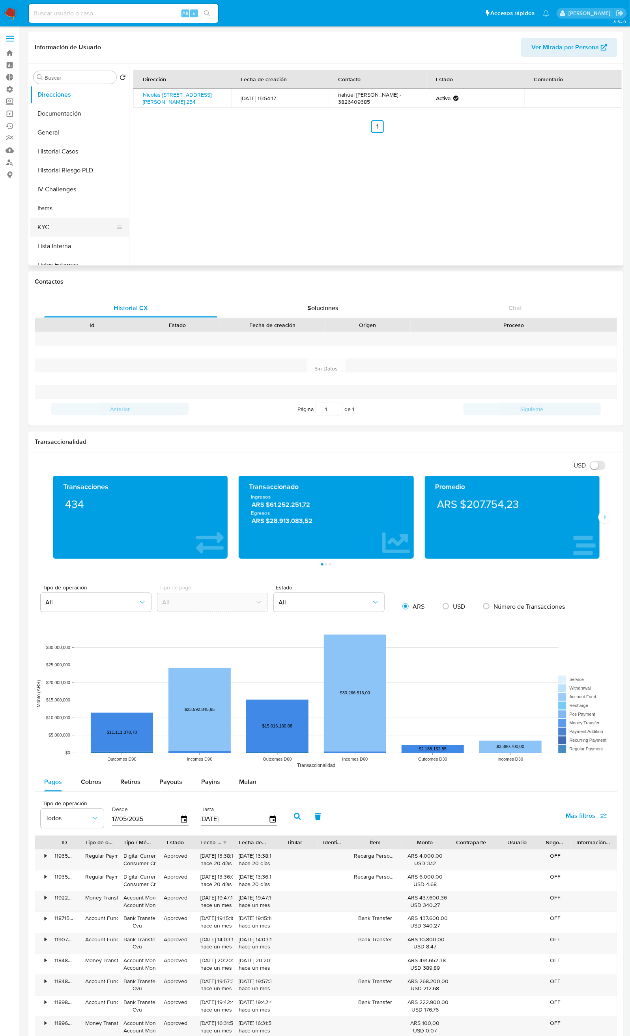
click at [85, 221] on button "KYC" at bounding box center [76, 227] width 92 height 19
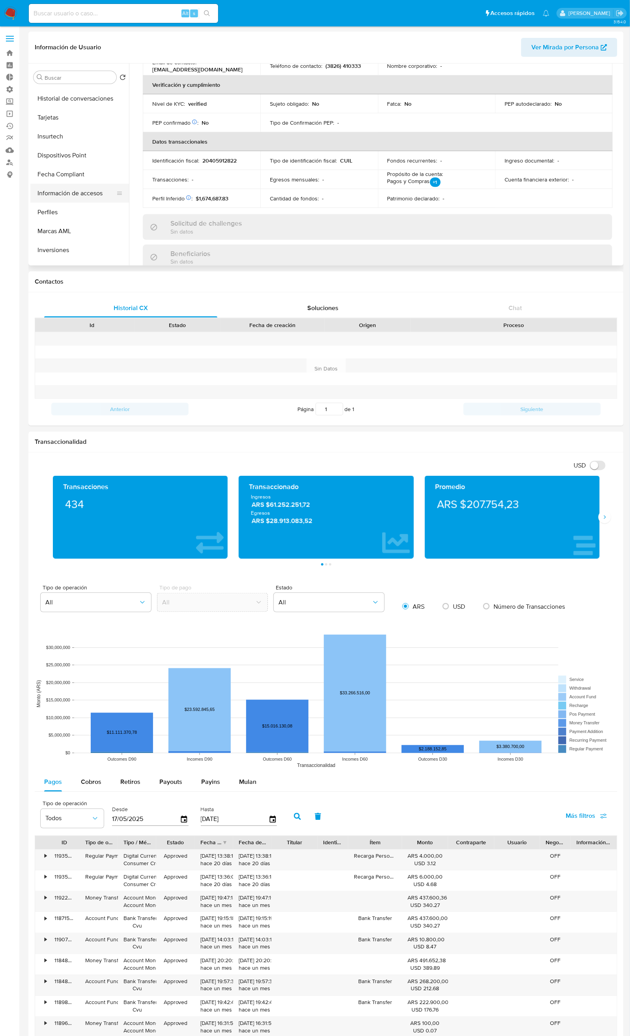
scroll to position [371, 0]
click at [84, 216] on button "Marcas AML" at bounding box center [76, 217] width 92 height 19
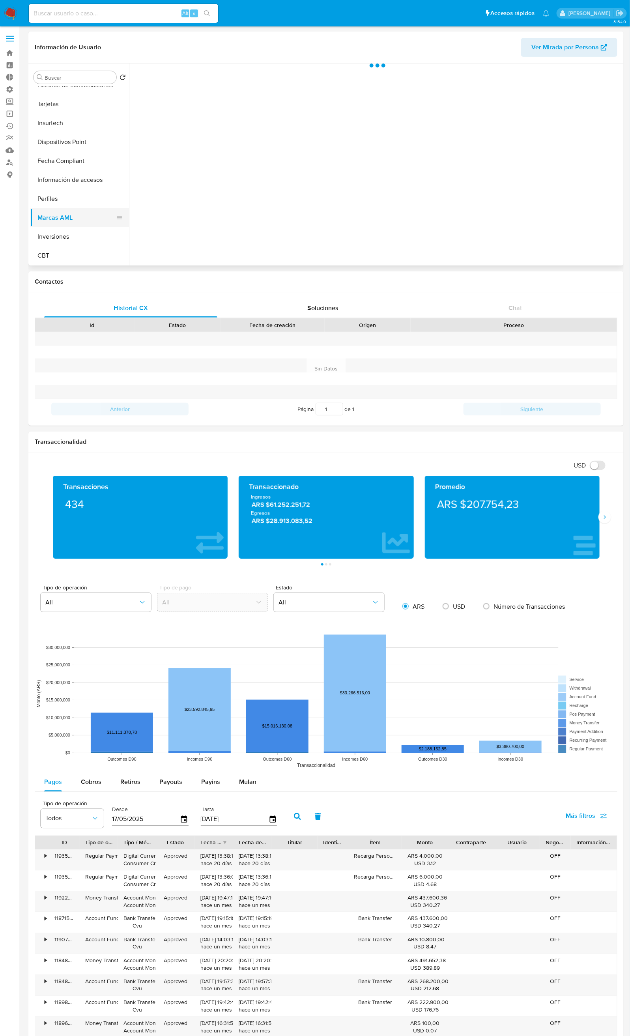
scroll to position [0, 0]
click at [99, 139] on button "Dispositivos Point" at bounding box center [76, 141] width 92 height 19
click at [94, 123] on button "IV Challenges" at bounding box center [76, 130] width 92 height 19
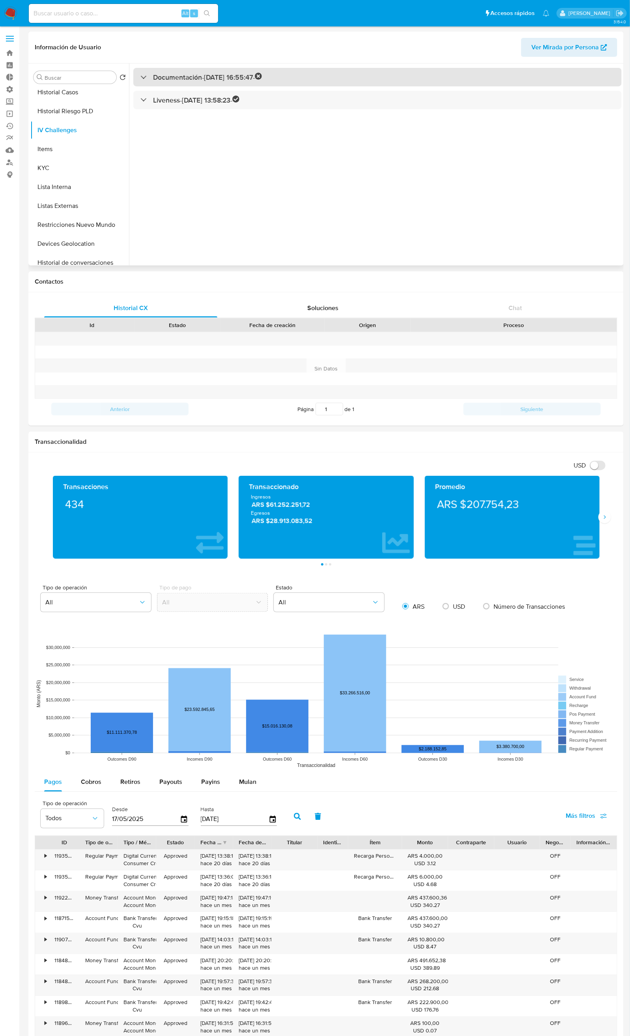
click at [149, 75] on div "Documentación - 17/06/2022 16:55:47 -" at bounding box center [200, 77] width 121 height 9
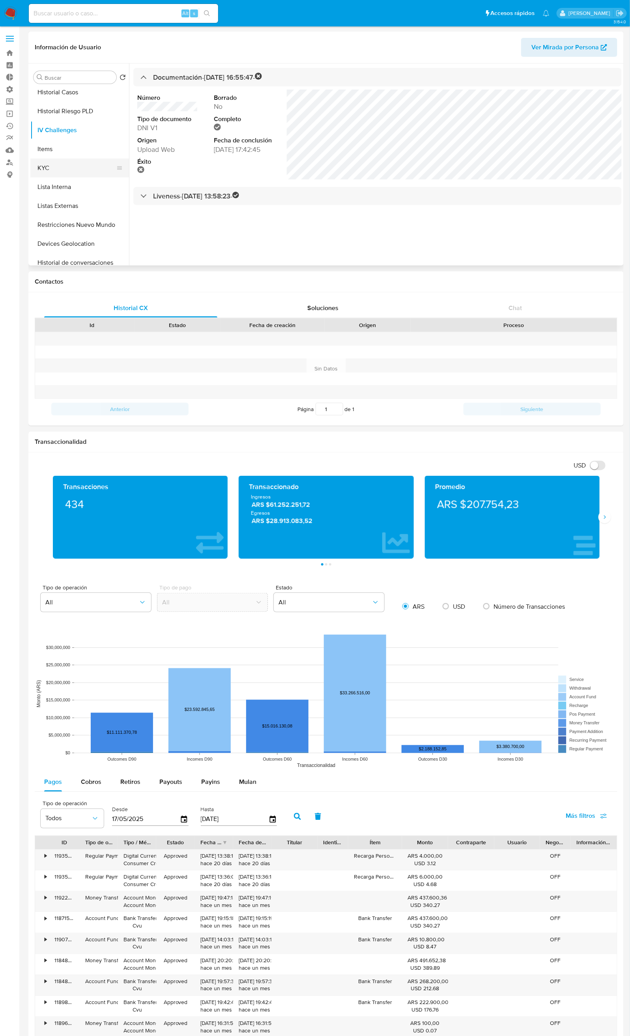
click at [76, 173] on button "KYC" at bounding box center [76, 168] width 92 height 19
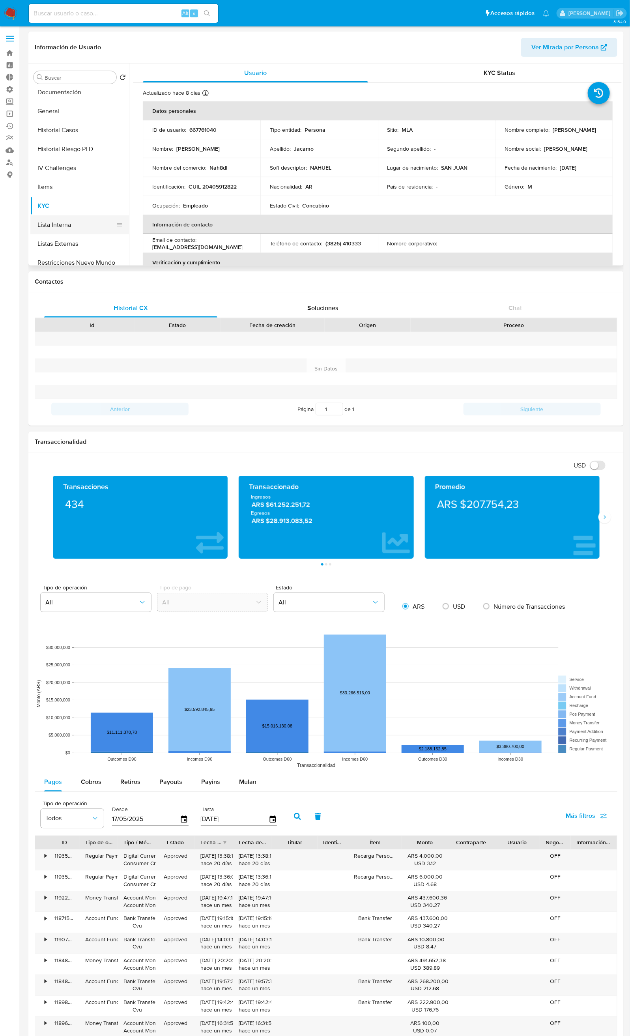
scroll to position [134, 0]
click at [89, 125] on button "General" at bounding box center [76, 132] width 92 height 19
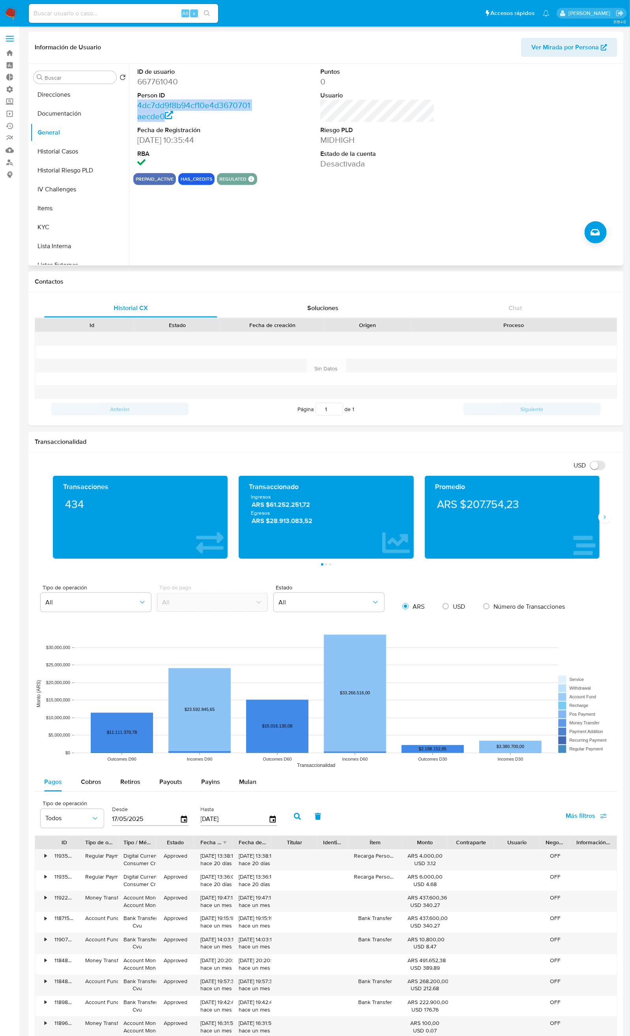
drag, startPoint x: 190, startPoint y: 117, endPoint x: 135, endPoint y: 106, distance: 56.0
click at [135, 106] on div "ID de usuario 667761040 Person ID 4dc7dd9f8b94cf10e4d3670701aecde0 Fecha de Reg…" at bounding box center [194, 118] width 122 height 110
copy link "4dc7dd9f8b94cf10e4d3670701aecde0"
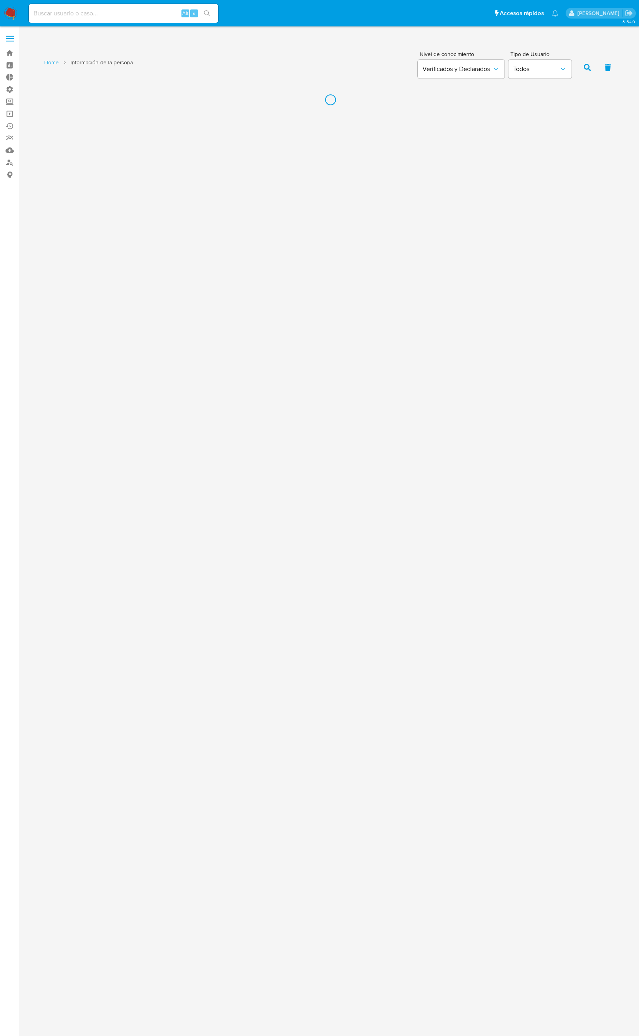
click at [58, 23] on div "Alt s" at bounding box center [123, 13] width 189 height 22
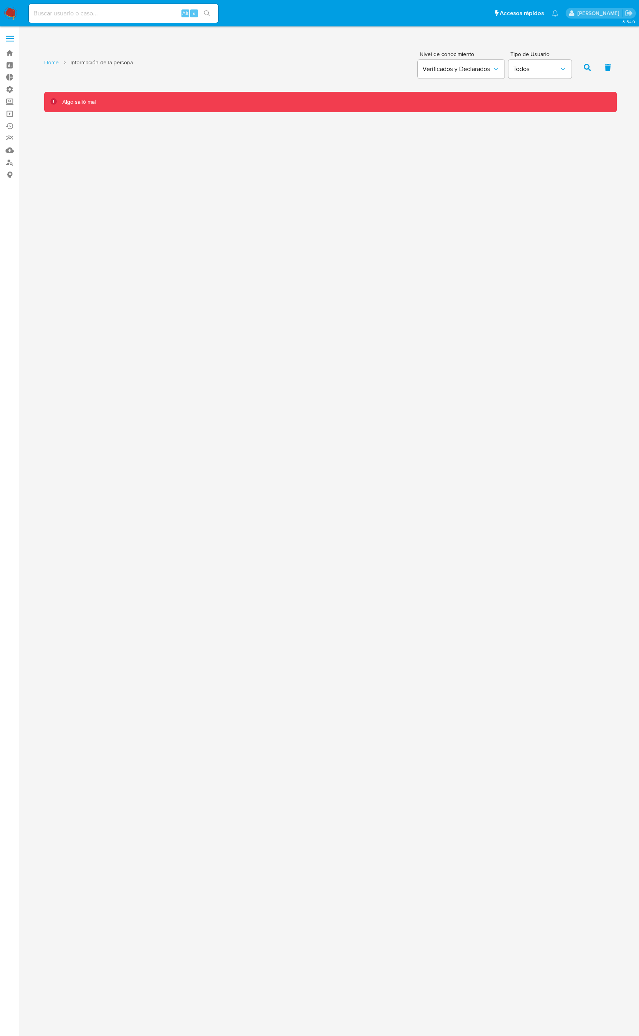
click at [60, 14] on input at bounding box center [123, 13] width 189 height 10
paste input "192565450"
type input "192565450"
click at [212, 11] on button "search-icon" at bounding box center [207, 13] width 16 height 11
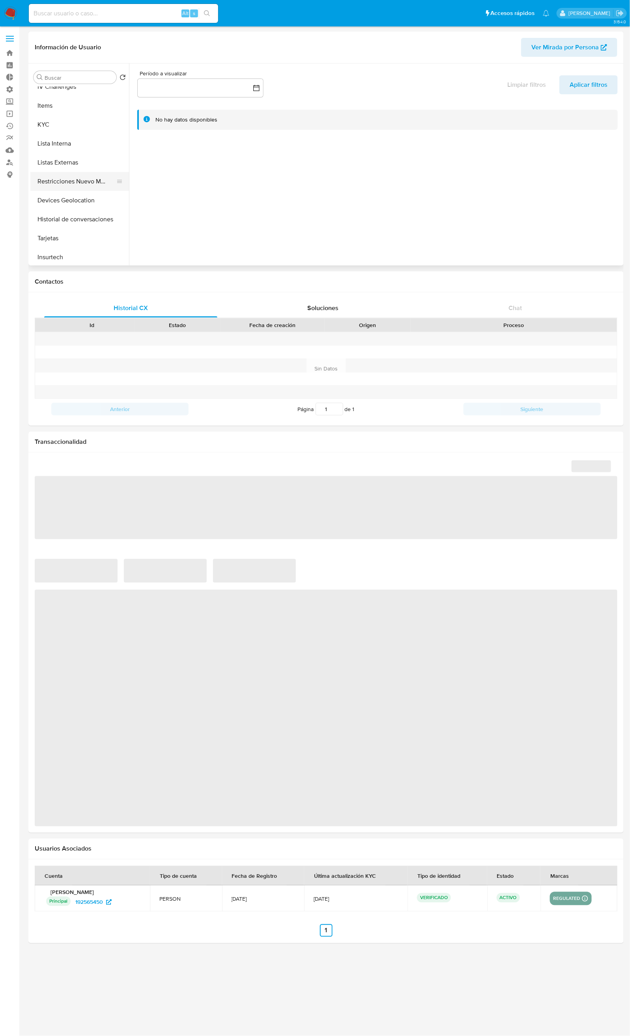
select select "10"
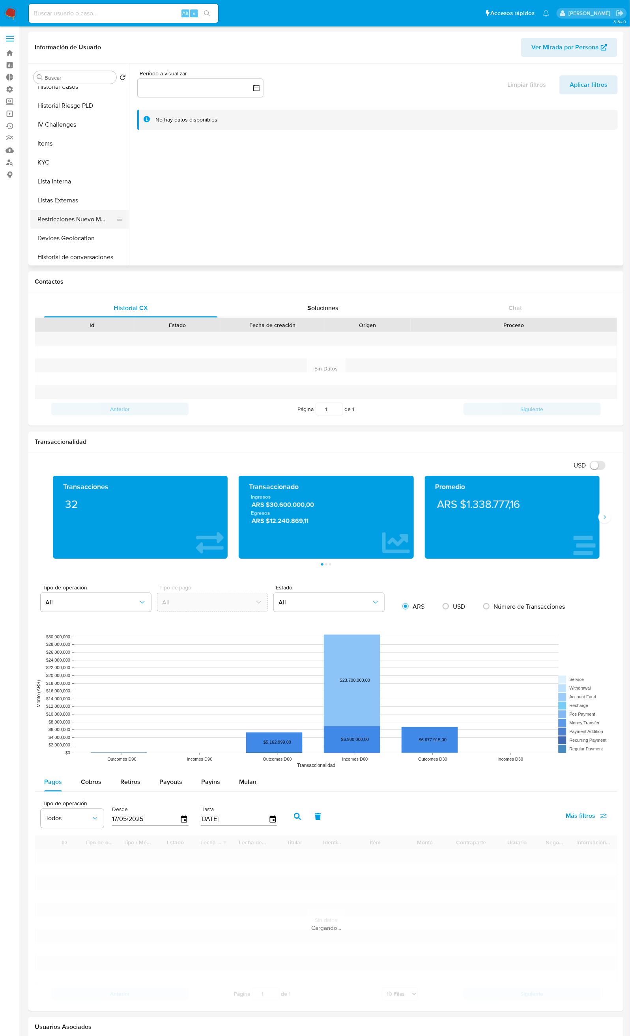
scroll to position [177, 0]
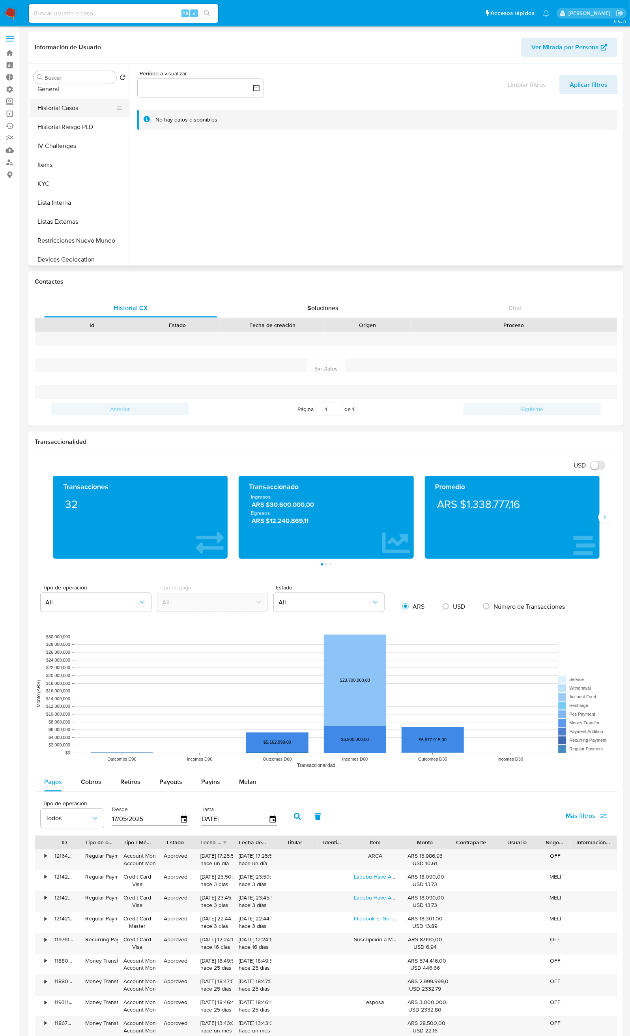
click at [82, 111] on button "Historial Casos" at bounding box center [76, 108] width 92 height 19
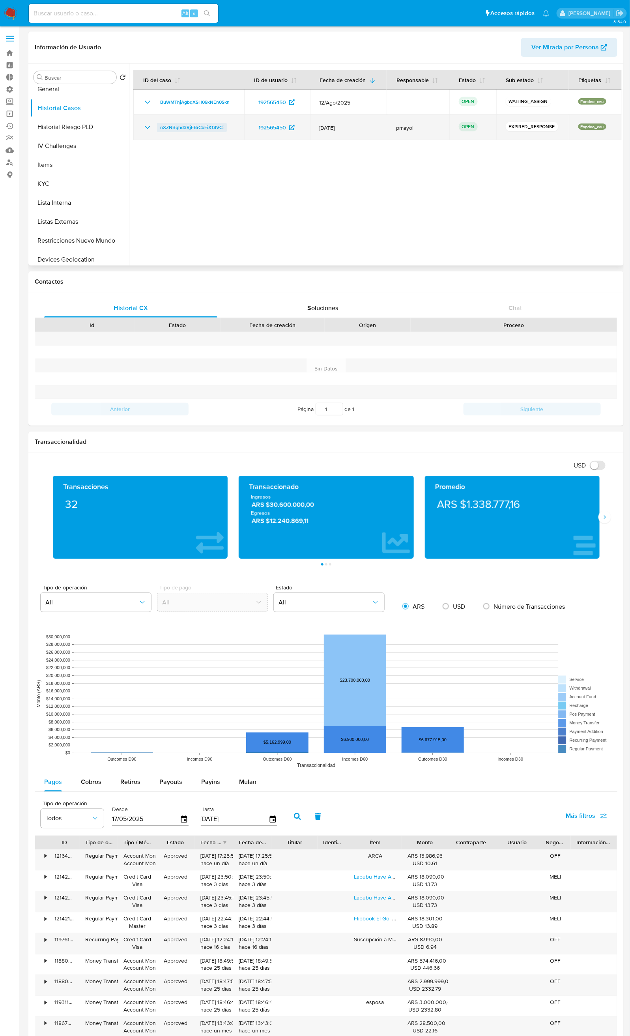
click at [190, 129] on span "nXZNBqhd3RjFBrCbFiX18VCi" at bounding box center [191, 127] width 63 height 9
click at [129, 5] on div "Alt s" at bounding box center [123, 13] width 189 height 19
click at [132, 12] on input at bounding box center [123, 13] width 189 height 10
paste input "603593467"
type input "603593467"
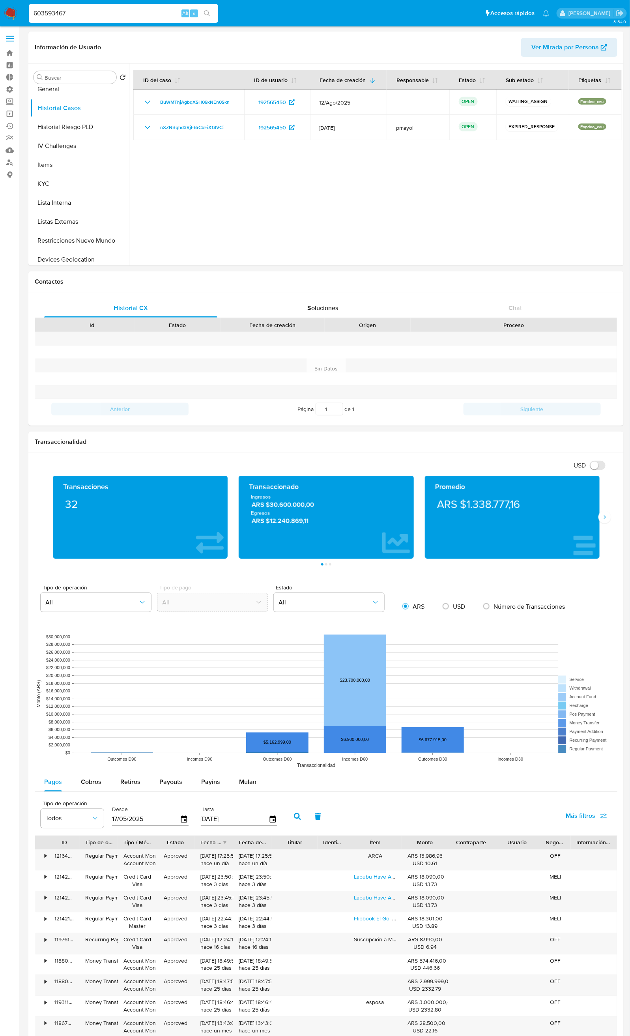
click at [212, 9] on button "search-icon" at bounding box center [207, 13] width 16 height 11
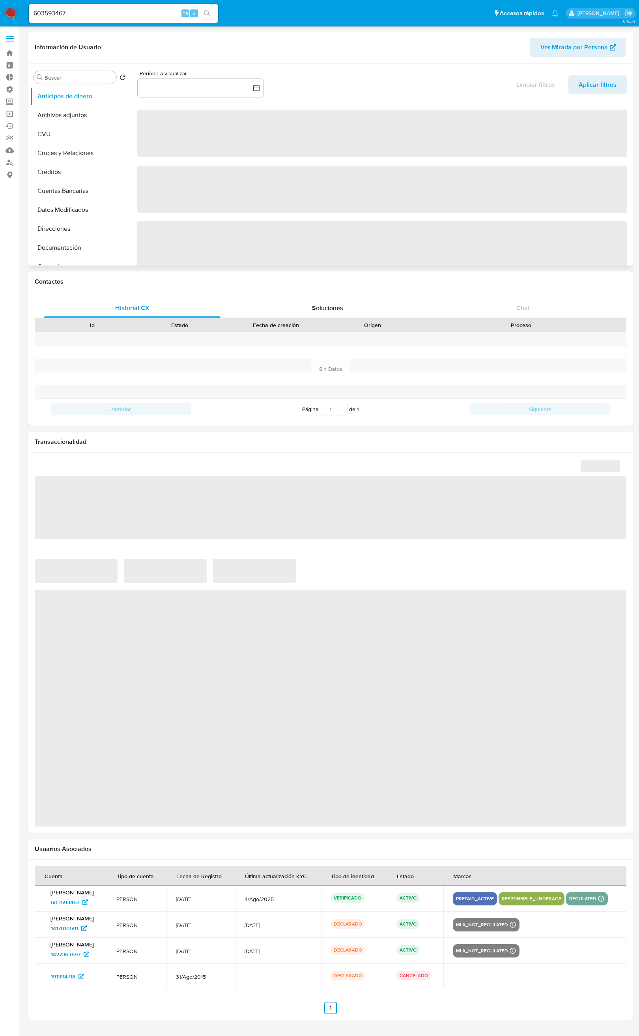
select select "10"
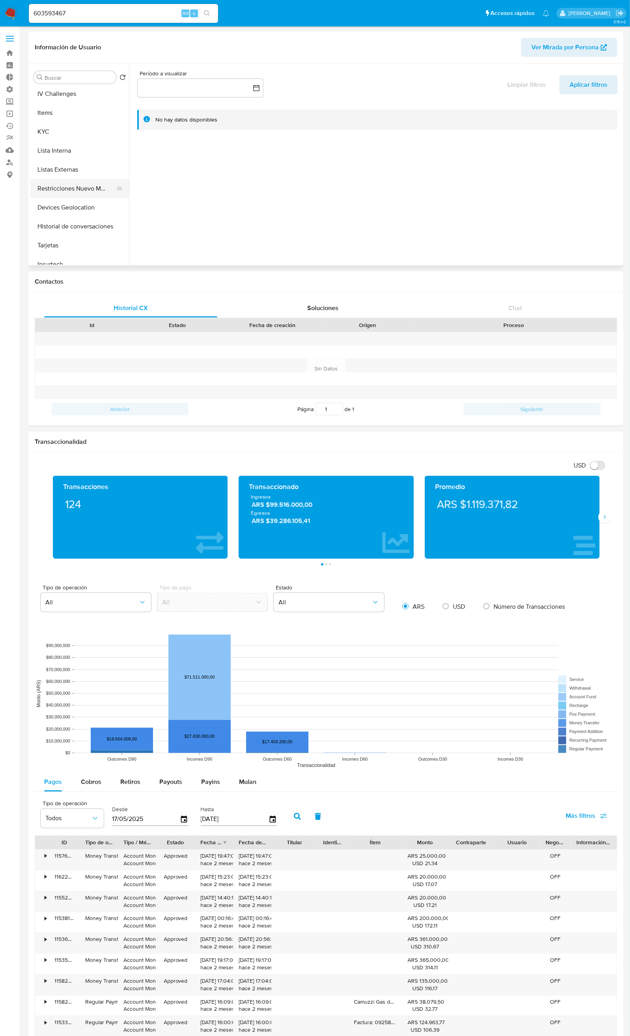
scroll to position [237, 0]
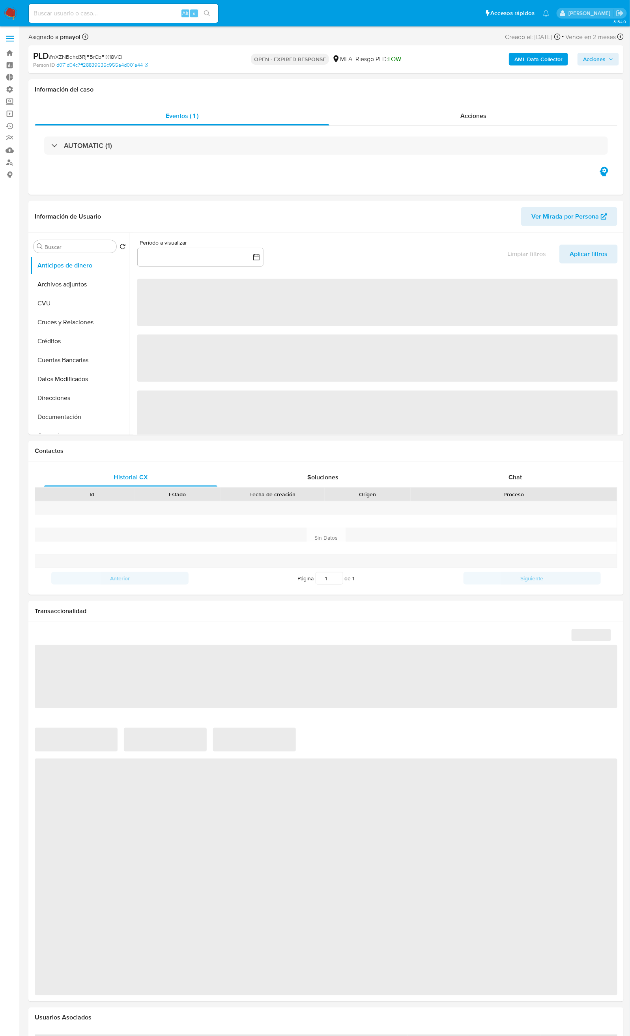
select select "10"
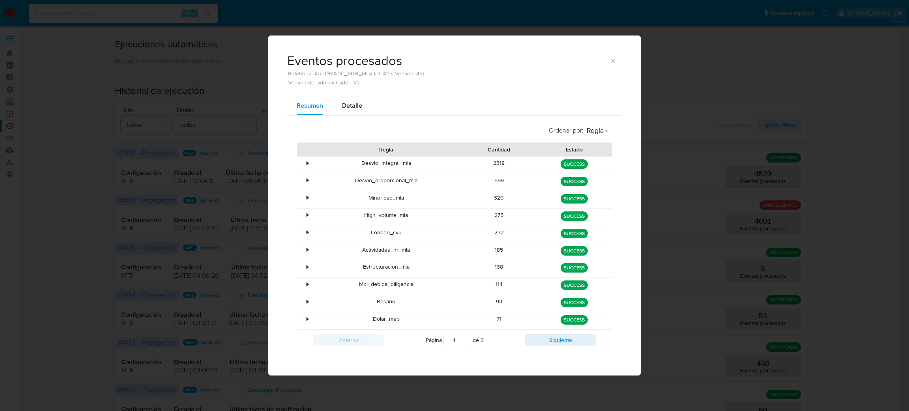
scroll to position [59, 0]
